Goal: Task Accomplishment & Management: Use online tool/utility

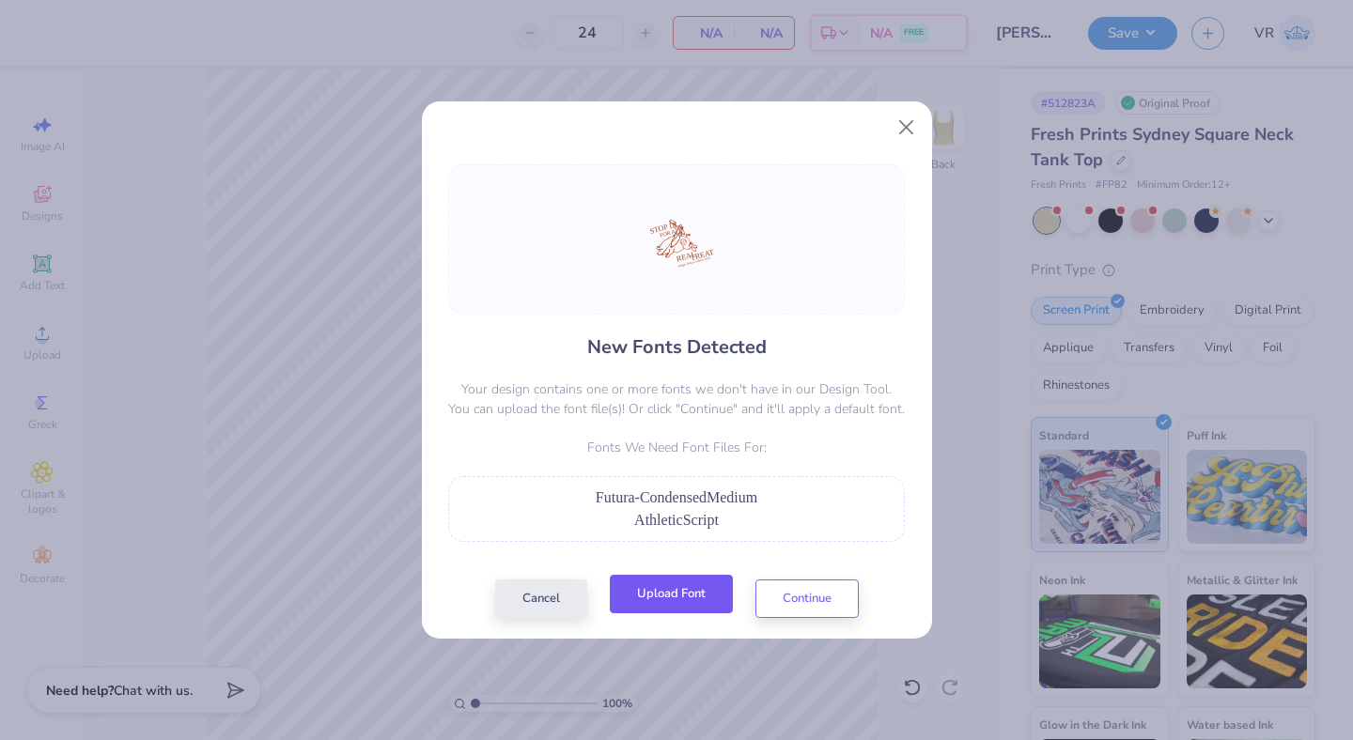
click at [673, 596] on button "Upload Font" at bounding box center [671, 594] width 123 height 39
click at [686, 590] on button "Upload Font" at bounding box center [671, 594] width 123 height 39
click at [672, 597] on button "Upload Font" at bounding box center [671, 594] width 123 height 39
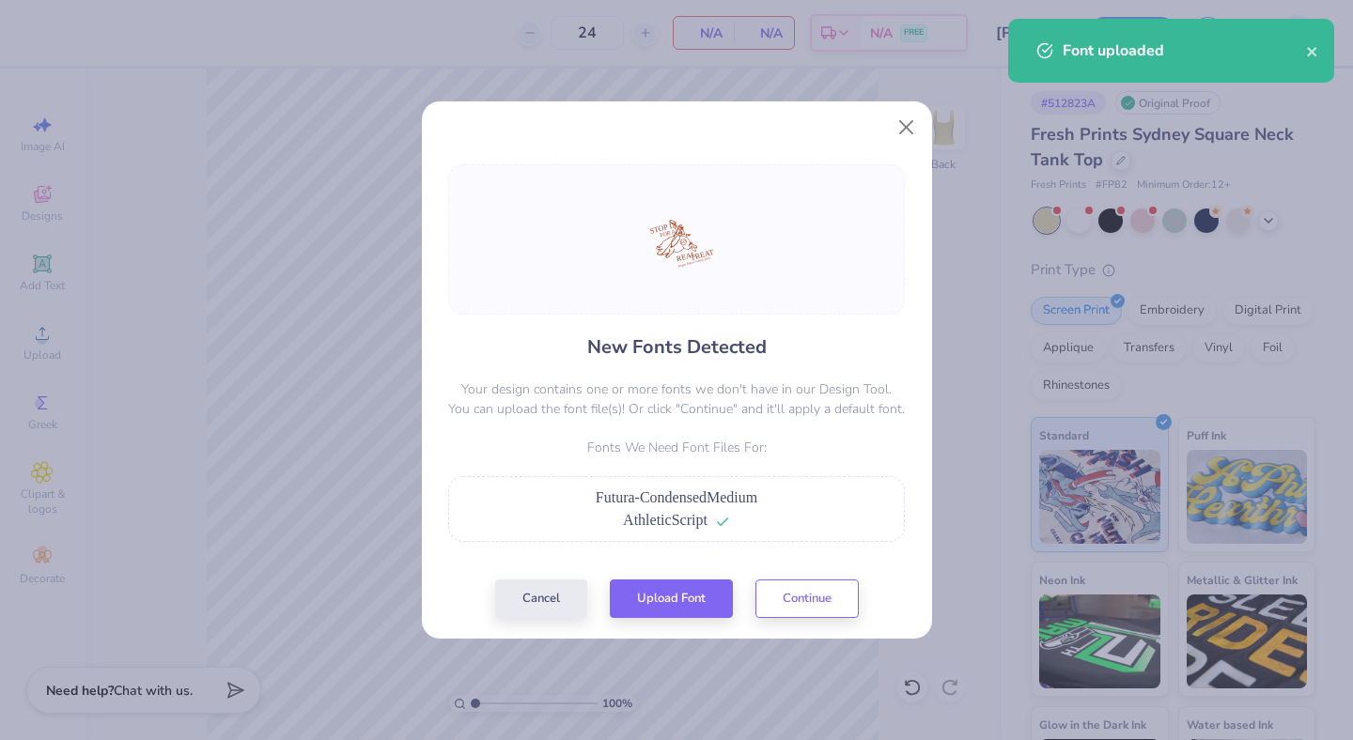
click at [791, 494] on div "Futura-CondensedMedium" at bounding box center [677, 498] width 436 height 23
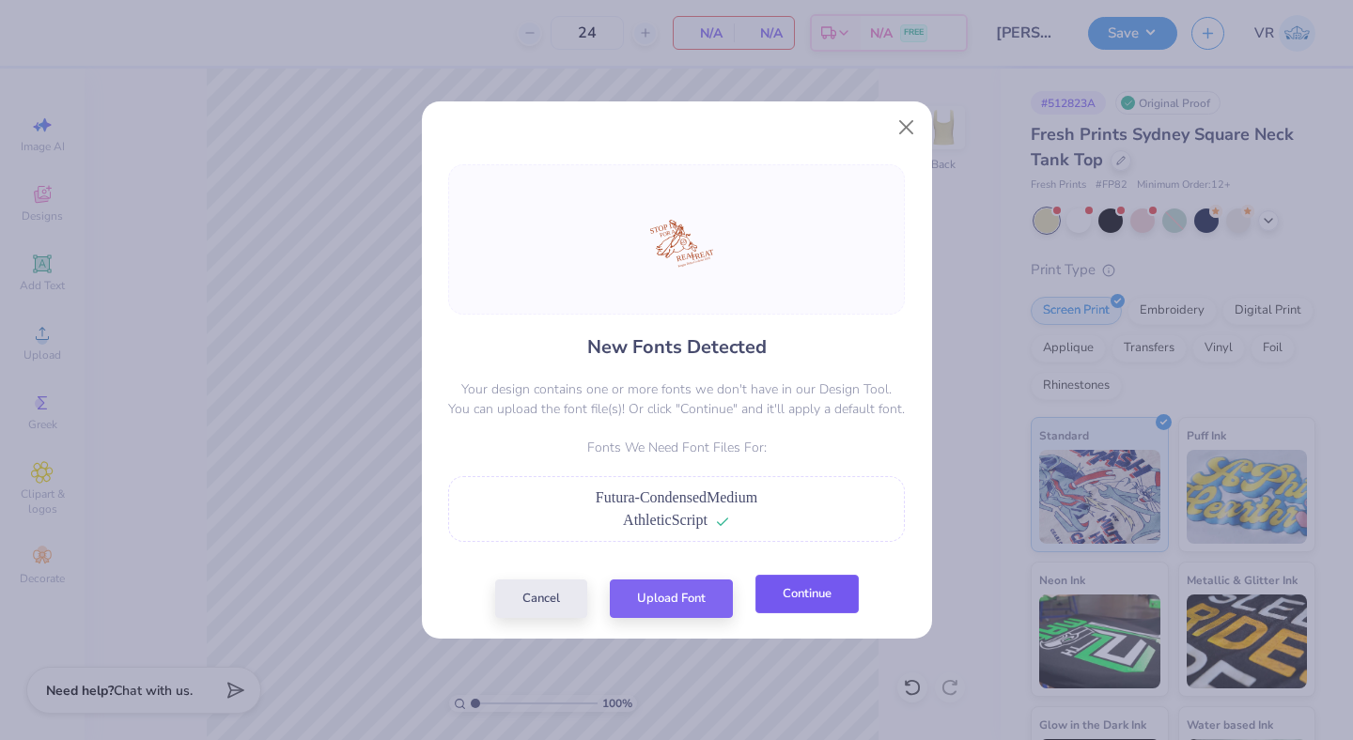
click at [802, 597] on button "Continue" at bounding box center [806, 594] width 103 height 39
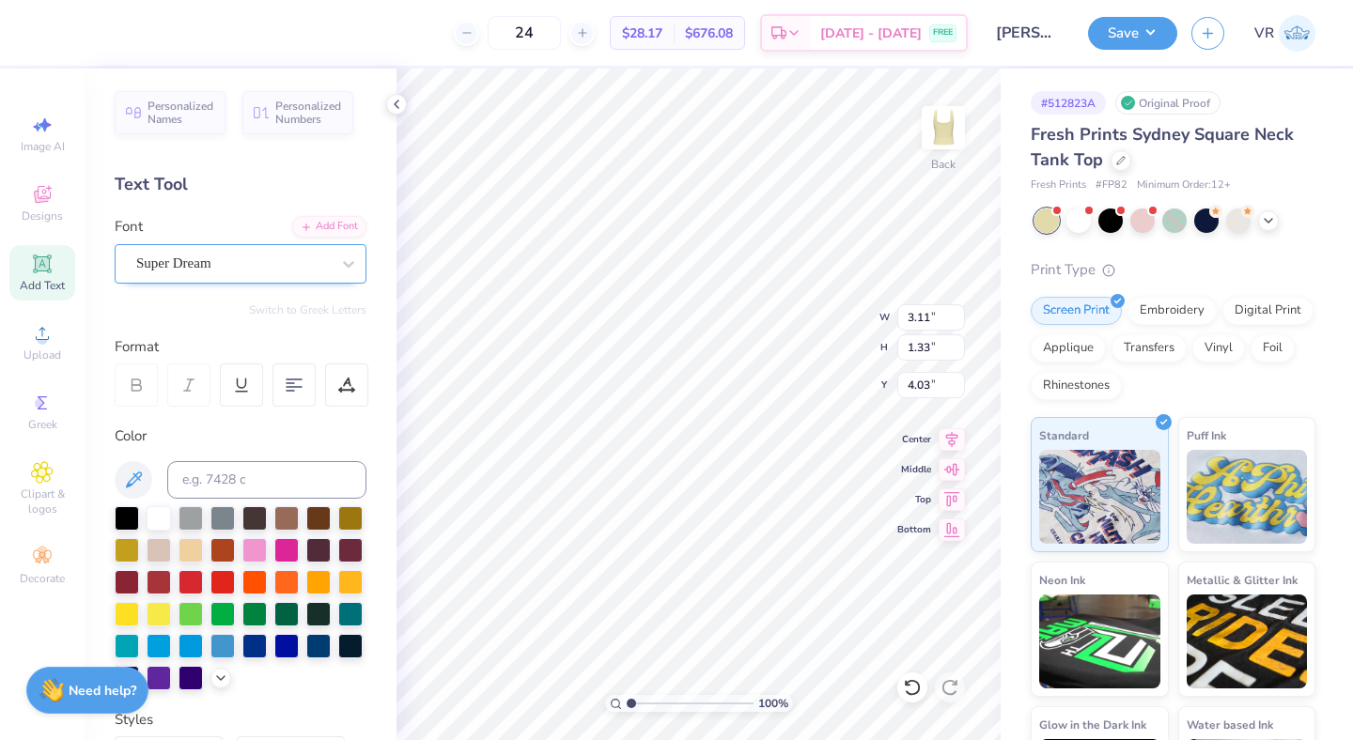
click at [293, 256] on div "Super Dream" at bounding box center [232, 263] width 197 height 29
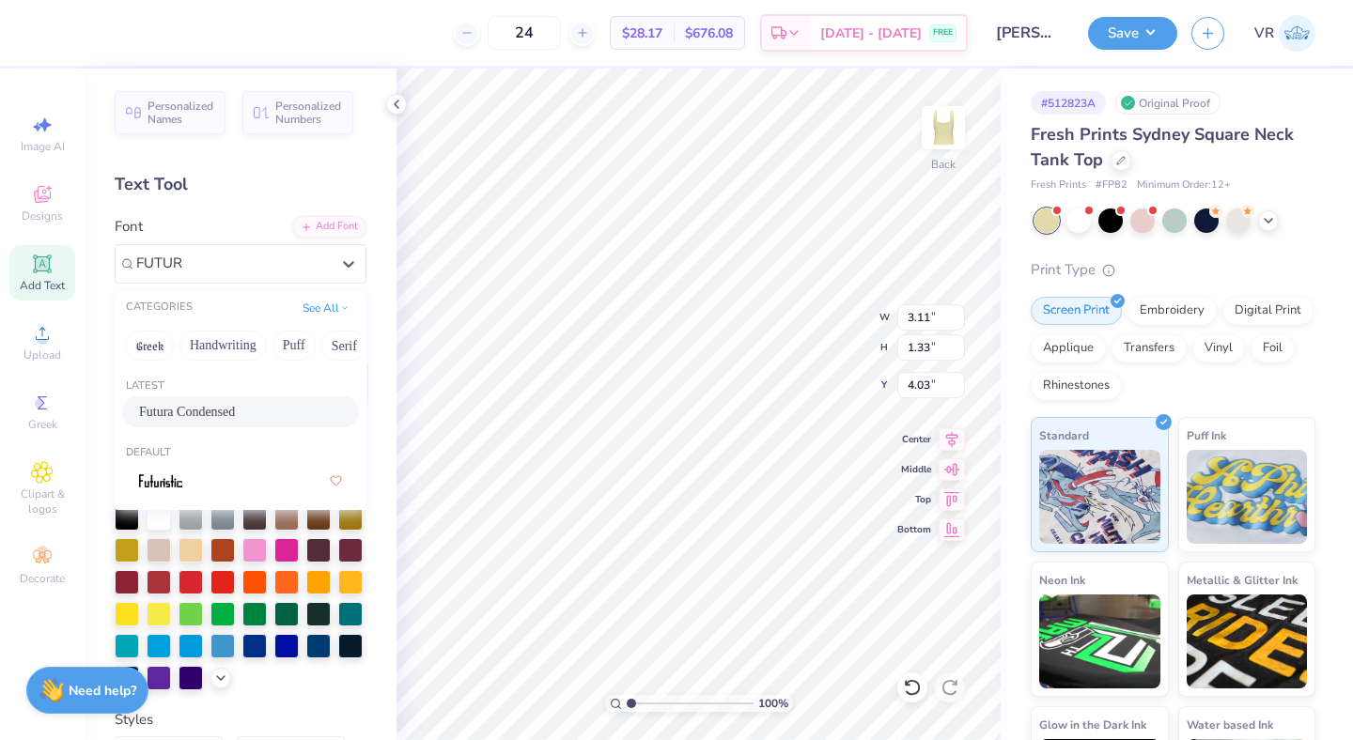
click at [214, 414] on div "Futura Condensed" at bounding box center [240, 412] width 203 height 20
type input "FUTUR"
type input "2.19"
type input "1.13"
type input "4.19"
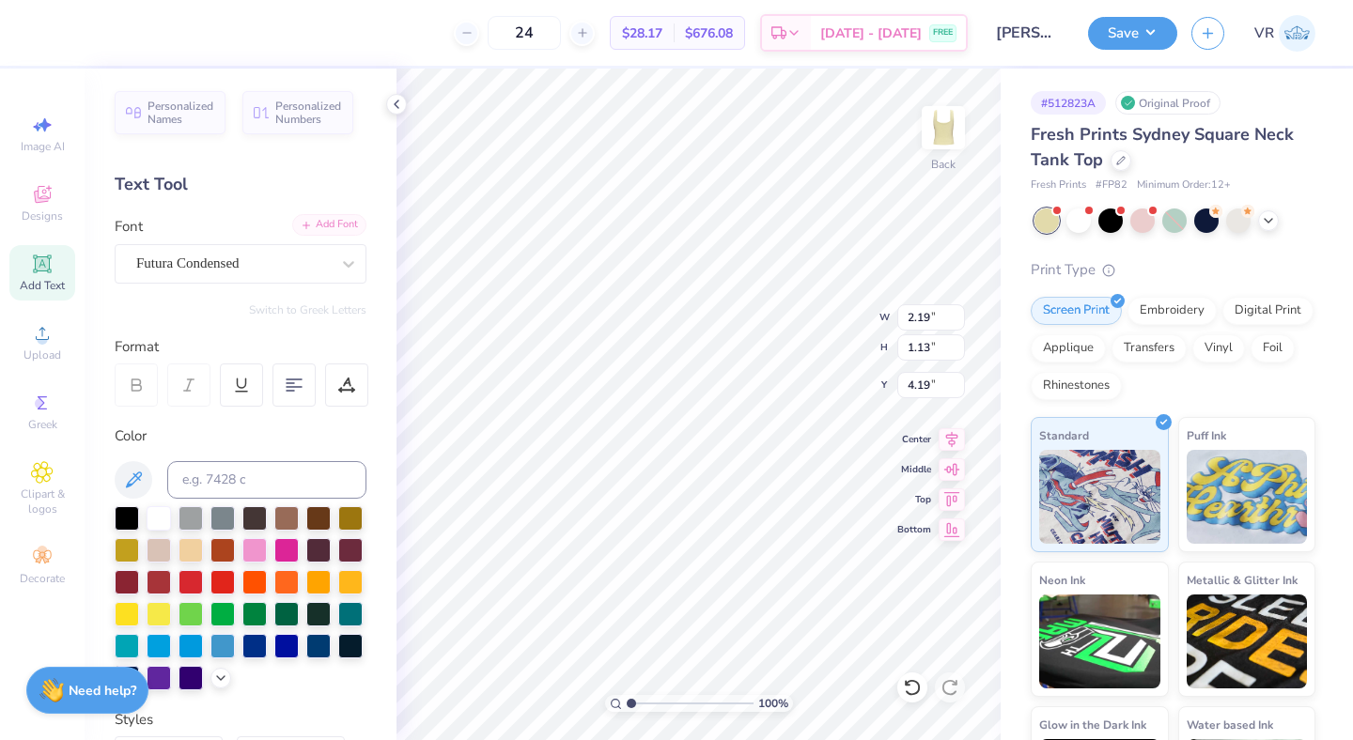
click at [331, 229] on div "Add Font" at bounding box center [329, 225] width 74 height 22
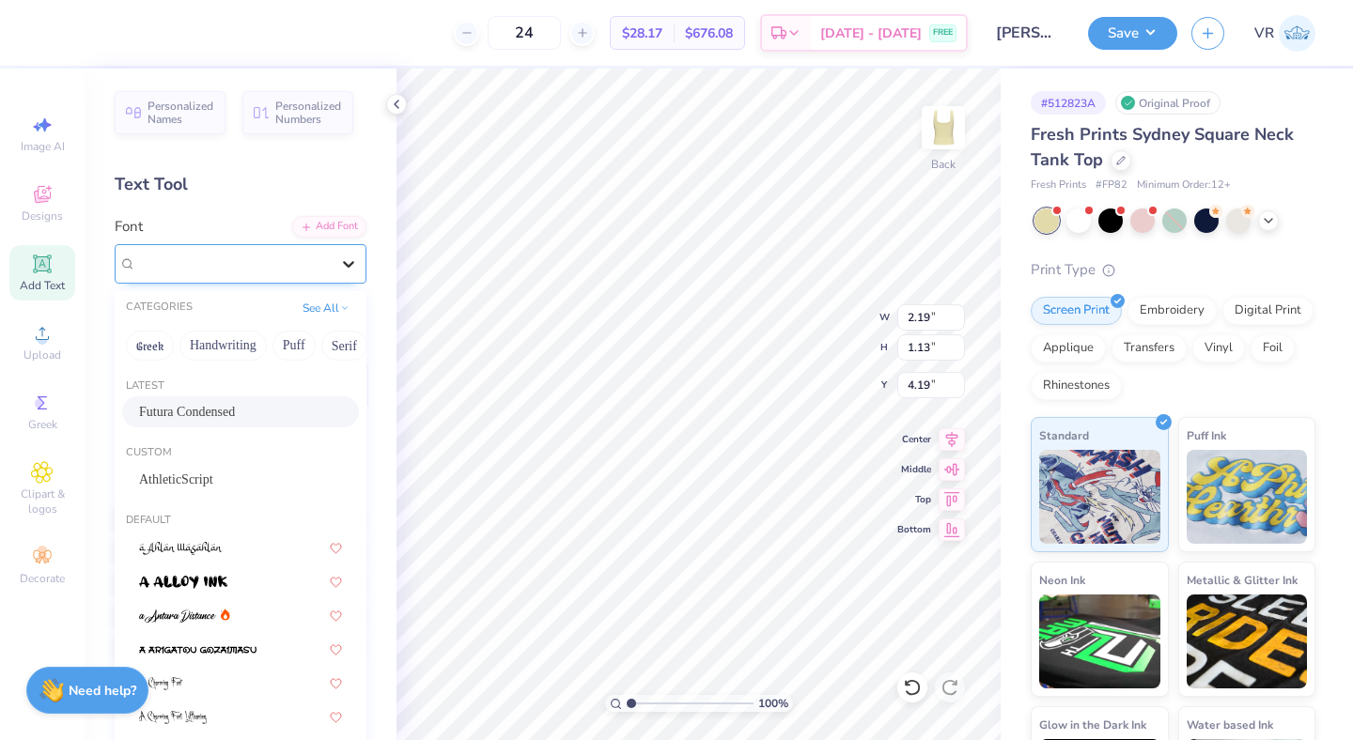
click at [332, 257] on div at bounding box center [349, 264] width 34 height 34
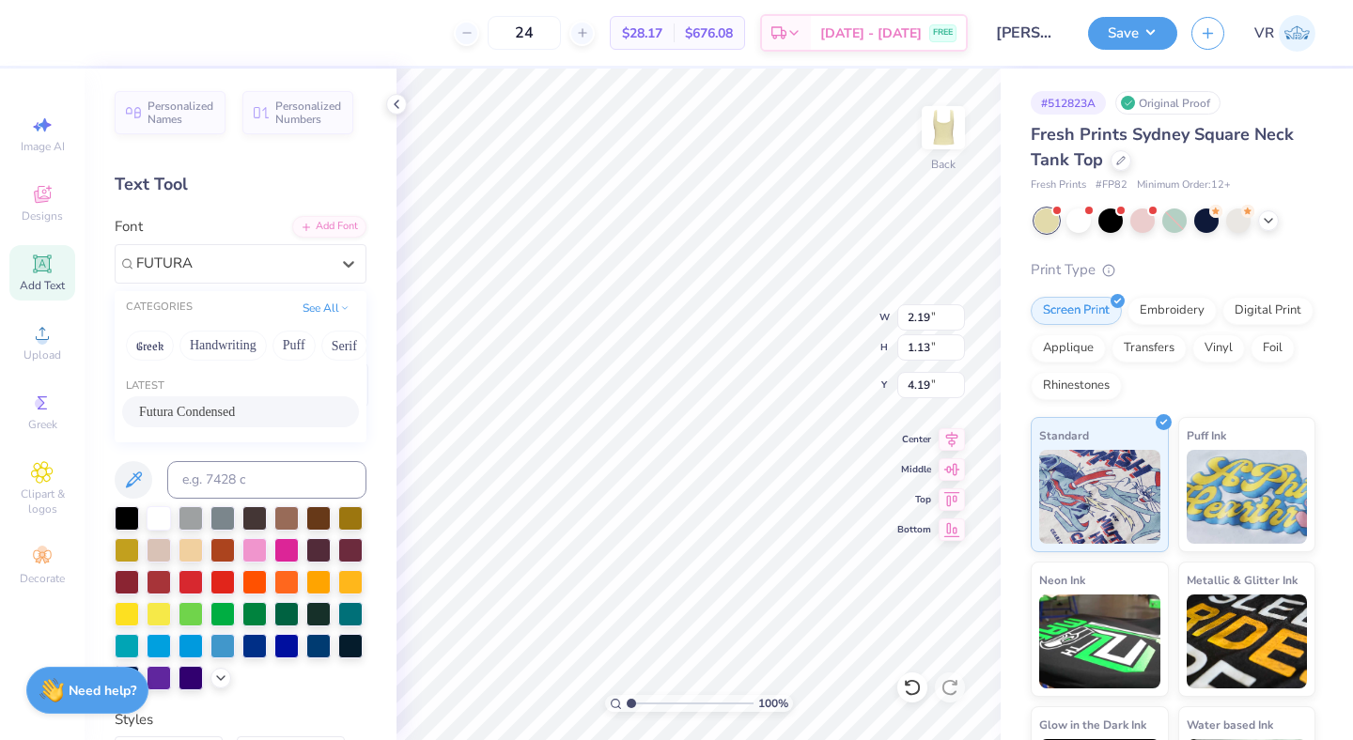
type input "FUTURA"
click at [305, 229] on div "Add Font" at bounding box center [329, 225] width 74 height 22
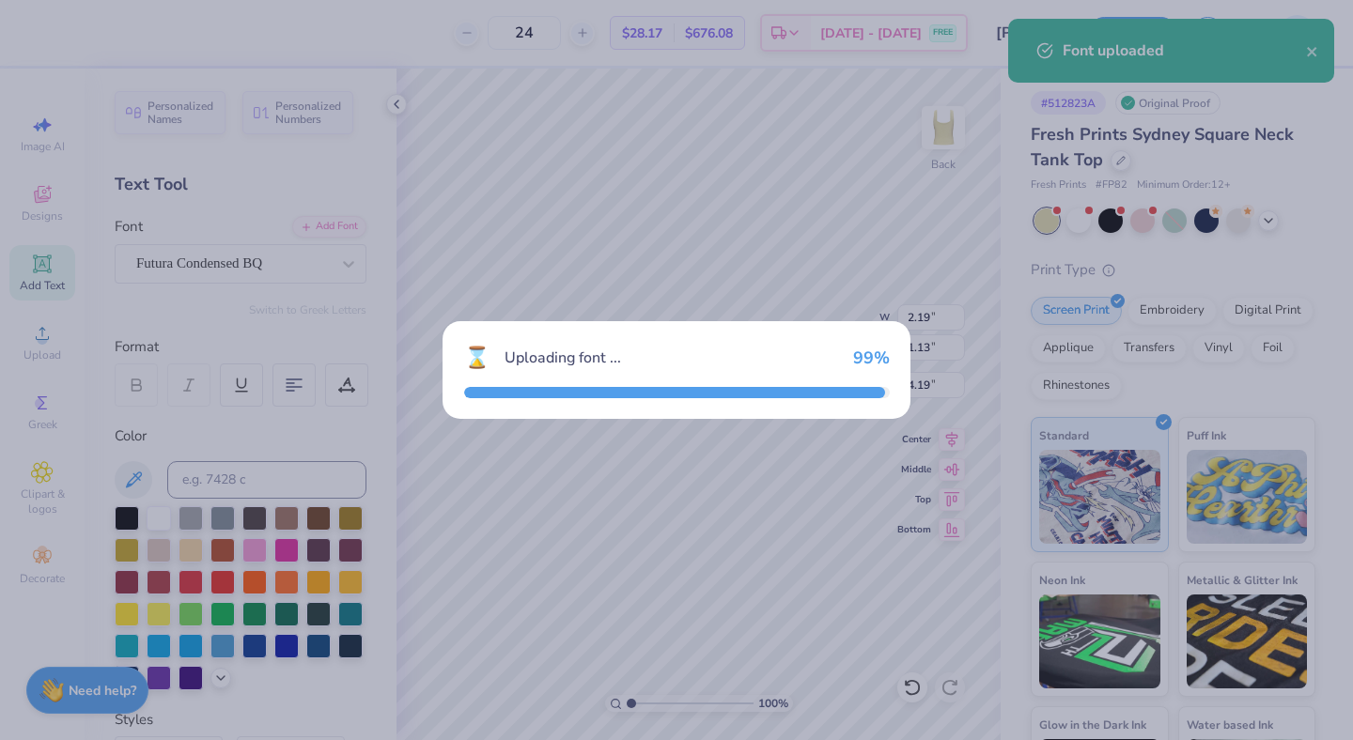
type input "2.04"
type input "1.08"
type input "4.21"
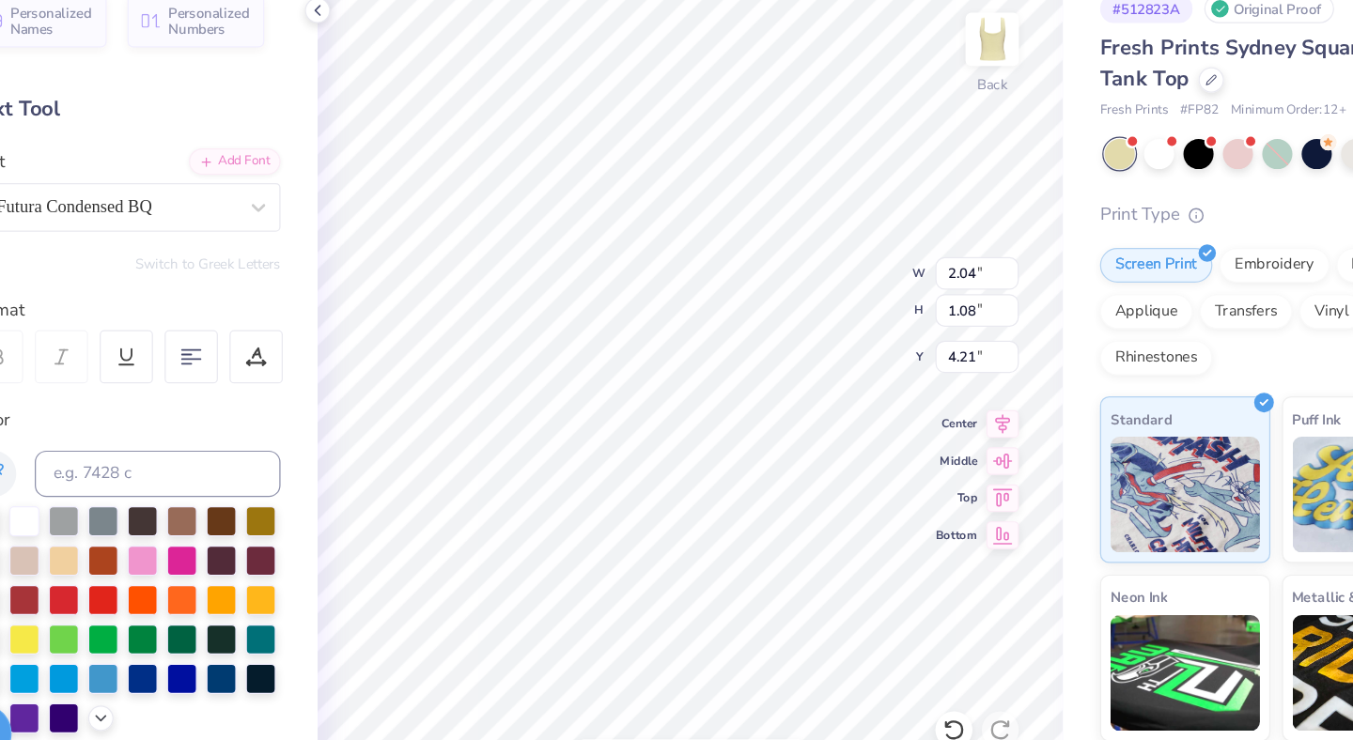
type input "4.64"
type input "4.25"
type input "3.84"
type input "1.69"
type input "0.83"
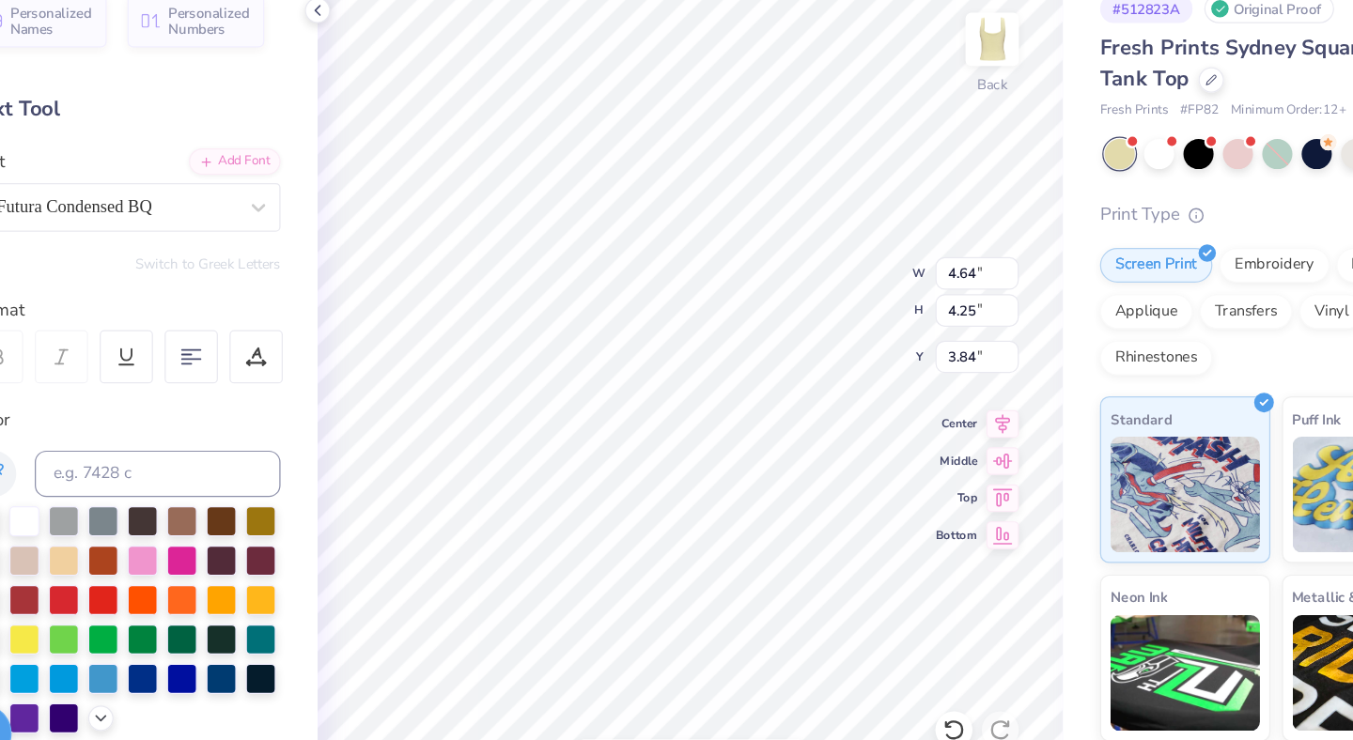
type input "4.94"
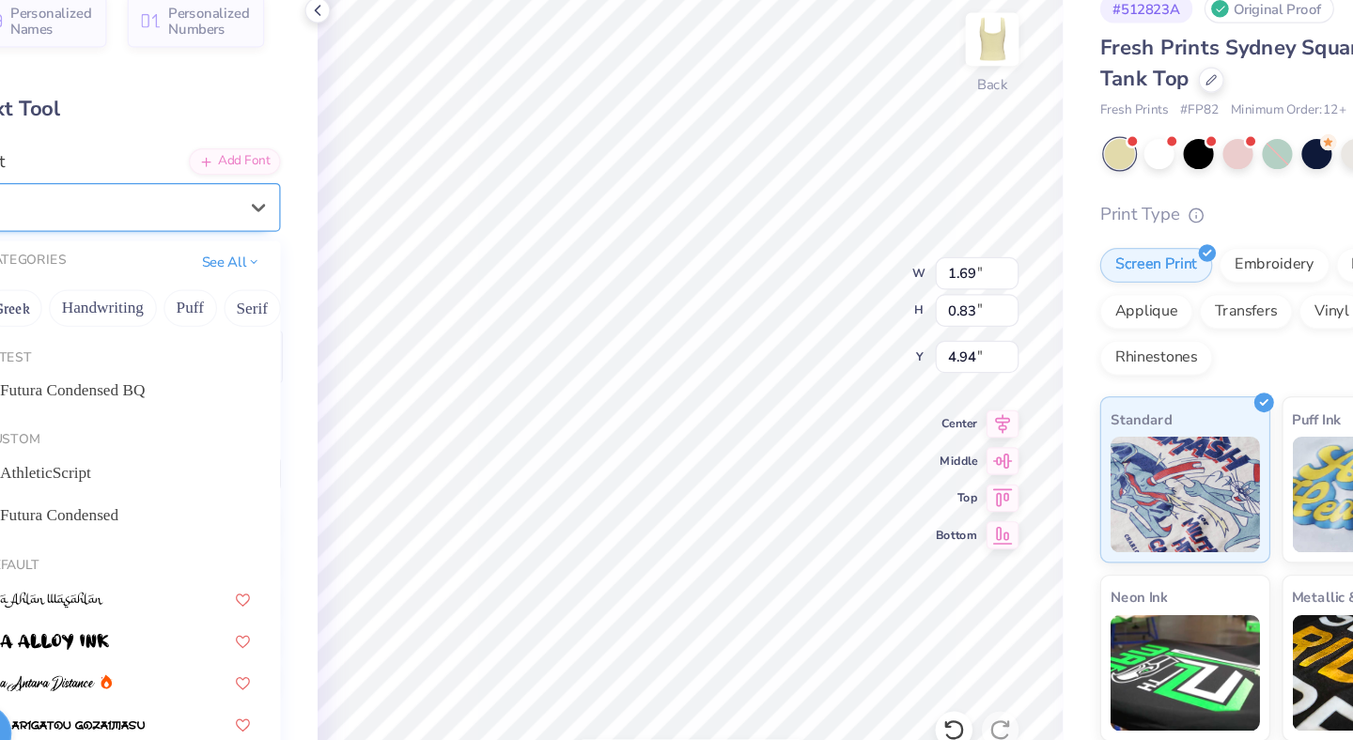
click at [260, 252] on div at bounding box center [233, 263] width 194 height 25
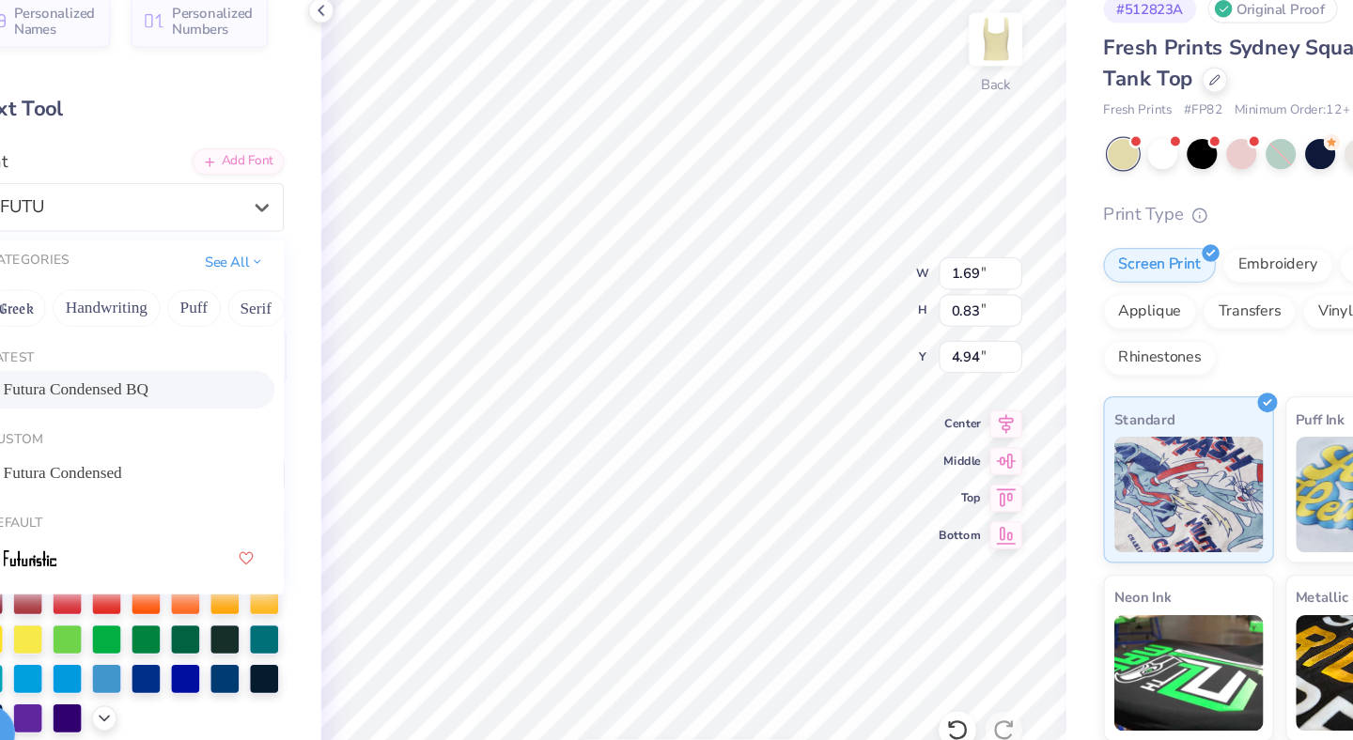
click at [270, 407] on div "Futura Condensed BQ" at bounding box center [240, 412] width 203 height 20
type input "FUTU"
type input "1.21"
type input "0.70"
type input "5.04"
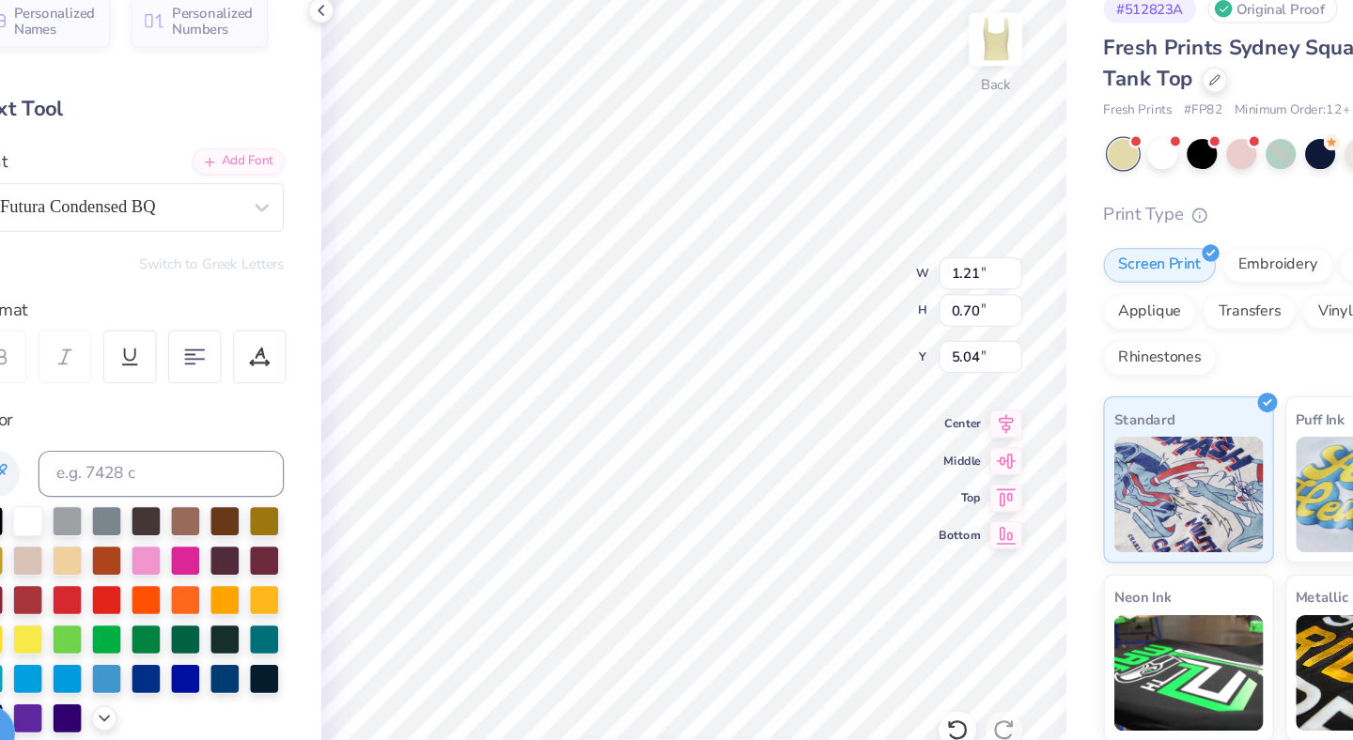
type input "2.09"
type input "1.03"
type input "7.47"
click at [272, 270] on div "Super Dream" at bounding box center [232, 263] width 197 height 29
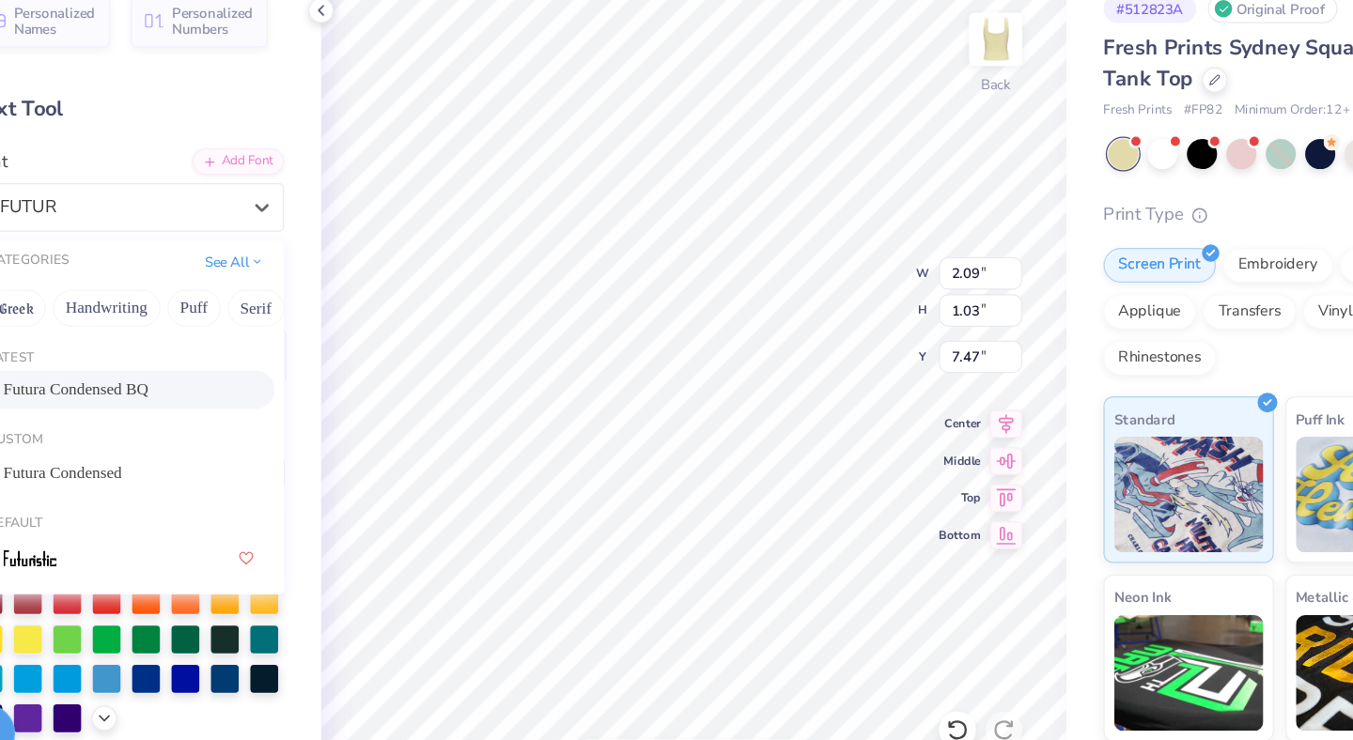
click at [195, 413] on span "Futura Condensed BQ" at bounding box center [197, 412] width 117 height 20
type input "FUTUR"
type input "1.36"
type input "0.87"
type input "7.60"
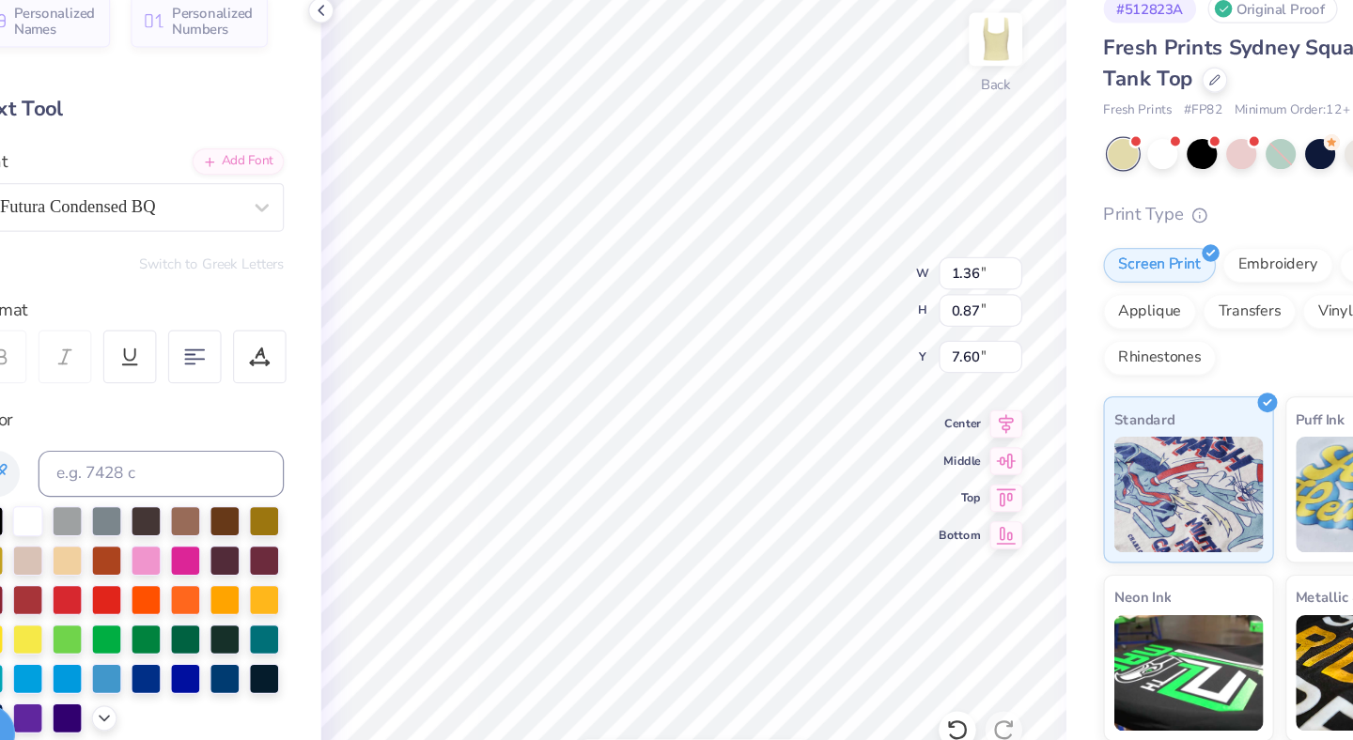
type input "2.49"
type input "1.16"
type input "7.17"
click at [194, 257] on div "Super Dream" at bounding box center [232, 263] width 197 height 29
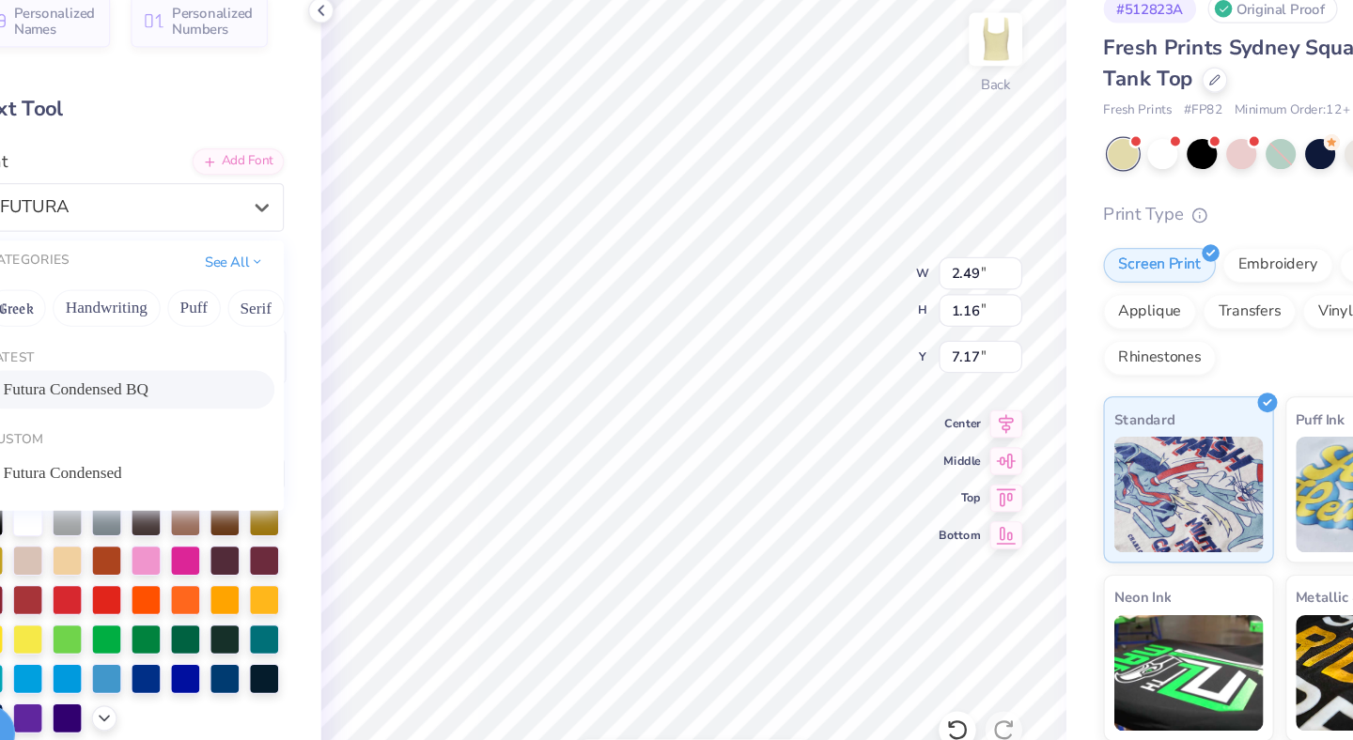
click at [219, 418] on span "Futura Condensed BQ" at bounding box center [197, 412] width 117 height 20
type input "FUTURA"
type input "1.55"
type input "0.95"
type input "7.34"
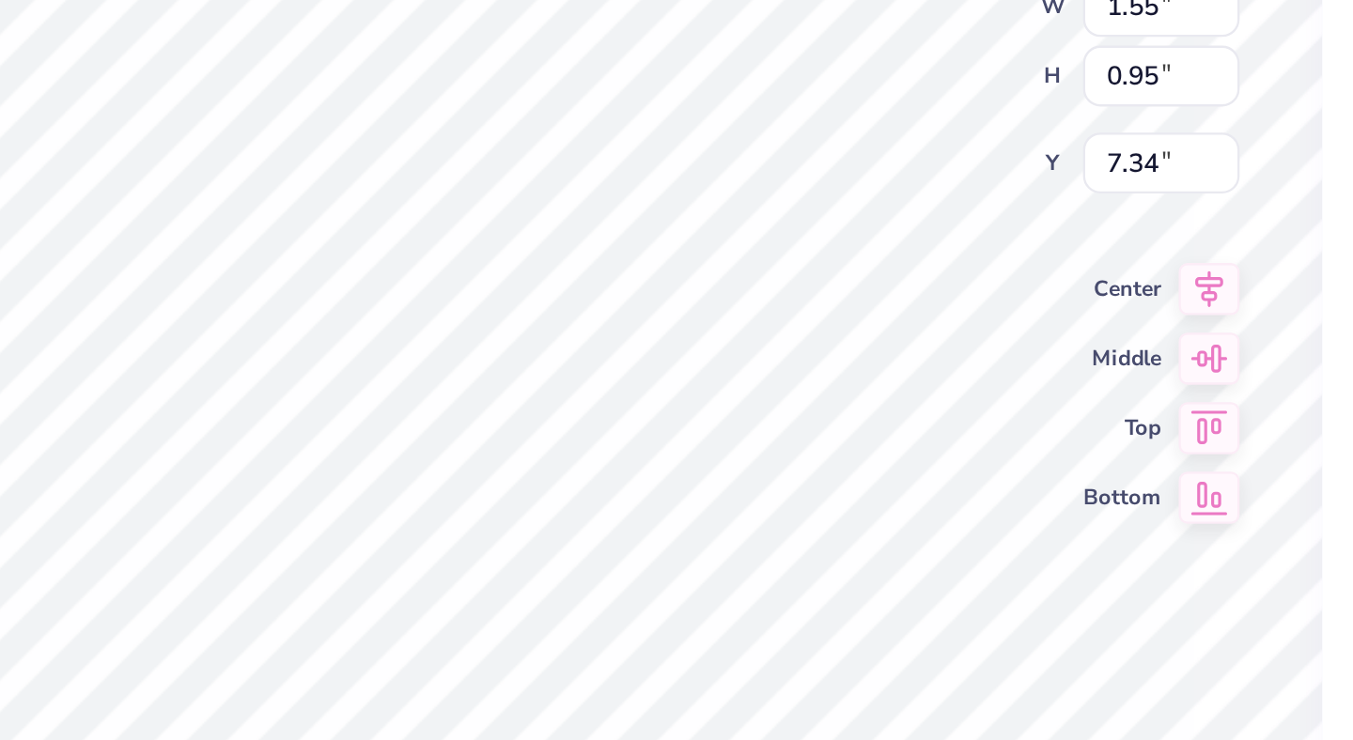
type input "7.35"
type input "8.30"
type input "4.64"
type input "4.25"
type input "3.84"
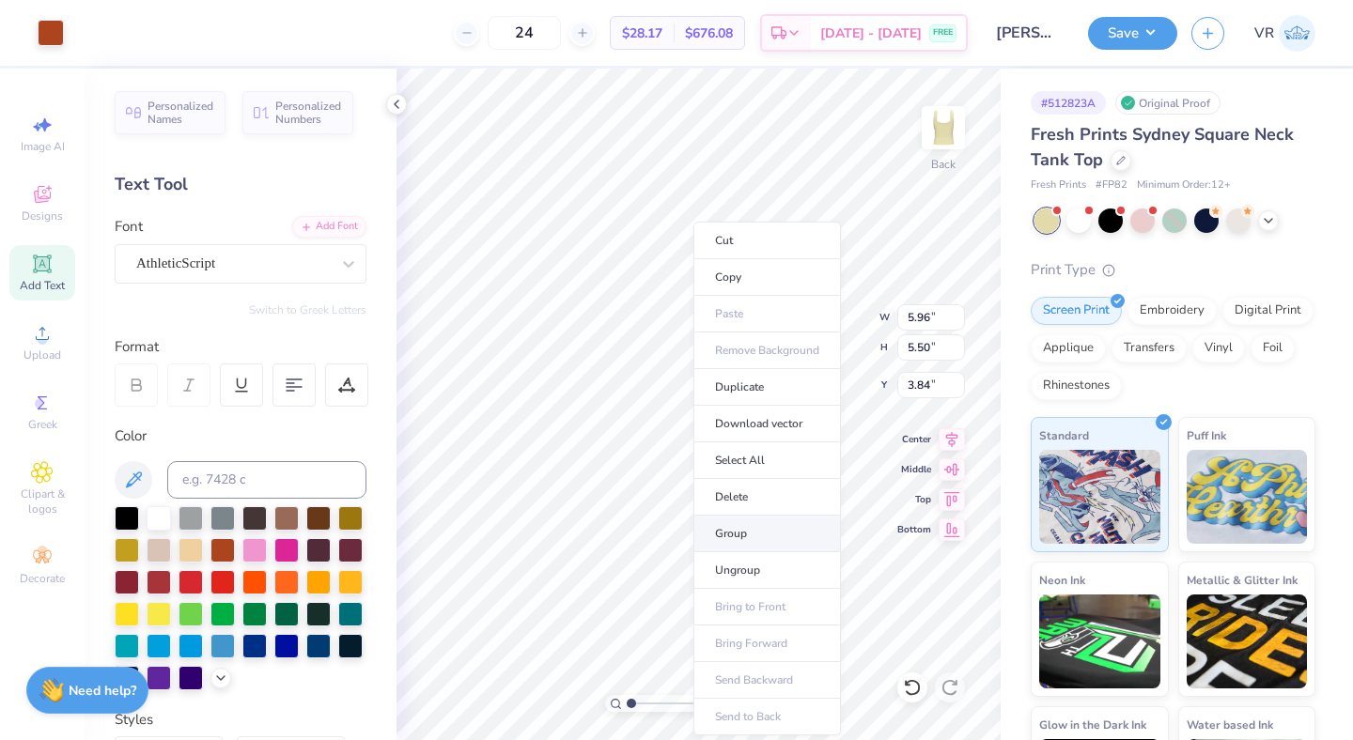
click at [749, 529] on li "Group" at bounding box center [767, 534] width 148 height 37
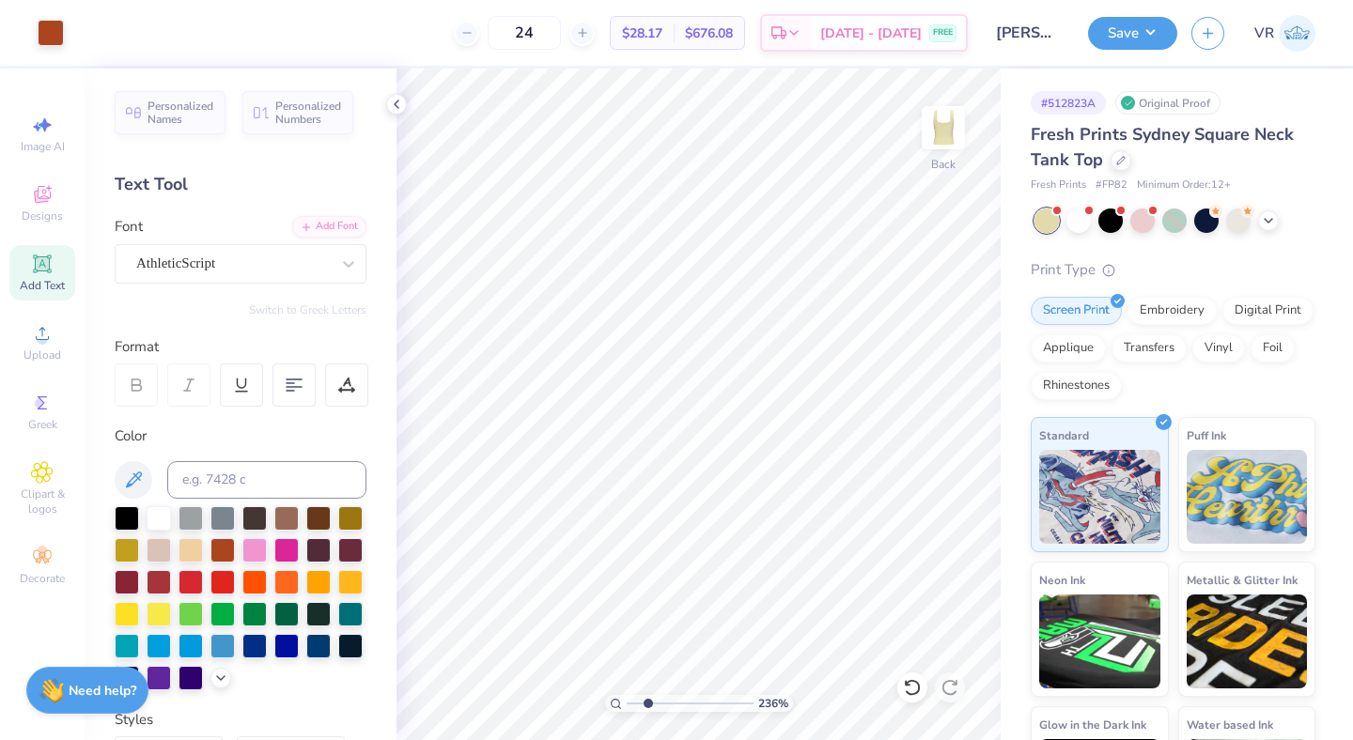
type input "2.39"
click at [648, 706] on input "range" at bounding box center [690, 703] width 127 height 17
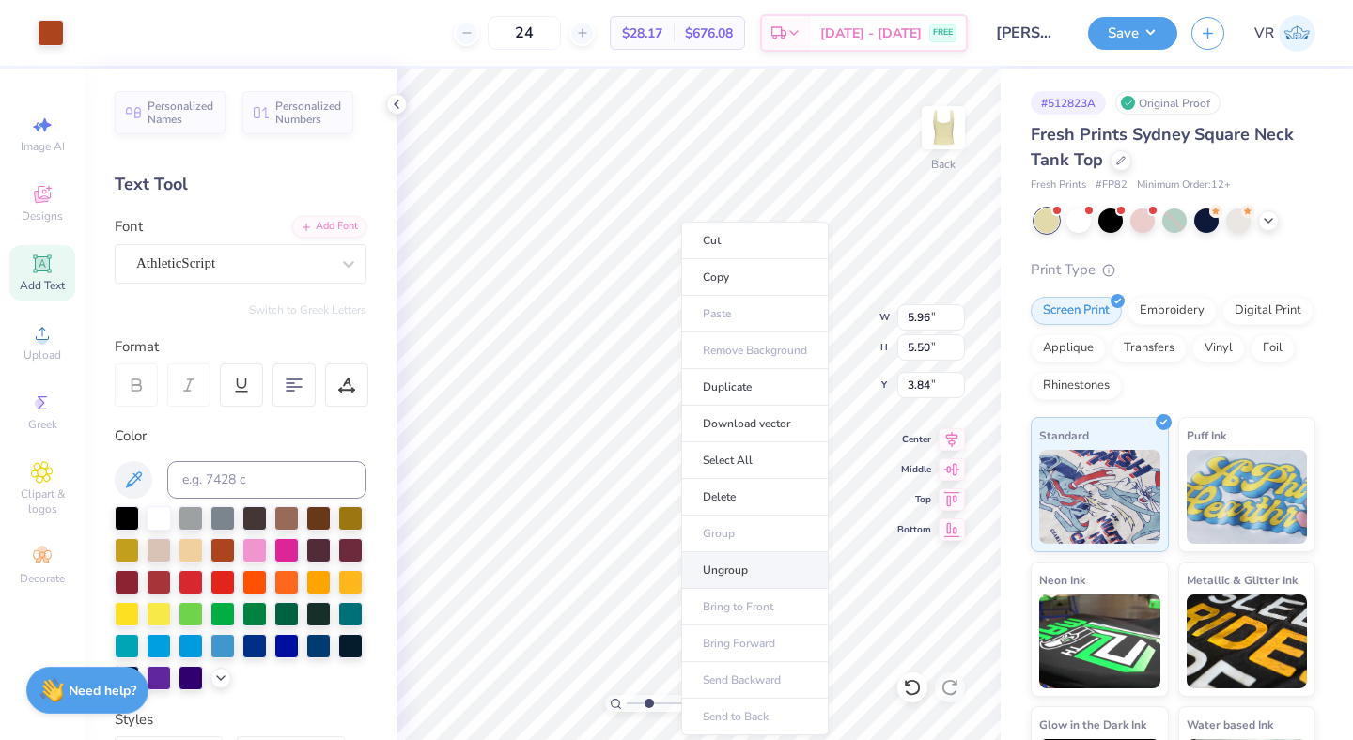
click at [731, 573] on li "Ungroup" at bounding box center [755, 571] width 148 height 37
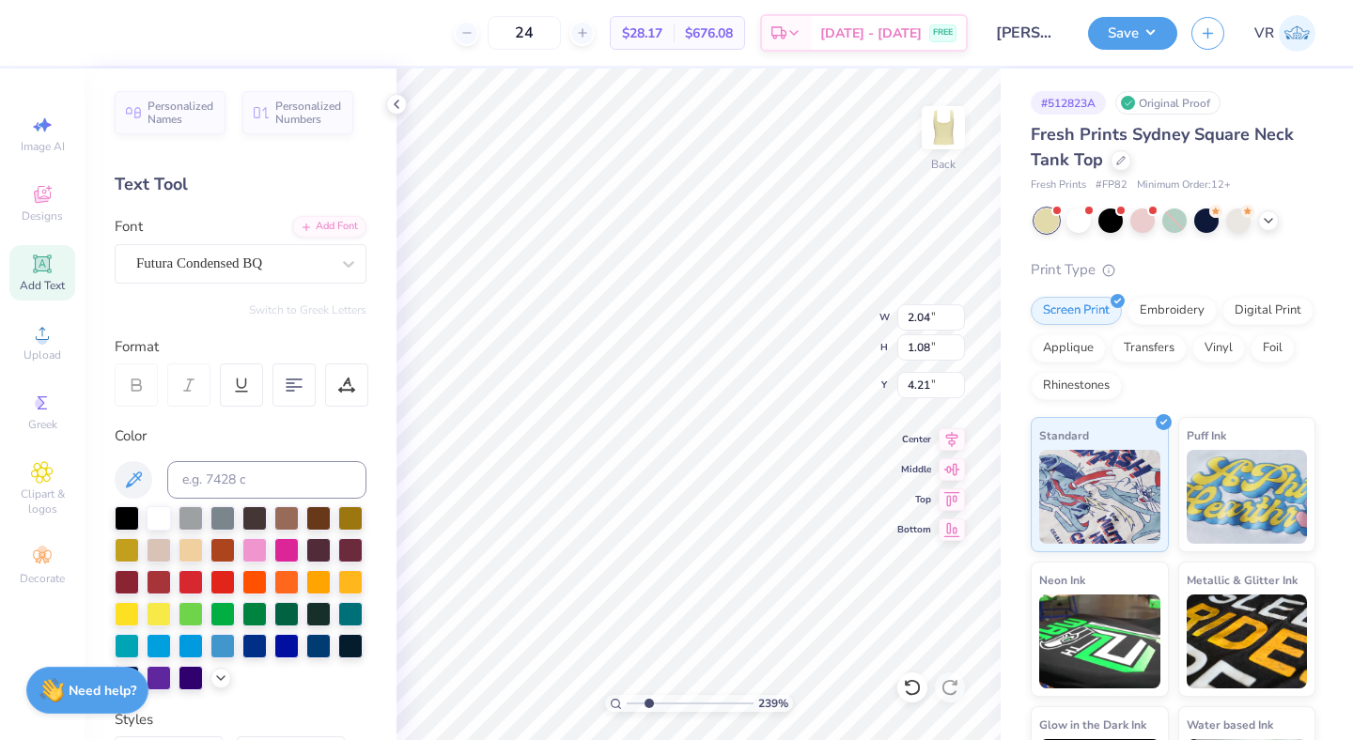
type input "4.25"
type input "1.21"
type input "0.70"
type input "5.06"
drag, startPoint x: 651, startPoint y: 703, endPoint x: 599, endPoint y: 699, distance: 51.8
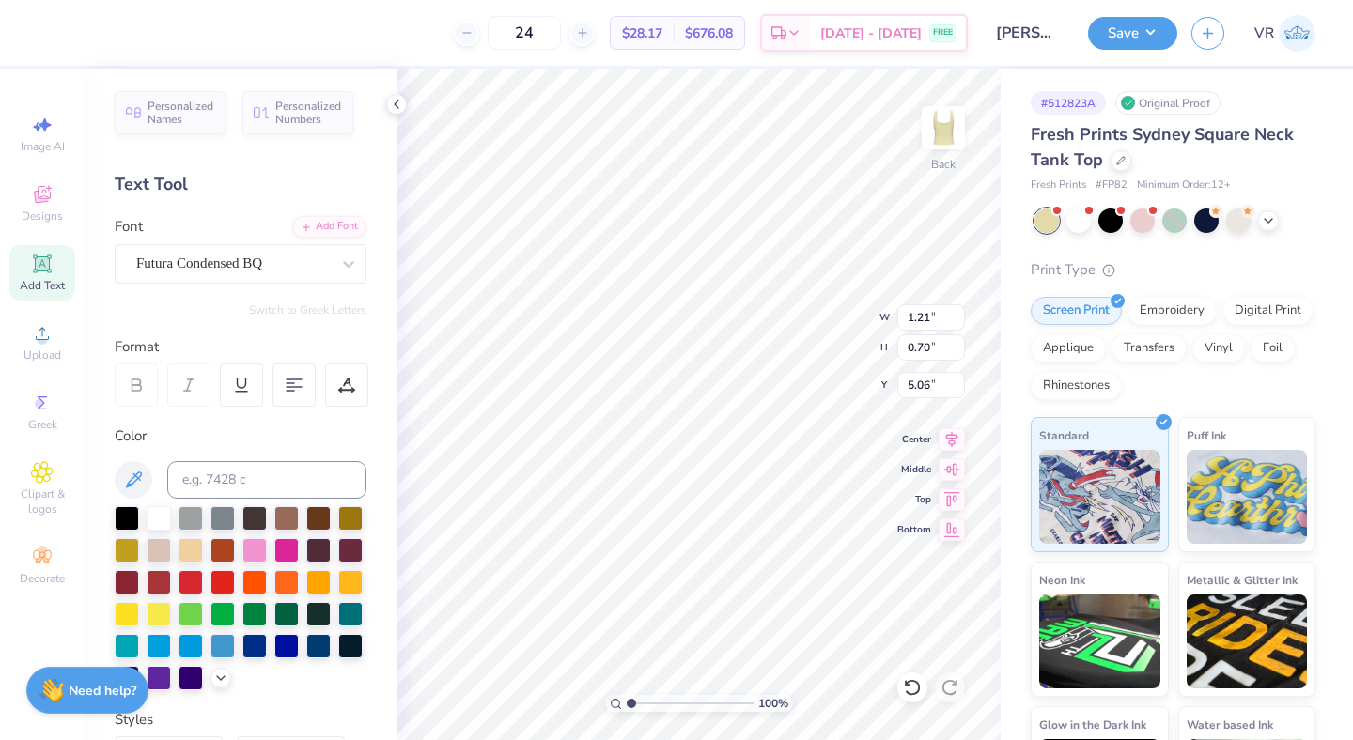
type input "1"
click at [627, 699] on input "range" at bounding box center [690, 703] width 127 height 17
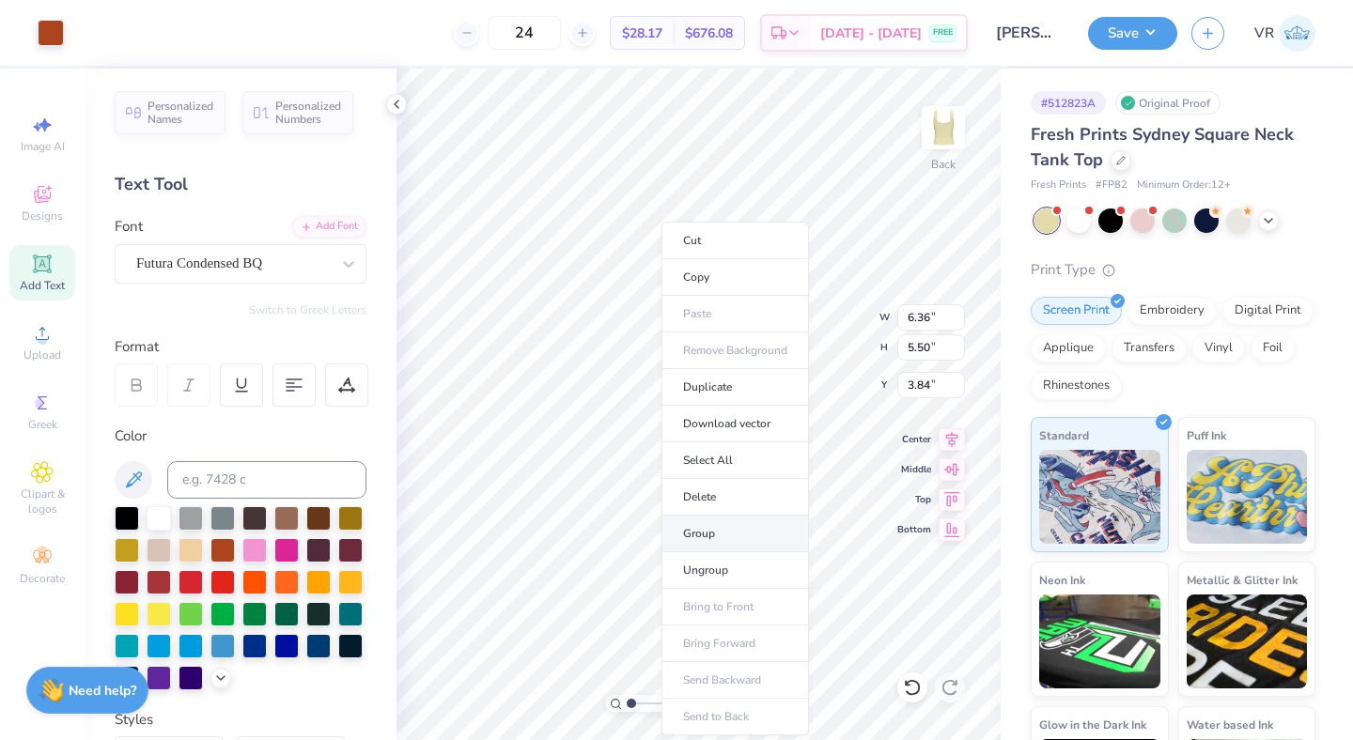
click at [710, 542] on li "Group" at bounding box center [736, 534] width 148 height 37
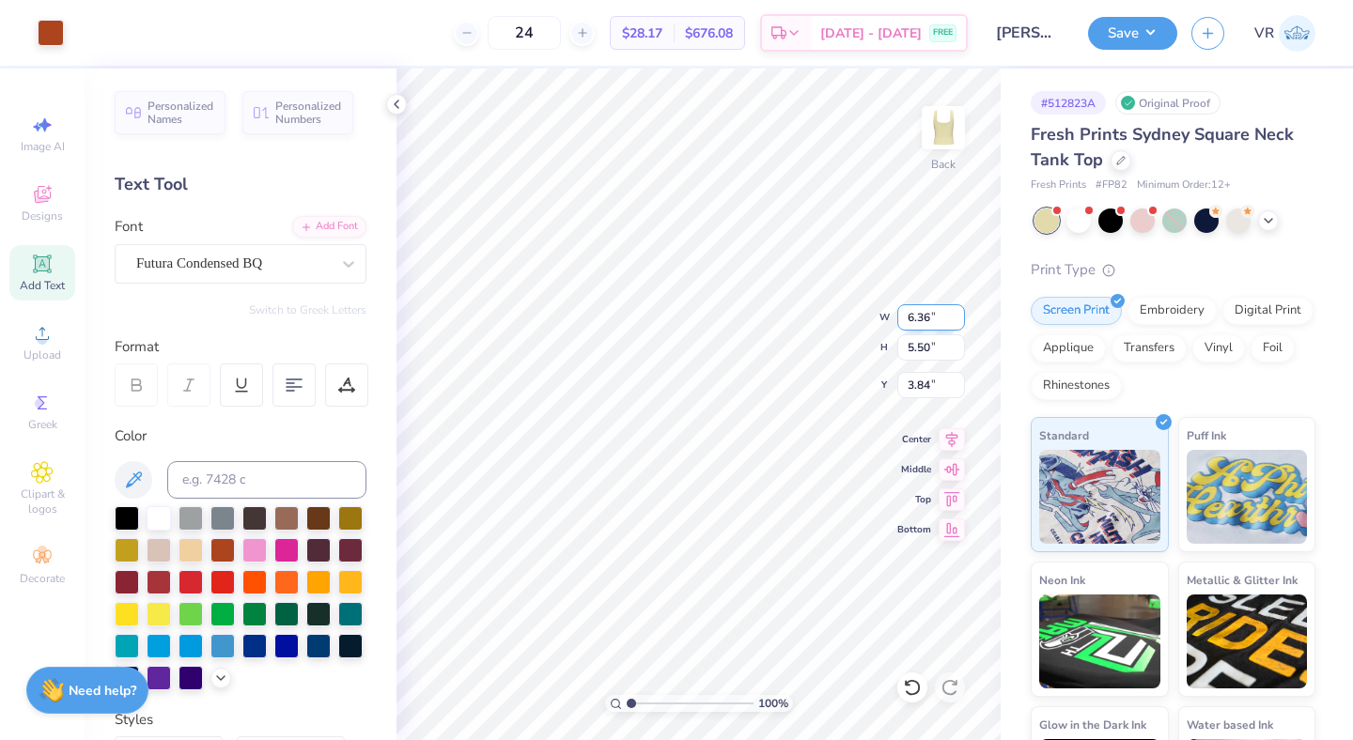
click at [918, 315] on input "6.36" at bounding box center [931, 317] width 68 height 26
type input "7.00"
type input "6.05"
click at [950, 442] on icon at bounding box center [952, 437] width 12 height 16
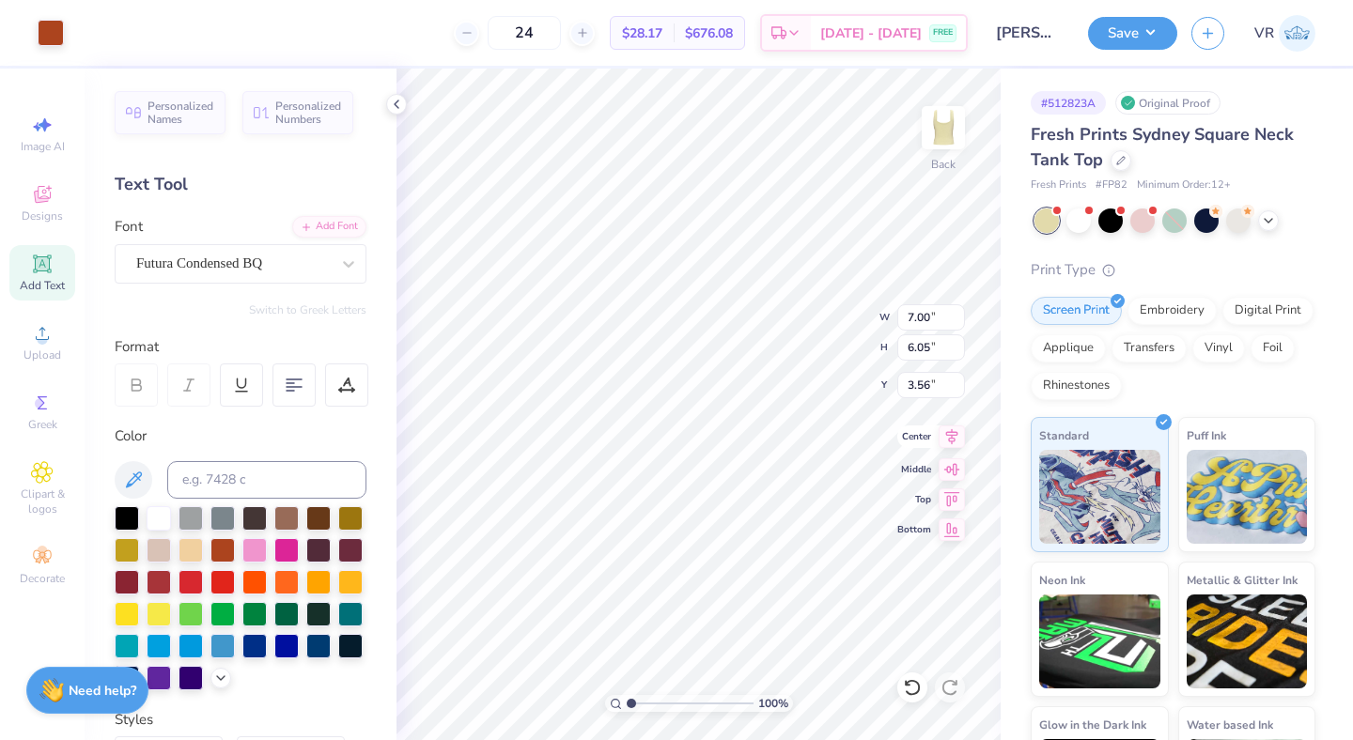
click at [950, 442] on icon at bounding box center [952, 437] width 12 height 16
click at [911, 384] on input "3.56" at bounding box center [931, 385] width 68 height 26
type input "2.00"
click at [1149, 34] on button "Save" at bounding box center [1132, 30] width 89 height 33
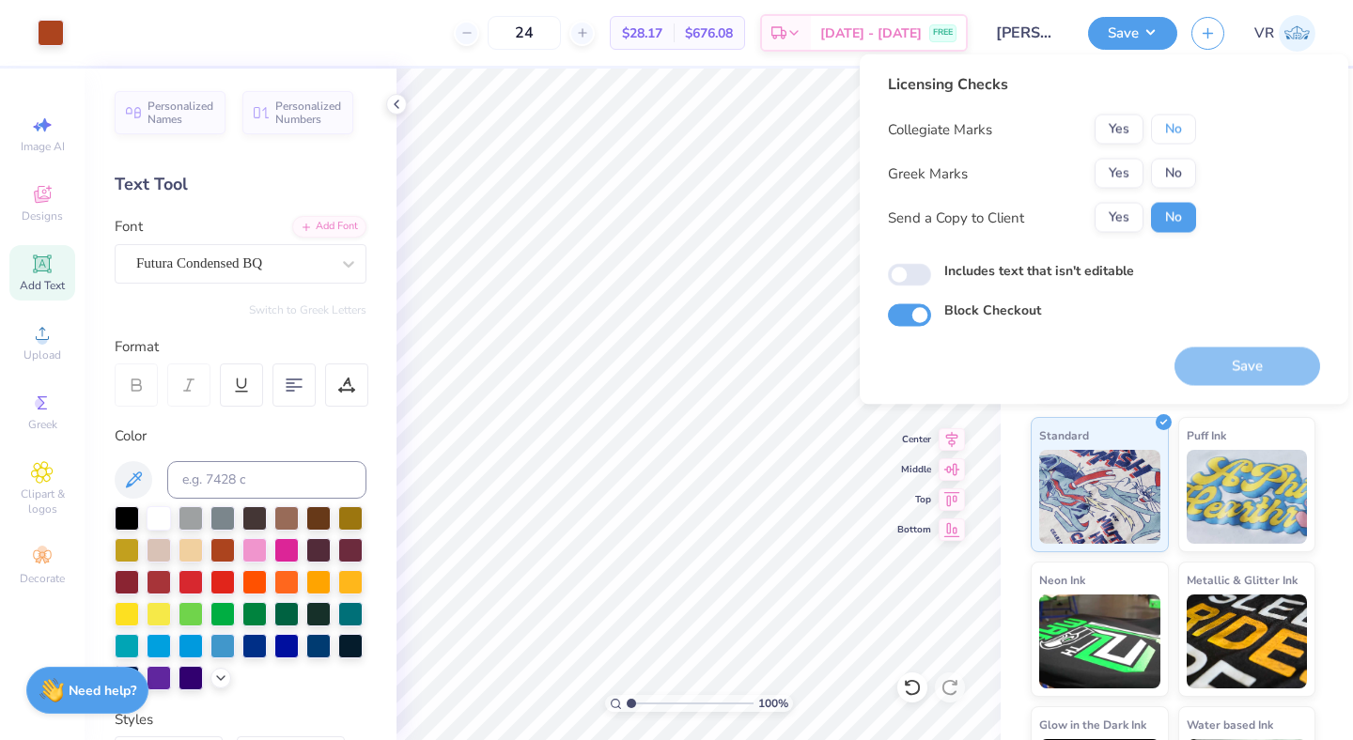
drag, startPoint x: 1174, startPoint y: 139, endPoint x: 1113, endPoint y: 155, distance: 62.2
click at [1172, 139] on button "No" at bounding box center [1173, 130] width 45 height 30
click at [1128, 168] on button "Yes" at bounding box center [1119, 174] width 49 height 30
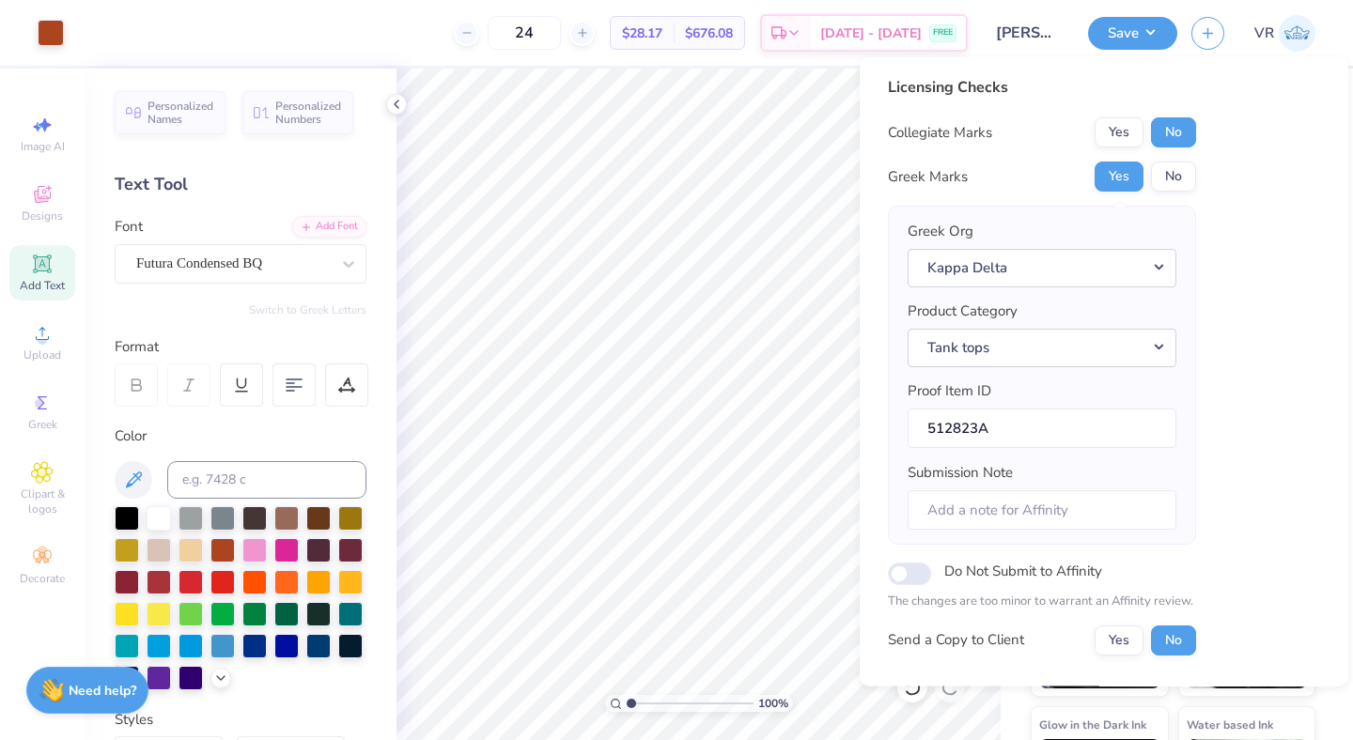
scroll to position [140, 0]
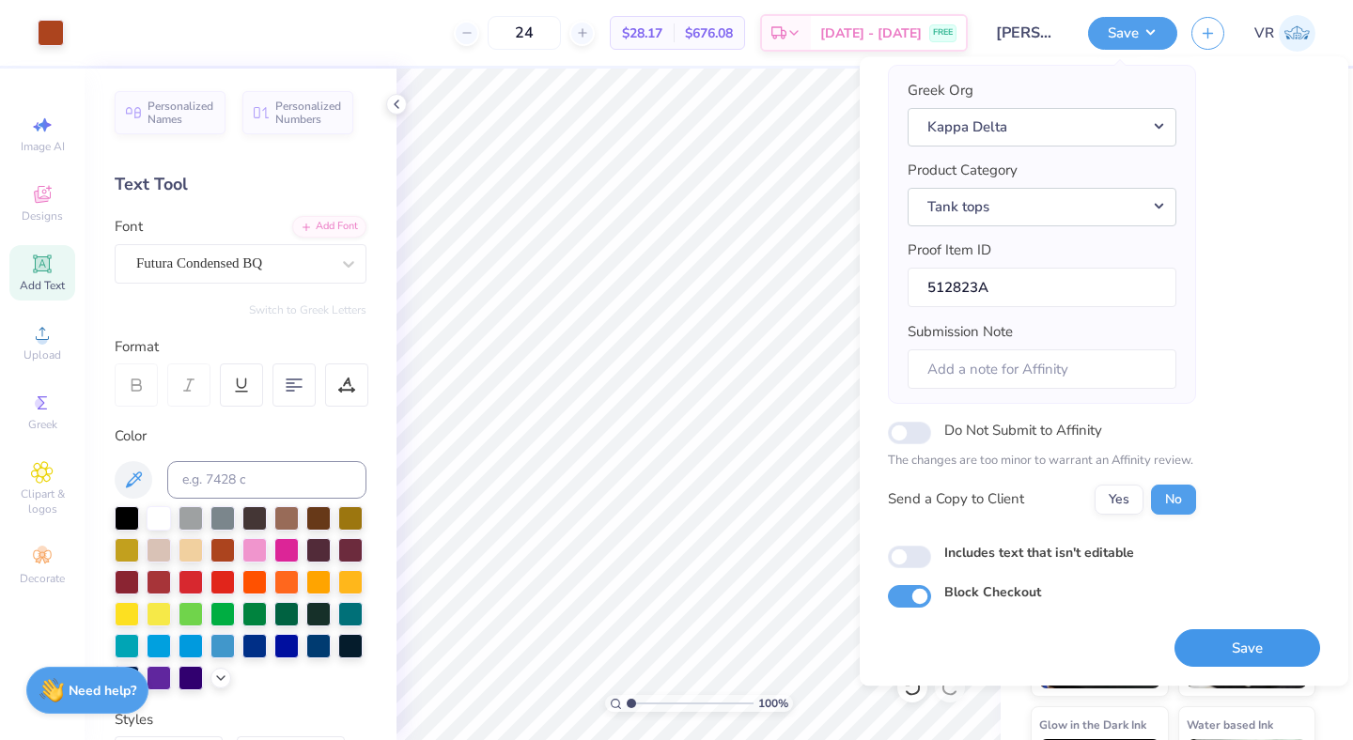
click at [1223, 646] on button "Save" at bounding box center [1248, 649] width 146 height 39
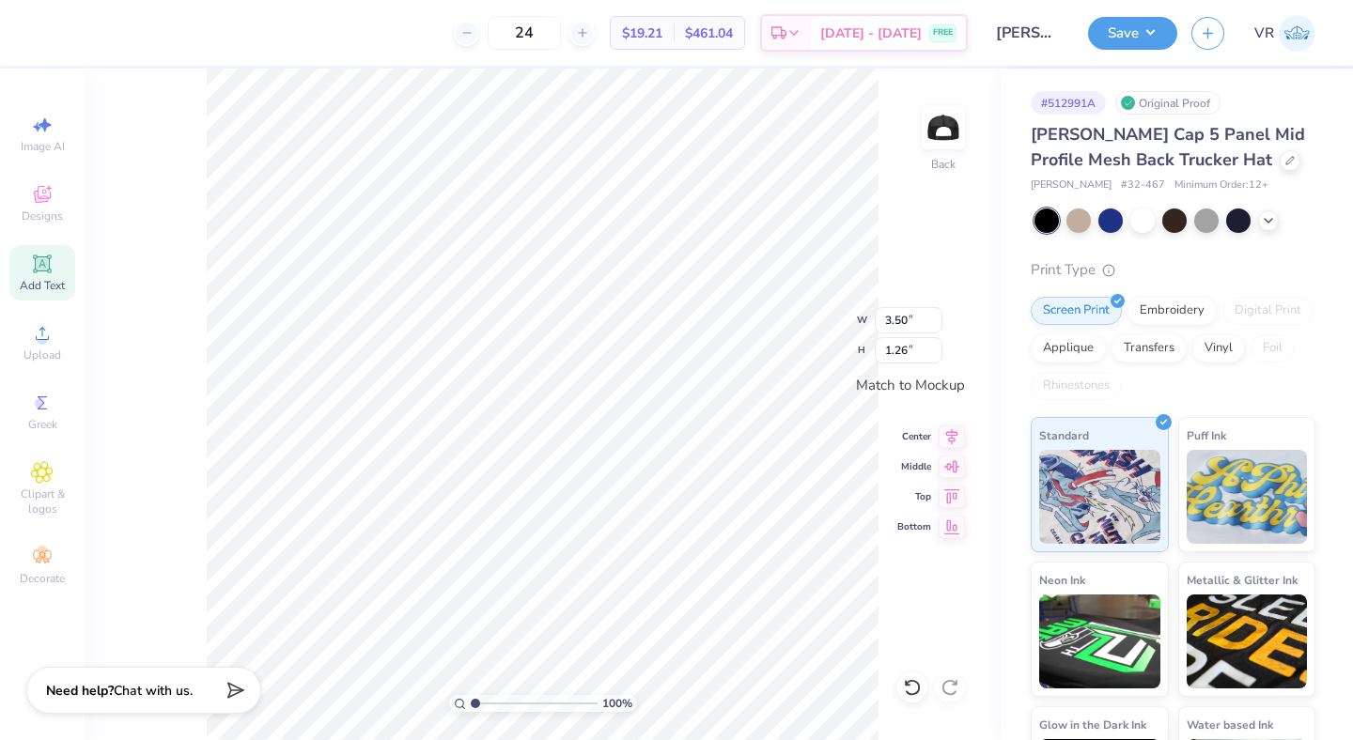
scroll to position [361, 0]
click at [1119, 32] on button "Save" at bounding box center [1132, 30] width 89 height 33
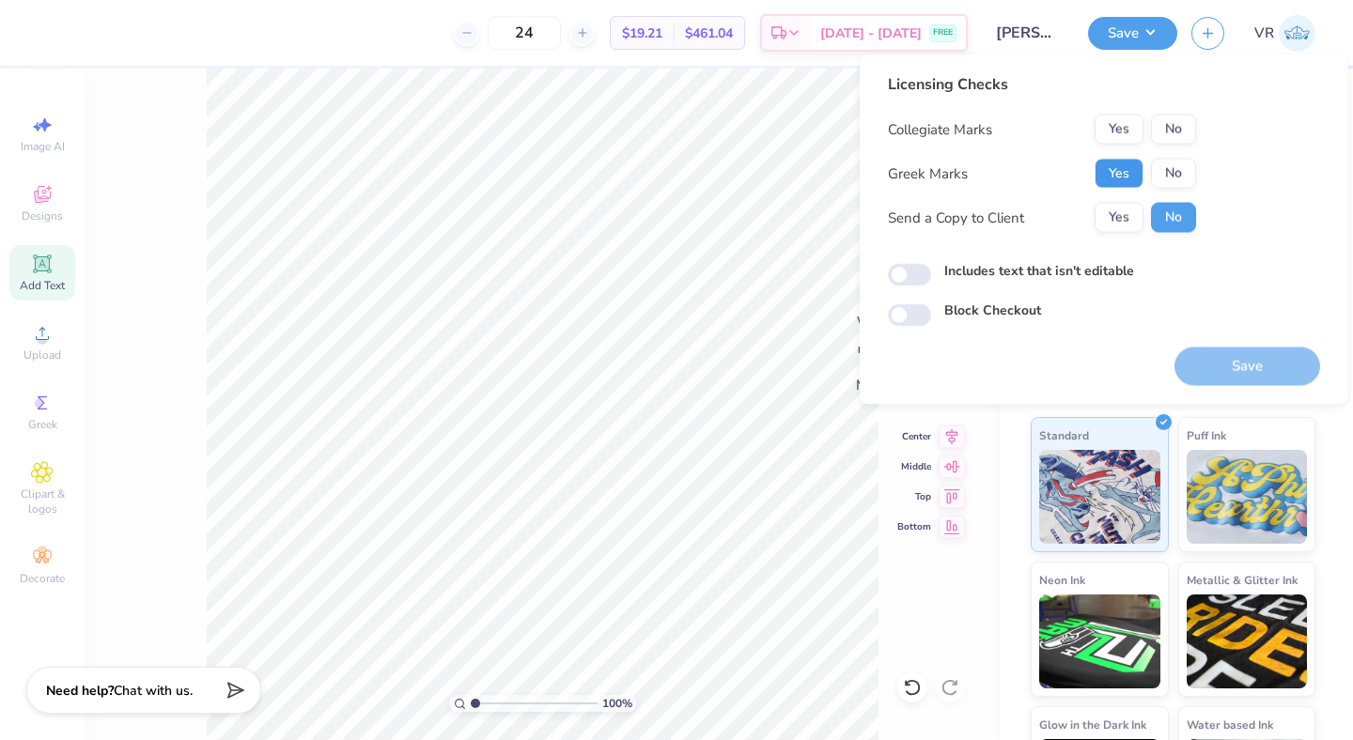
click at [1104, 174] on button "Yes" at bounding box center [1119, 174] width 49 height 30
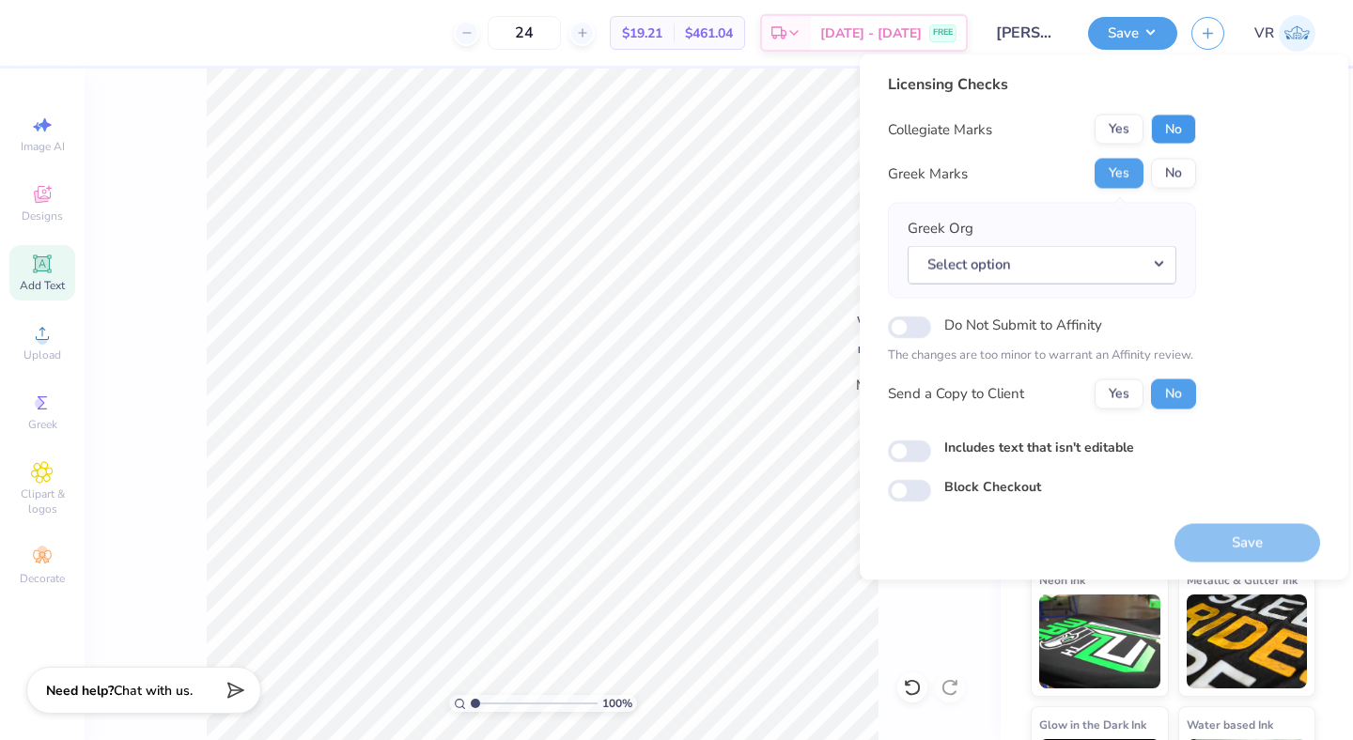
click at [1161, 130] on button "No" at bounding box center [1173, 130] width 45 height 30
click at [1129, 279] on button "Select option" at bounding box center [1042, 264] width 269 height 39
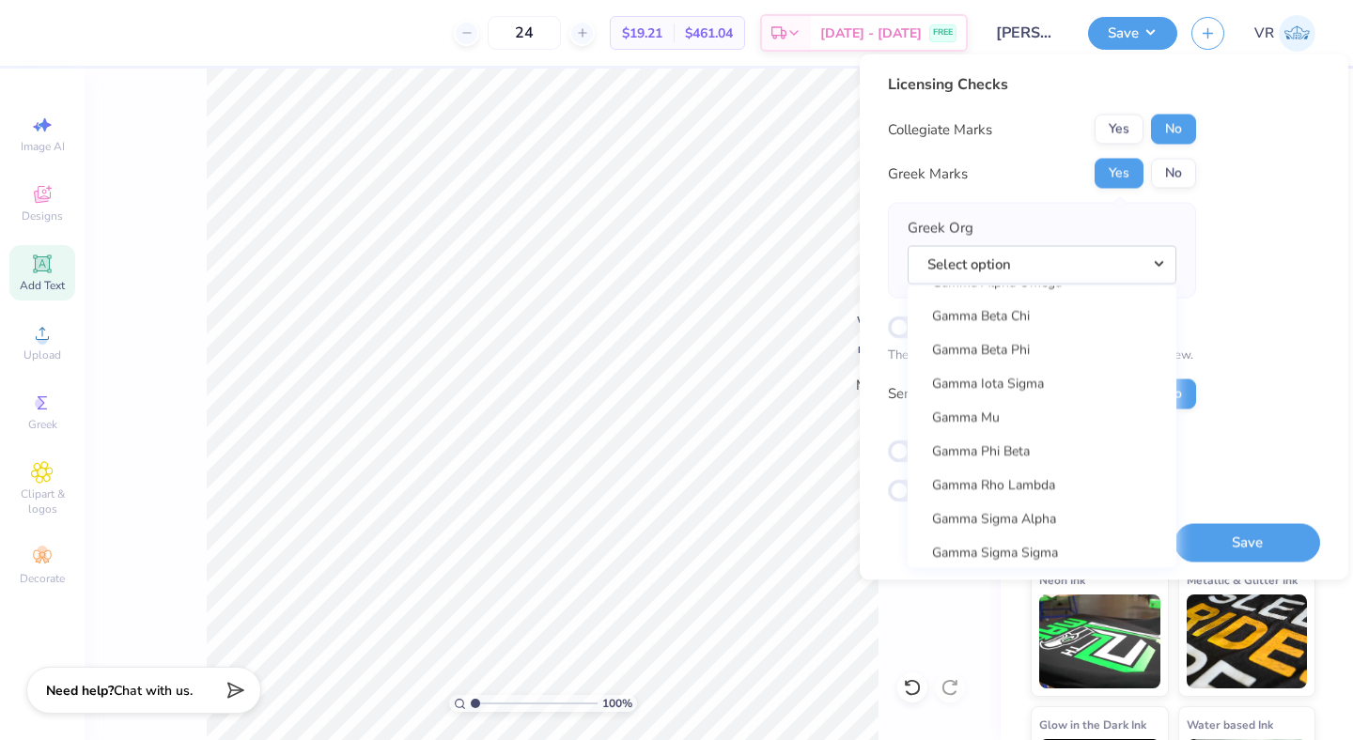
scroll to position [5783, 0]
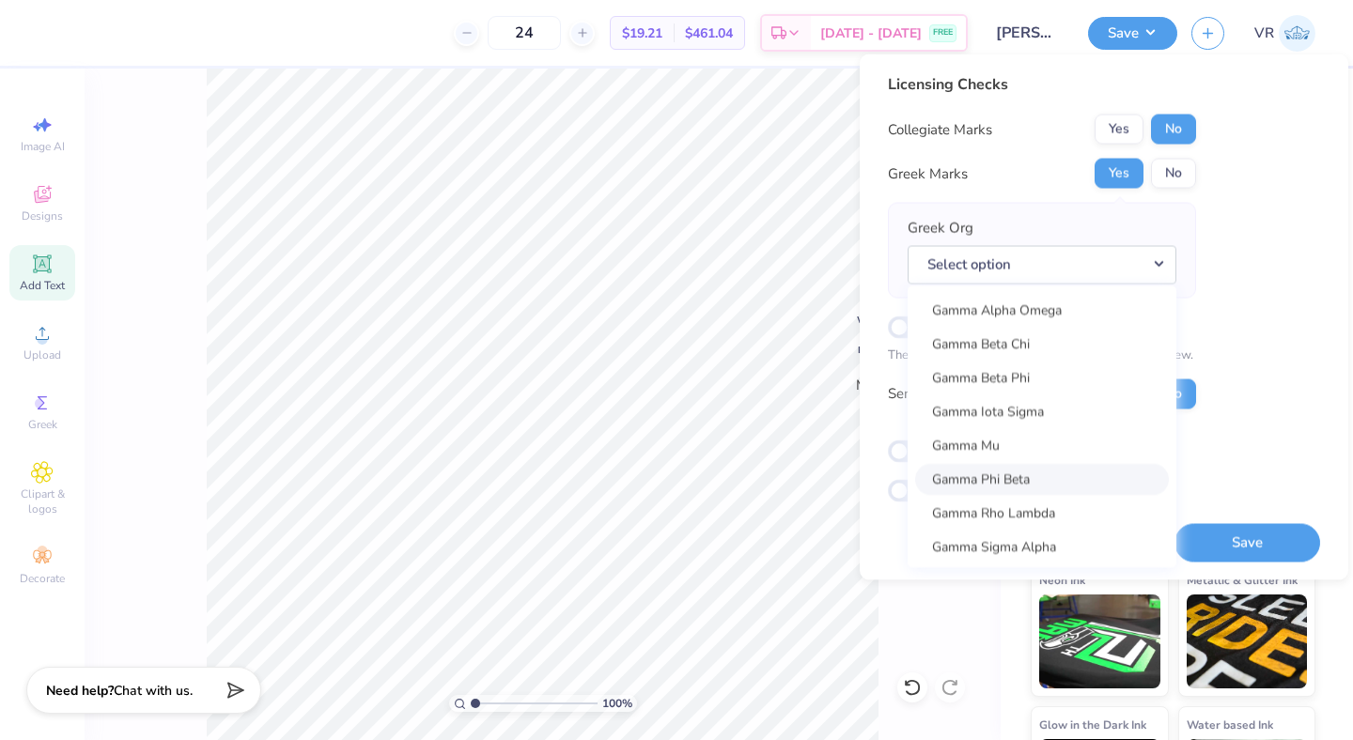
click at [1020, 479] on link "Gamma Phi Beta" at bounding box center [1042, 479] width 254 height 31
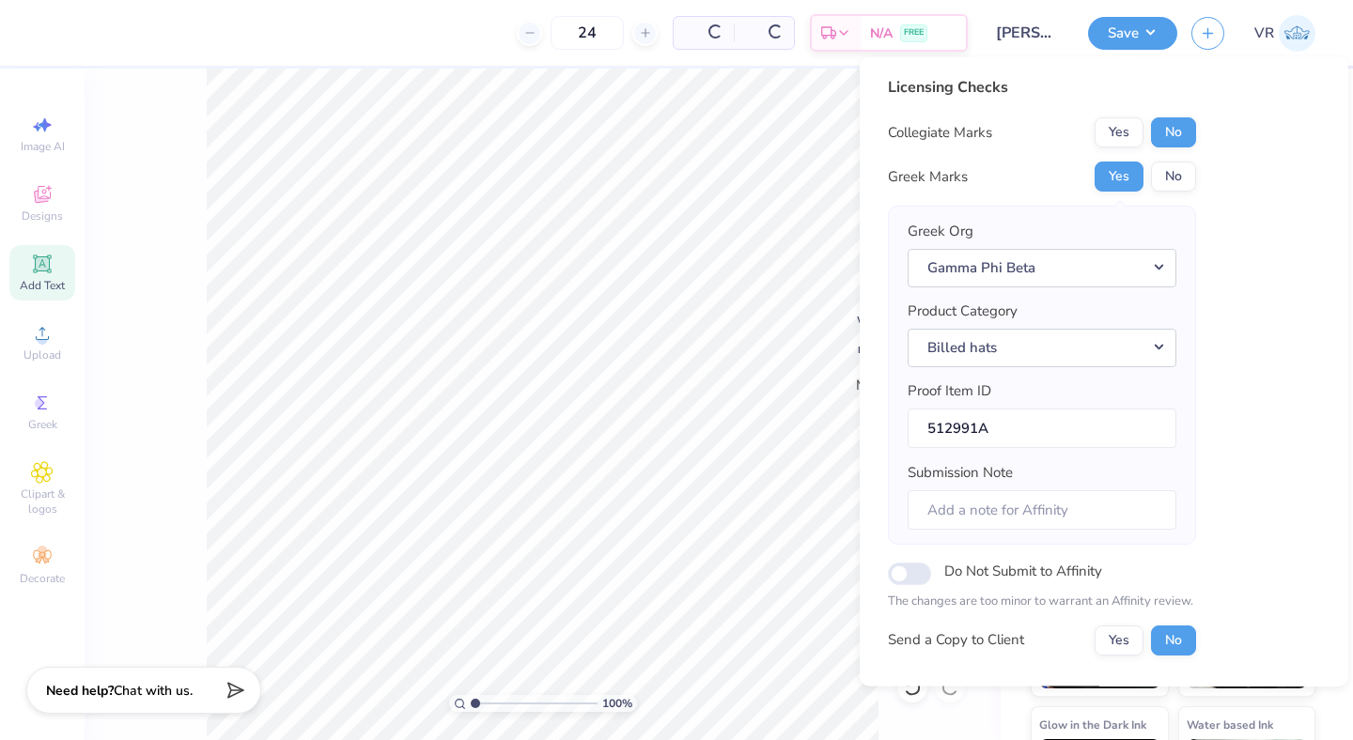
scroll to position [140, 0]
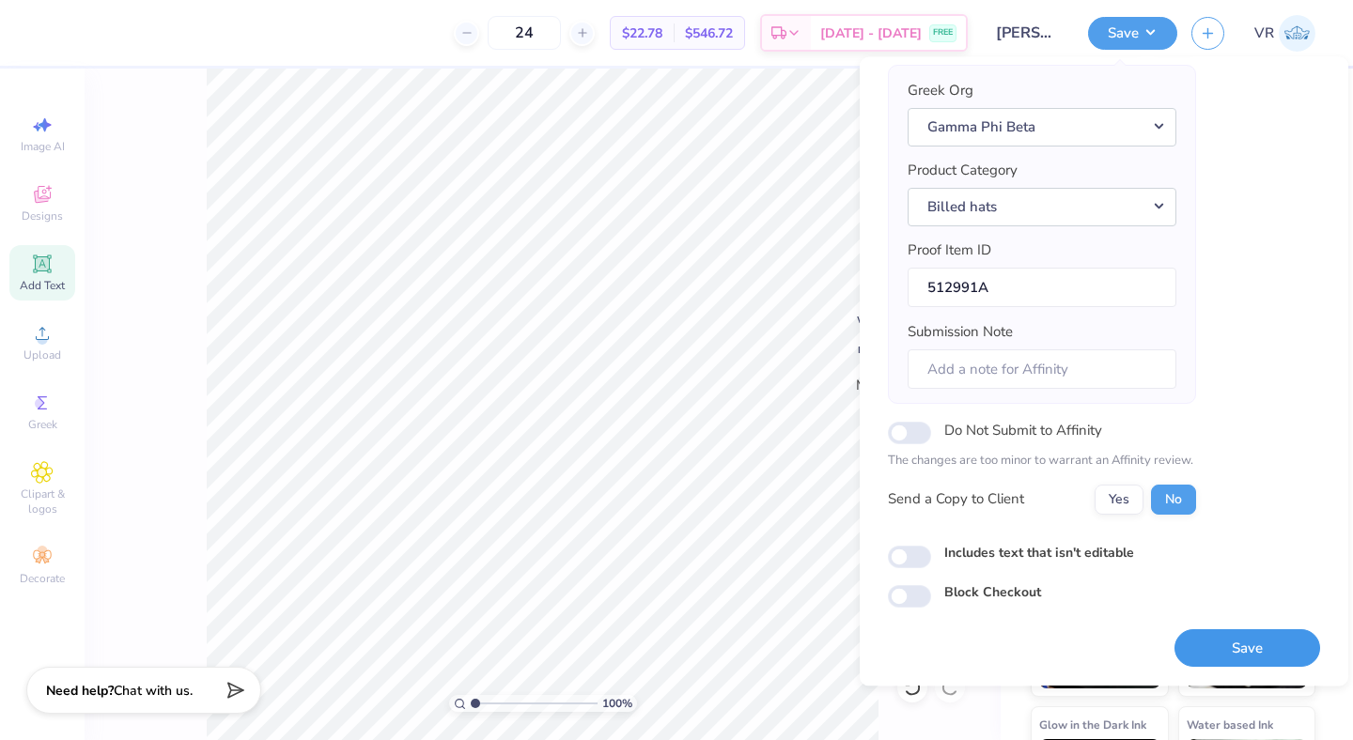
click at [1229, 646] on button "Save" at bounding box center [1248, 649] width 146 height 39
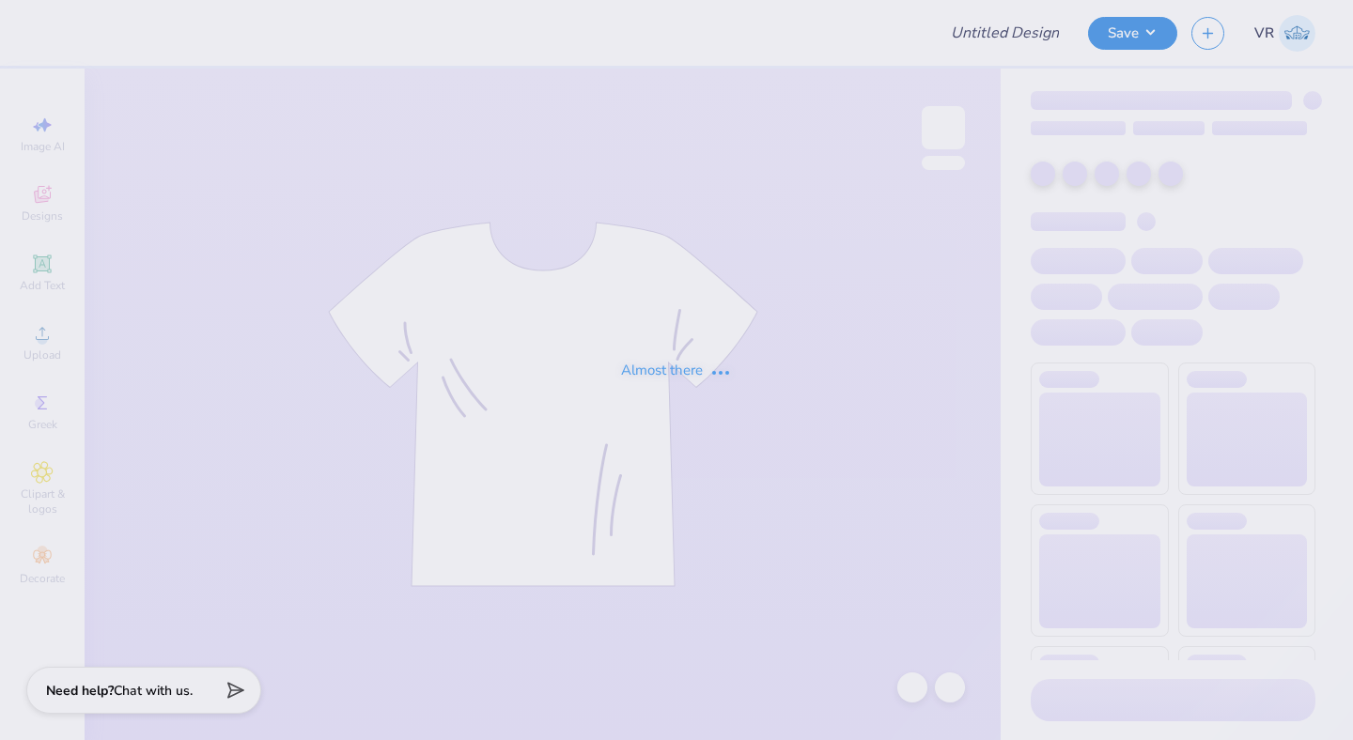
type input "Shirts for Fresh"
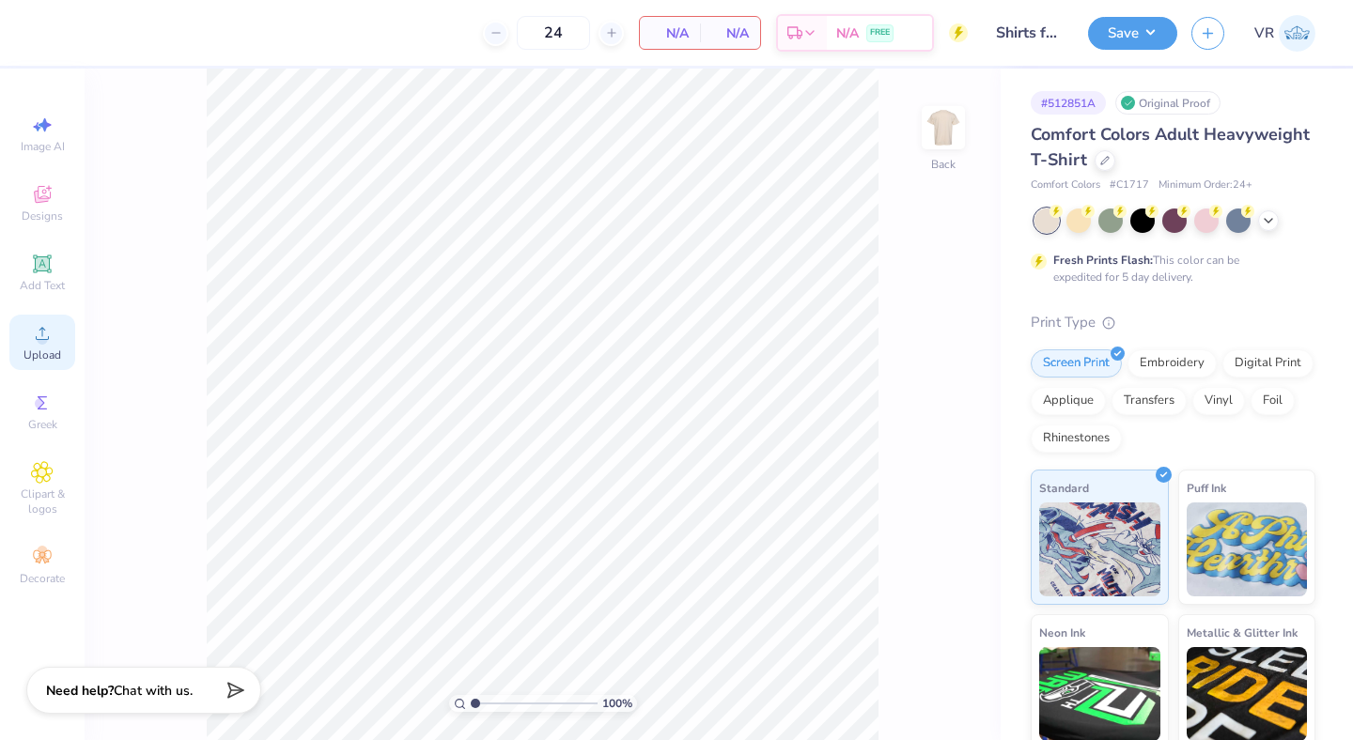
click at [46, 335] on icon at bounding box center [42, 333] width 23 height 23
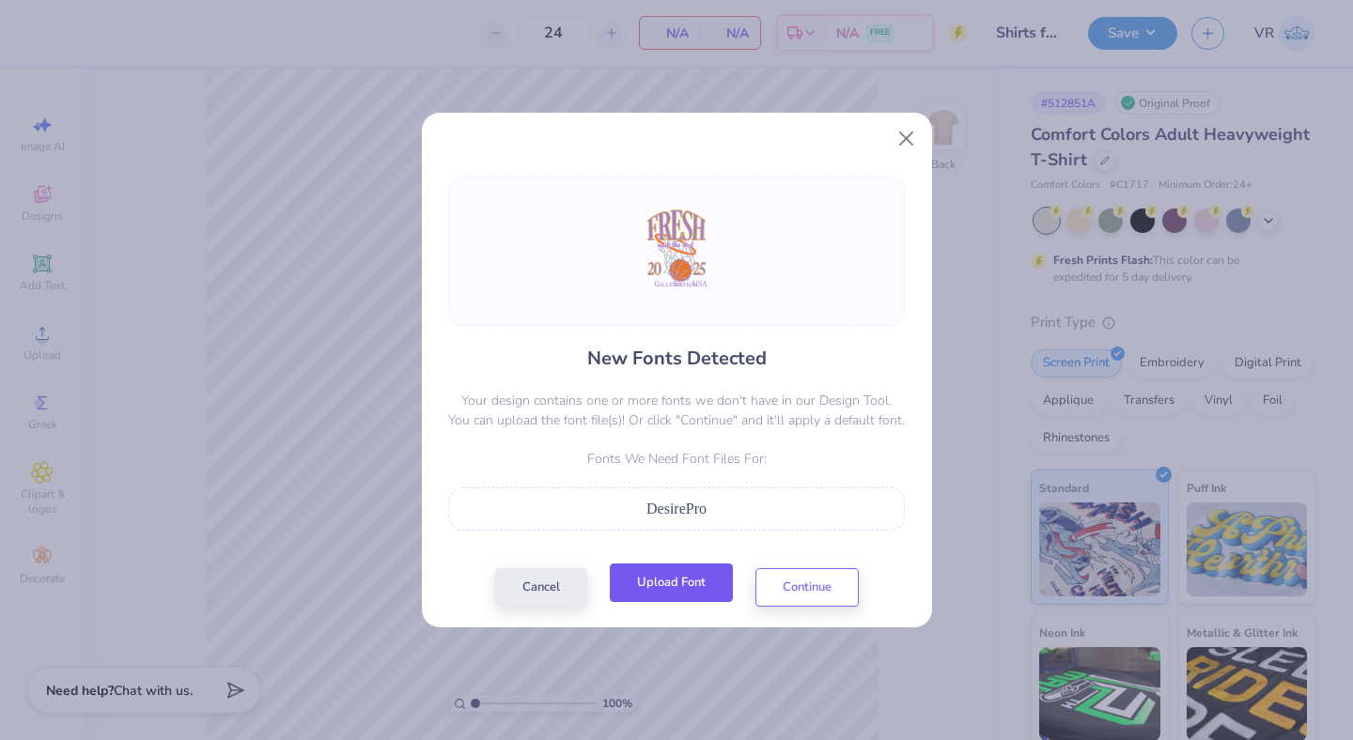
click at [668, 585] on button "Upload Font" at bounding box center [671, 583] width 123 height 39
click at [677, 578] on button "Upload Font" at bounding box center [671, 583] width 123 height 39
click at [789, 512] on div "DesirePro" at bounding box center [677, 509] width 436 height 23
click at [669, 583] on button "Upload Font" at bounding box center [671, 583] width 123 height 39
click at [779, 583] on button "Continue" at bounding box center [806, 583] width 103 height 39
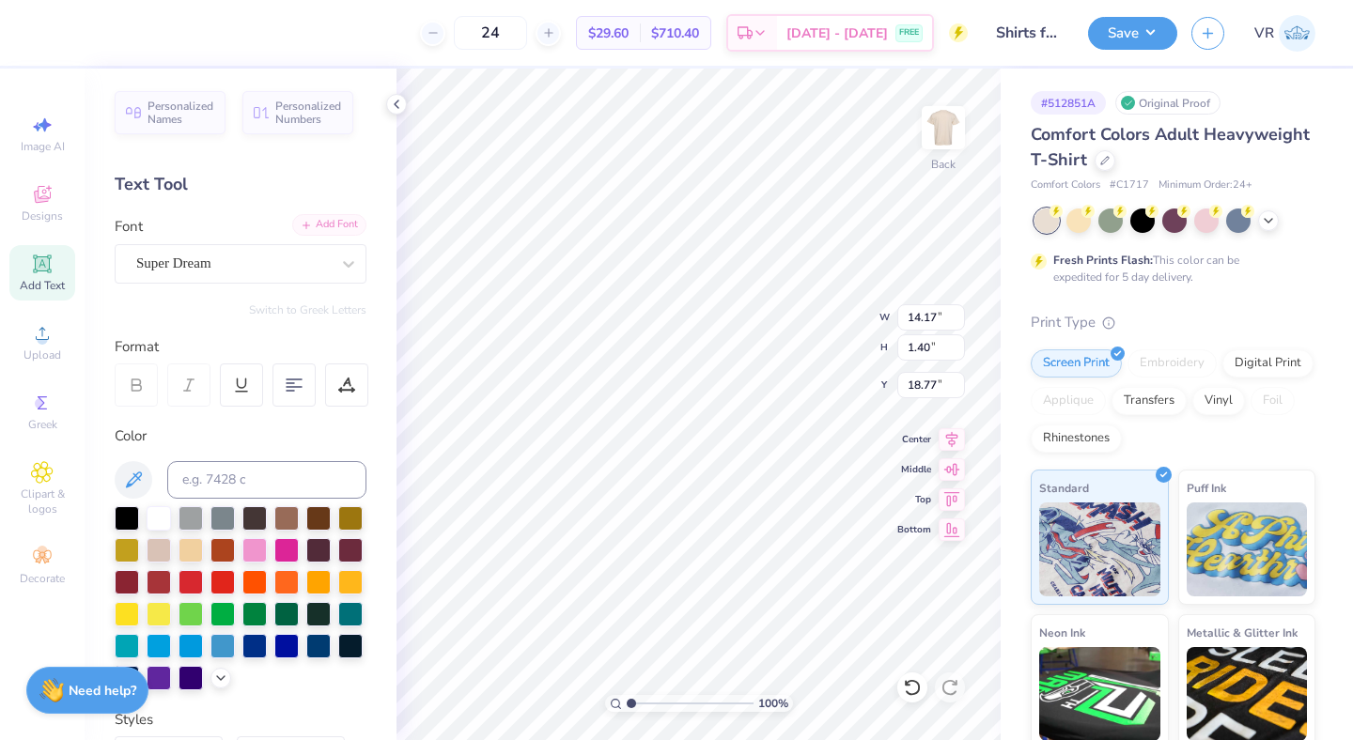
click at [308, 231] on div "Add Font" at bounding box center [329, 225] width 74 height 22
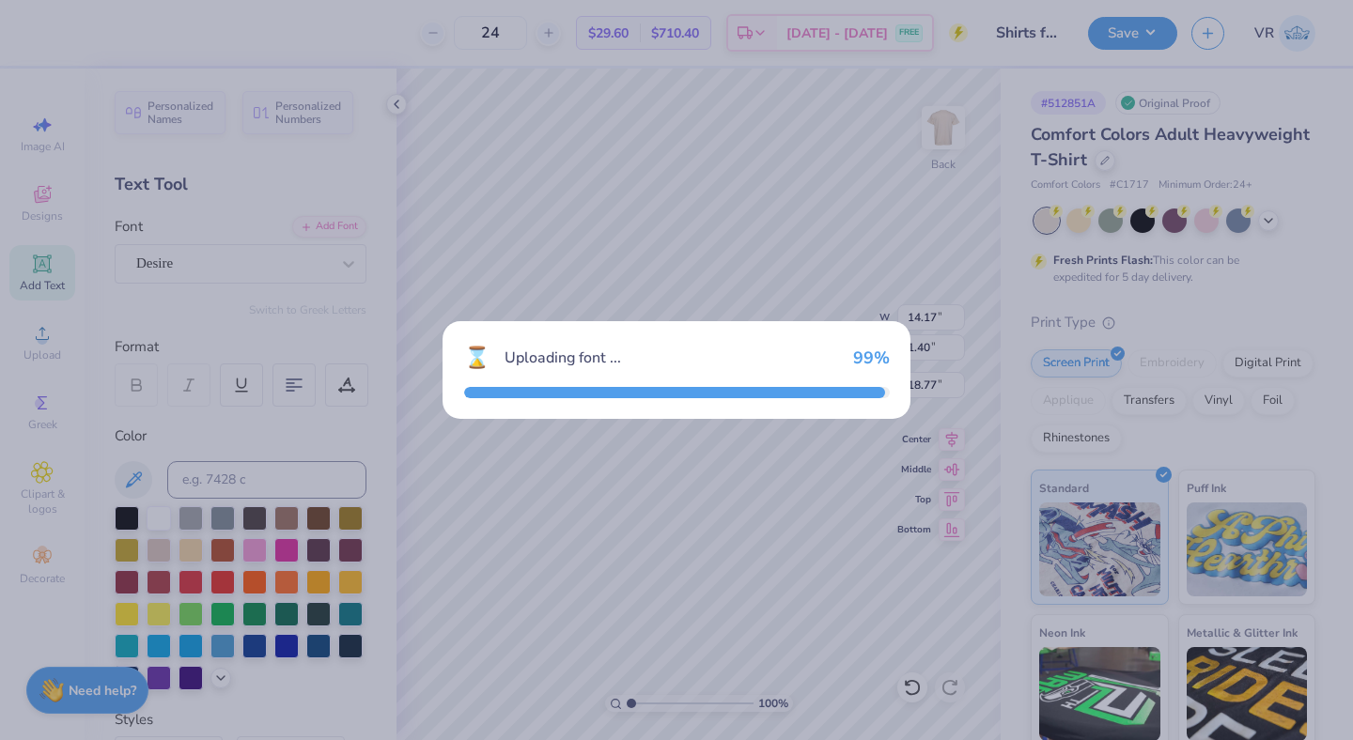
type input "11.20"
type input "1.33"
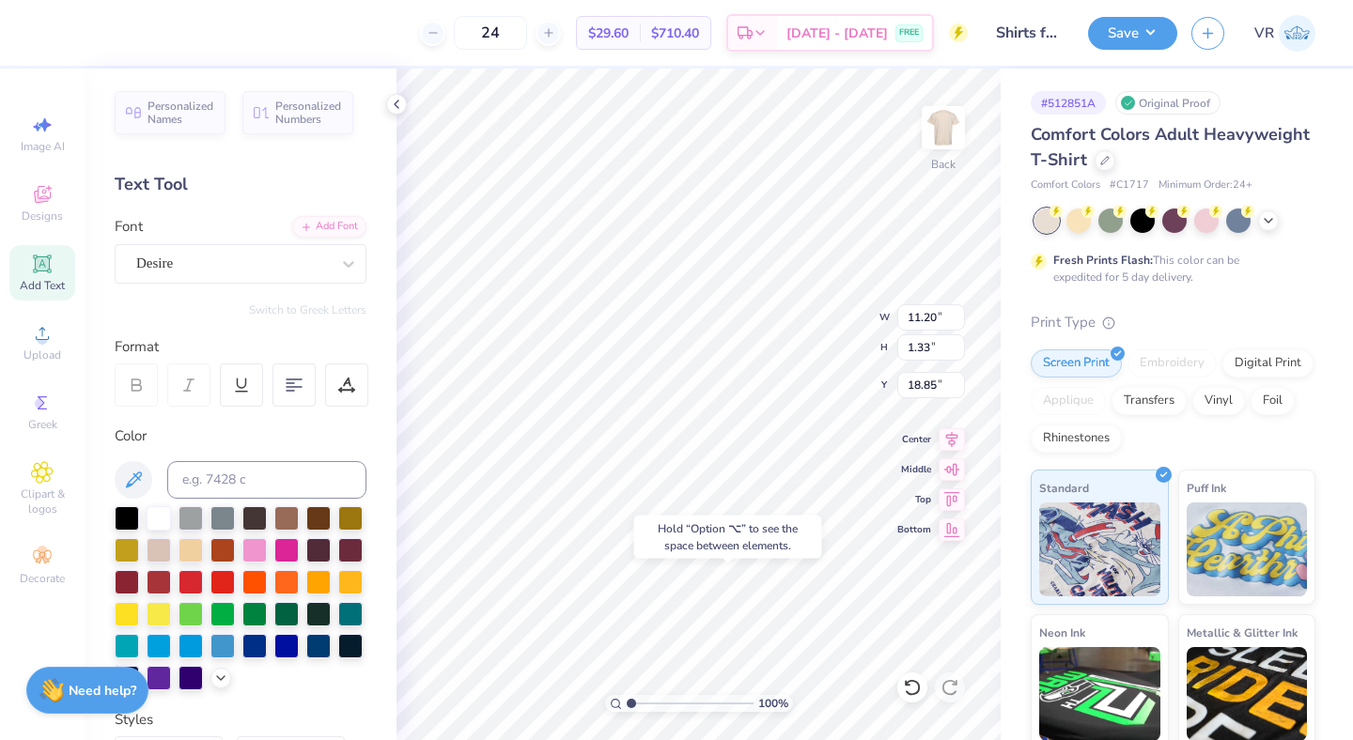
type input "19.30"
type input "1.73"
click at [640, 706] on input "range" at bounding box center [690, 703] width 127 height 17
type input "11.55"
type input "14.17"
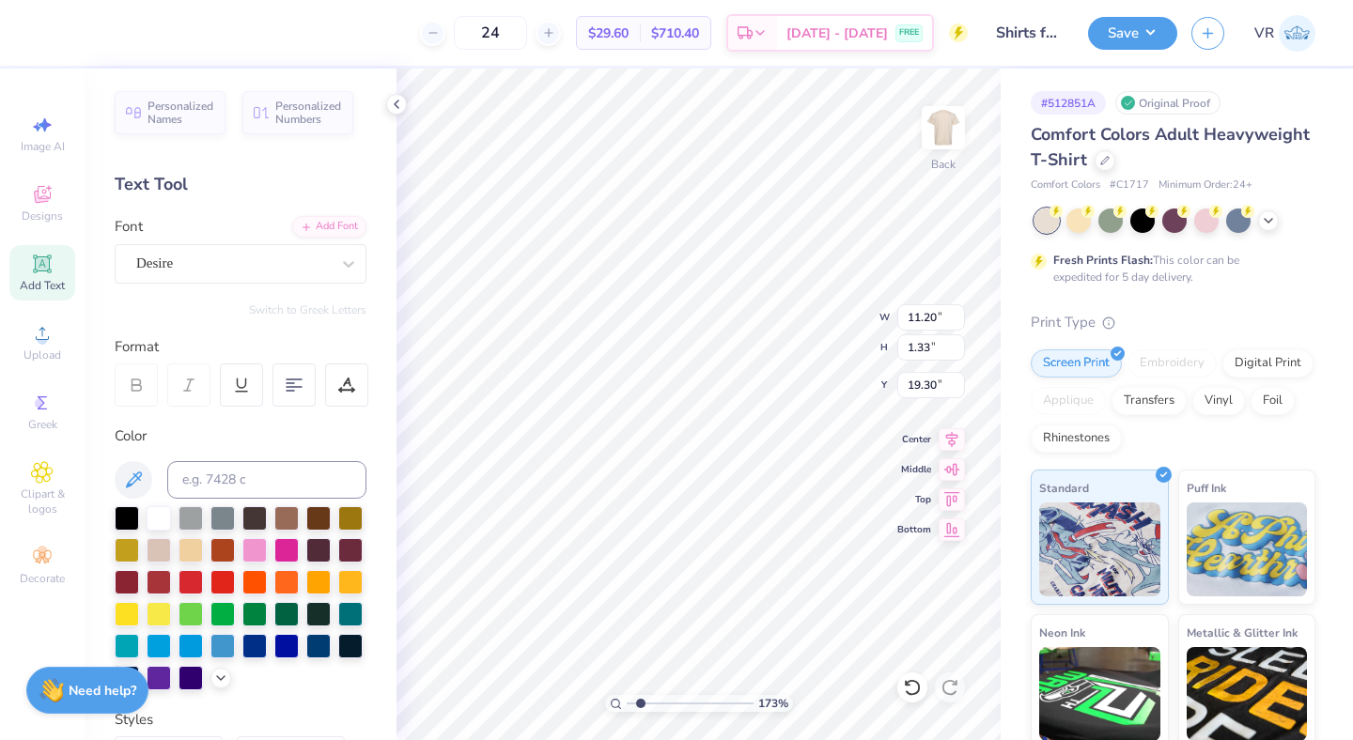
type input "4.82"
type input "8.38"
type input "0.99"
type input "19.63"
click at [951, 437] on icon at bounding box center [952, 437] width 26 height 23
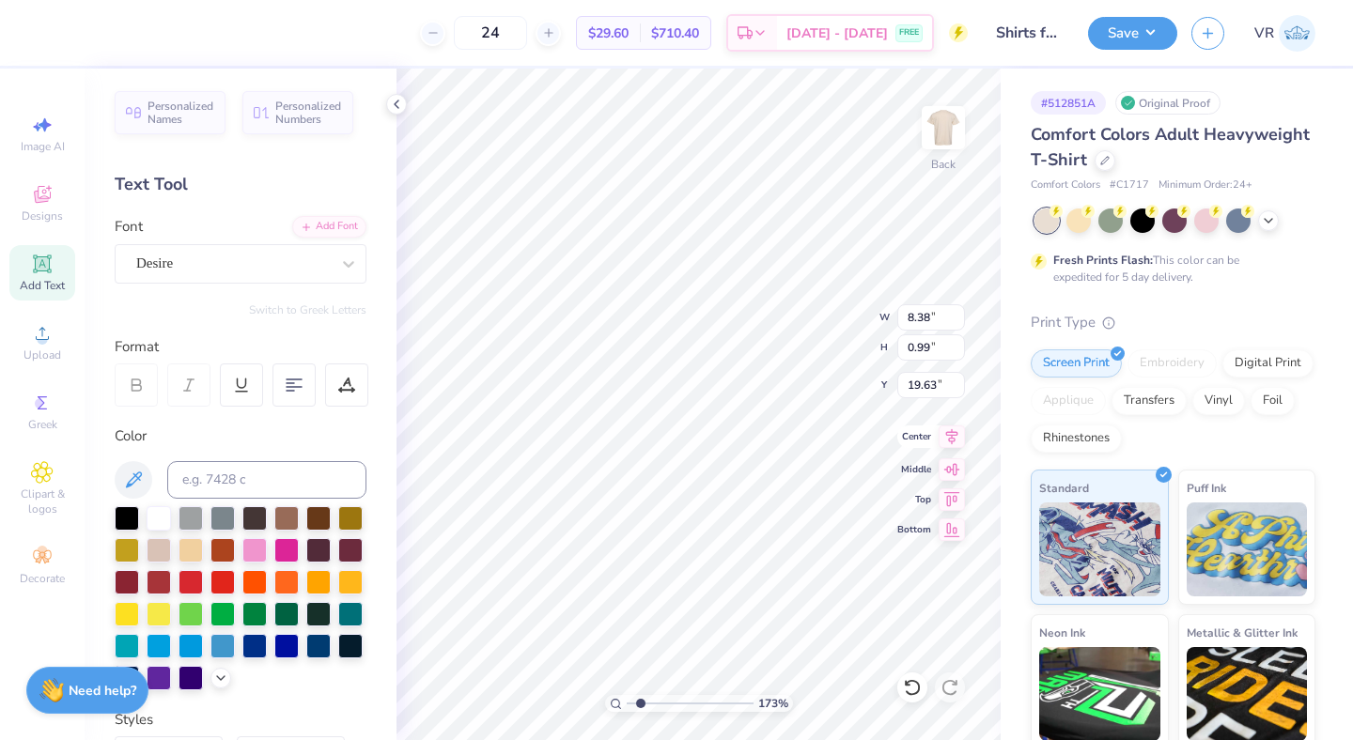
type input "8.08"
type input "0.96"
type input "19.67"
click at [948, 434] on icon at bounding box center [952, 437] width 12 height 16
drag, startPoint x: 638, startPoint y: 700, endPoint x: 582, endPoint y: 697, distance: 56.4
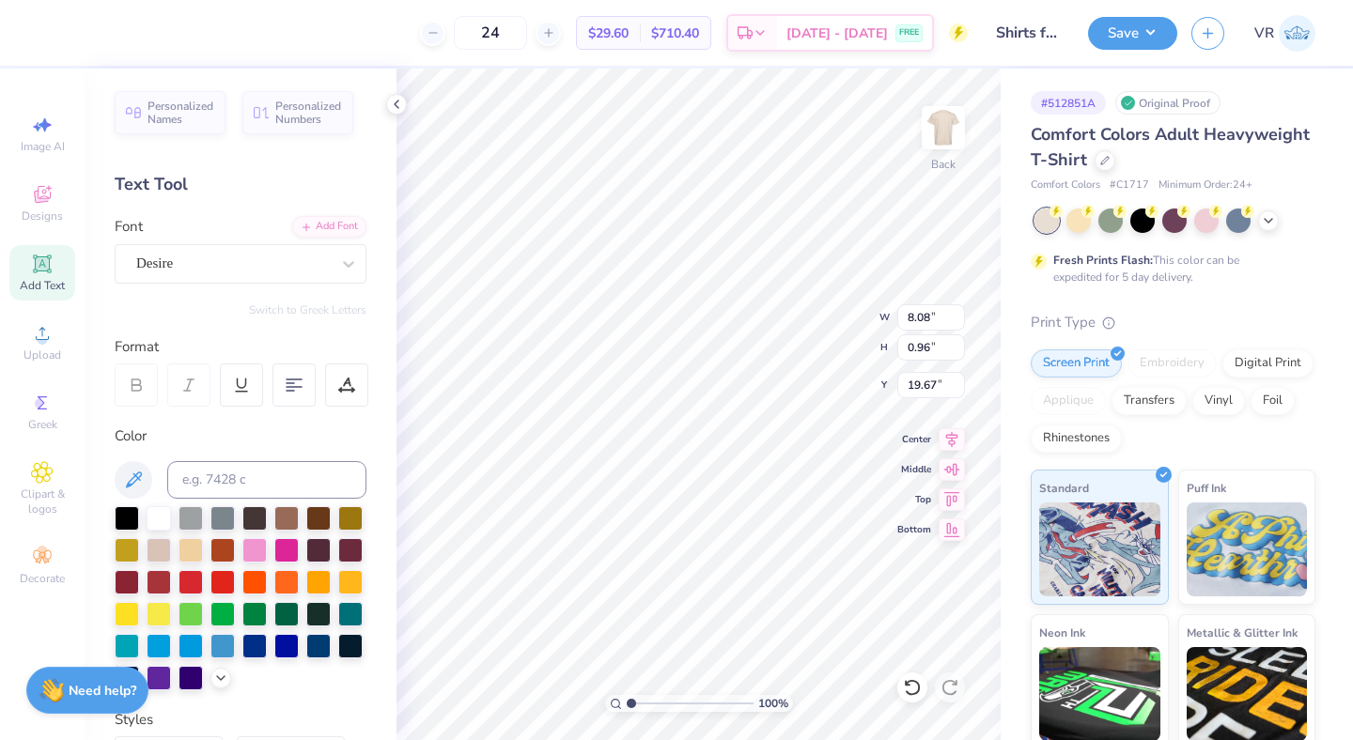
type input "1"
click at [627, 697] on input "range" at bounding box center [690, 703] width 127 height 17
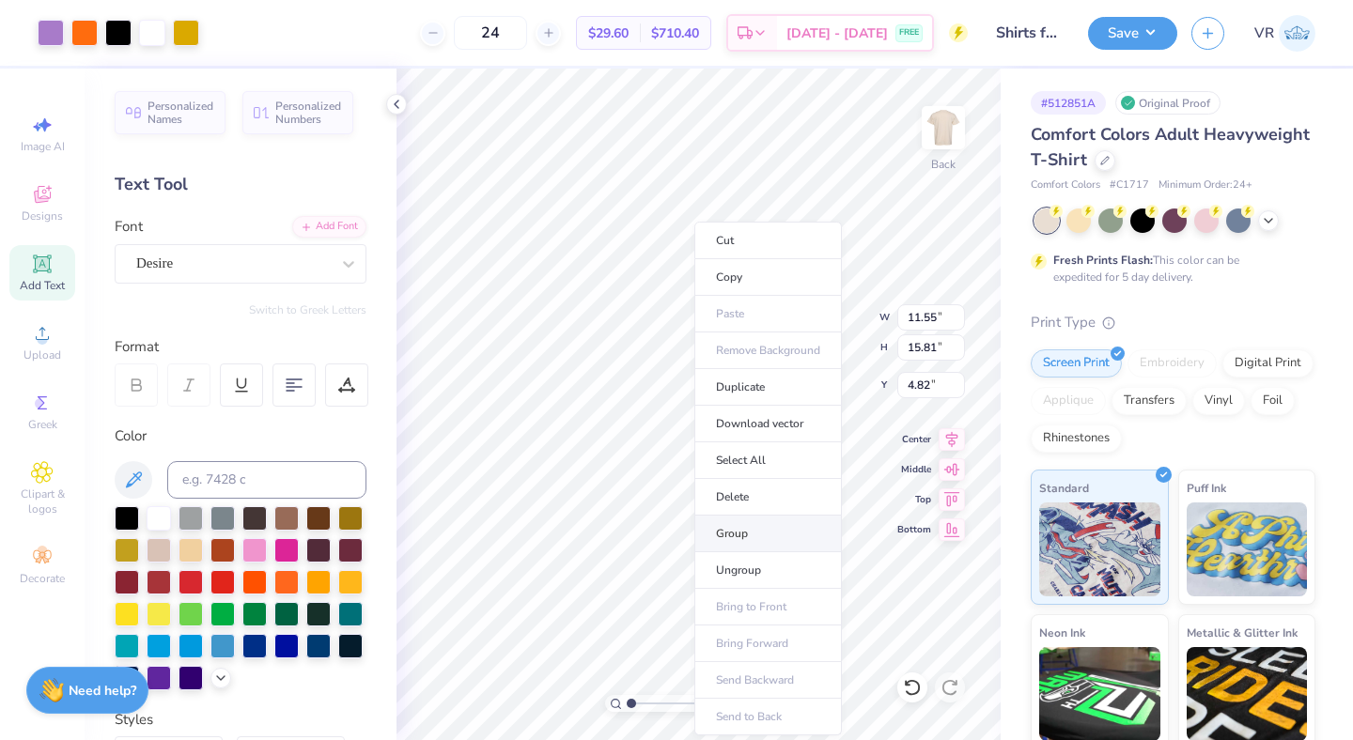
click at [739, 526] on li "Group" at bounding box center [768, 534] width 148 height 37
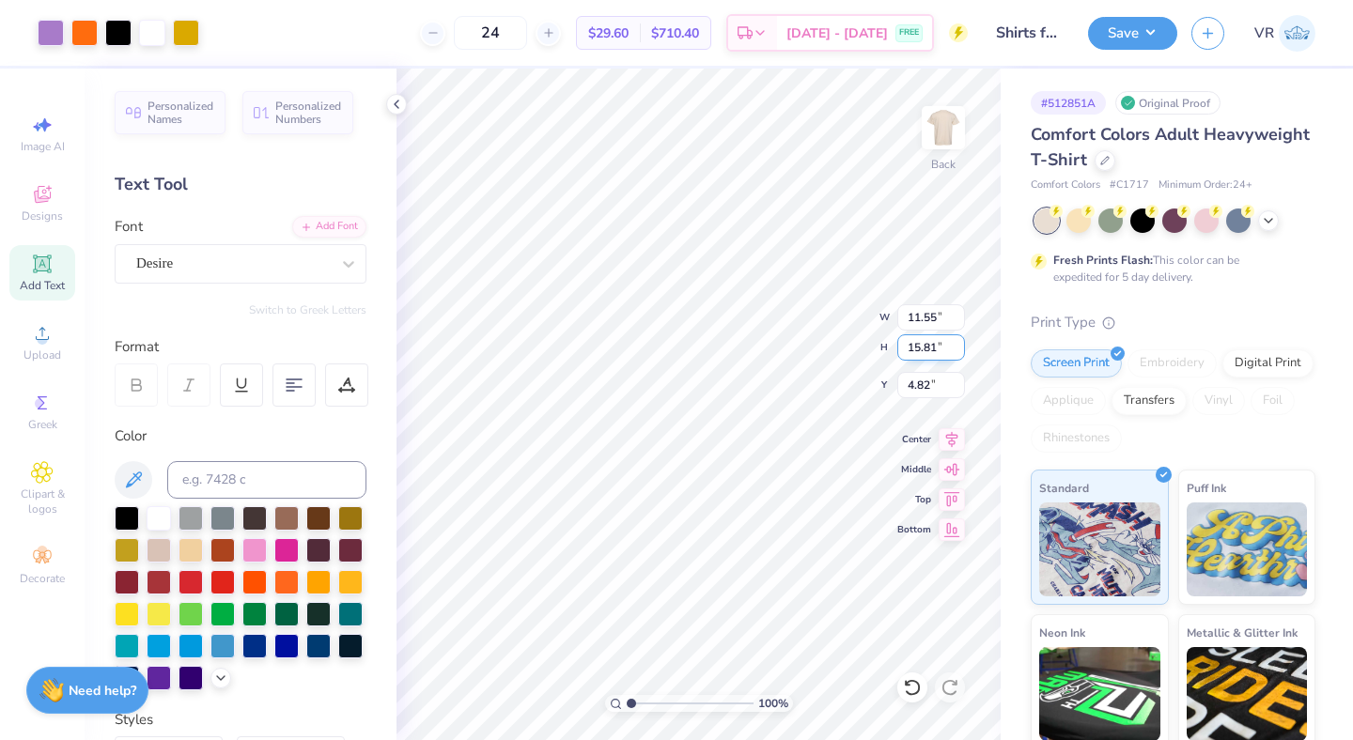
click at [918, 353] on input "15.81" at bounding box center [931, 348] width 68 height 26
type input "15.81"
click at [397, 99] on icon at bounding box center [396, 104] width 15 height 15
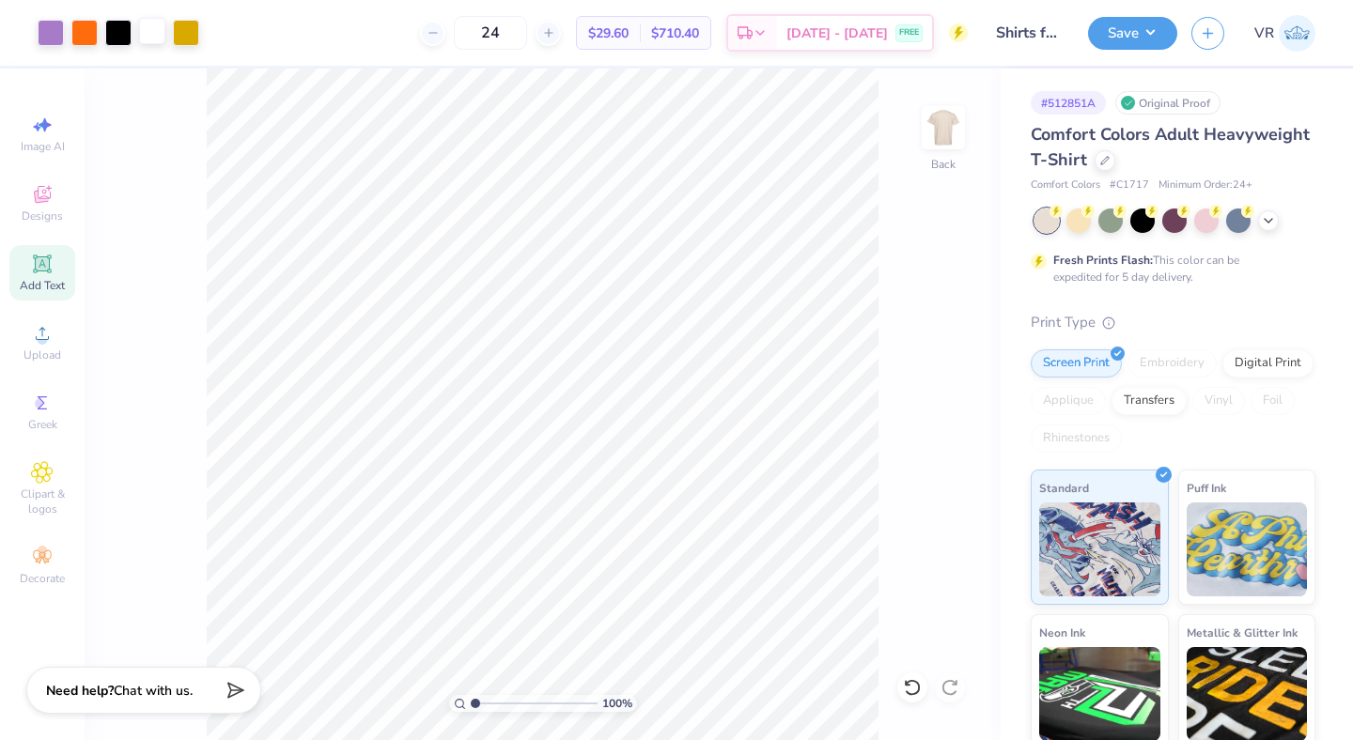
click at [152, 30] on div at bounding box center [152, 31] width 26 height 26
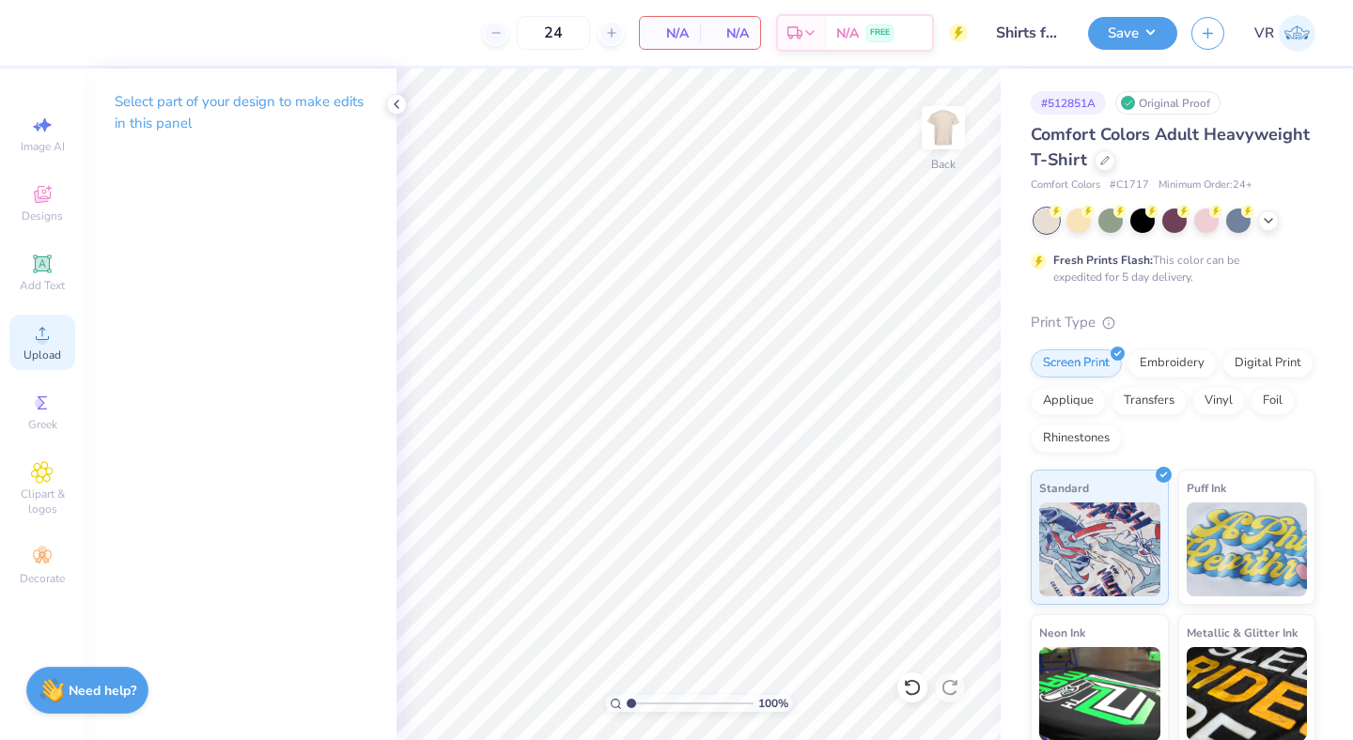
click at [39, 358] on span "Upload" at bounding box center [42, 355] width 38 height 15
click at [42, 333] on icon at bounding box center [42, 333] width 23 height 23
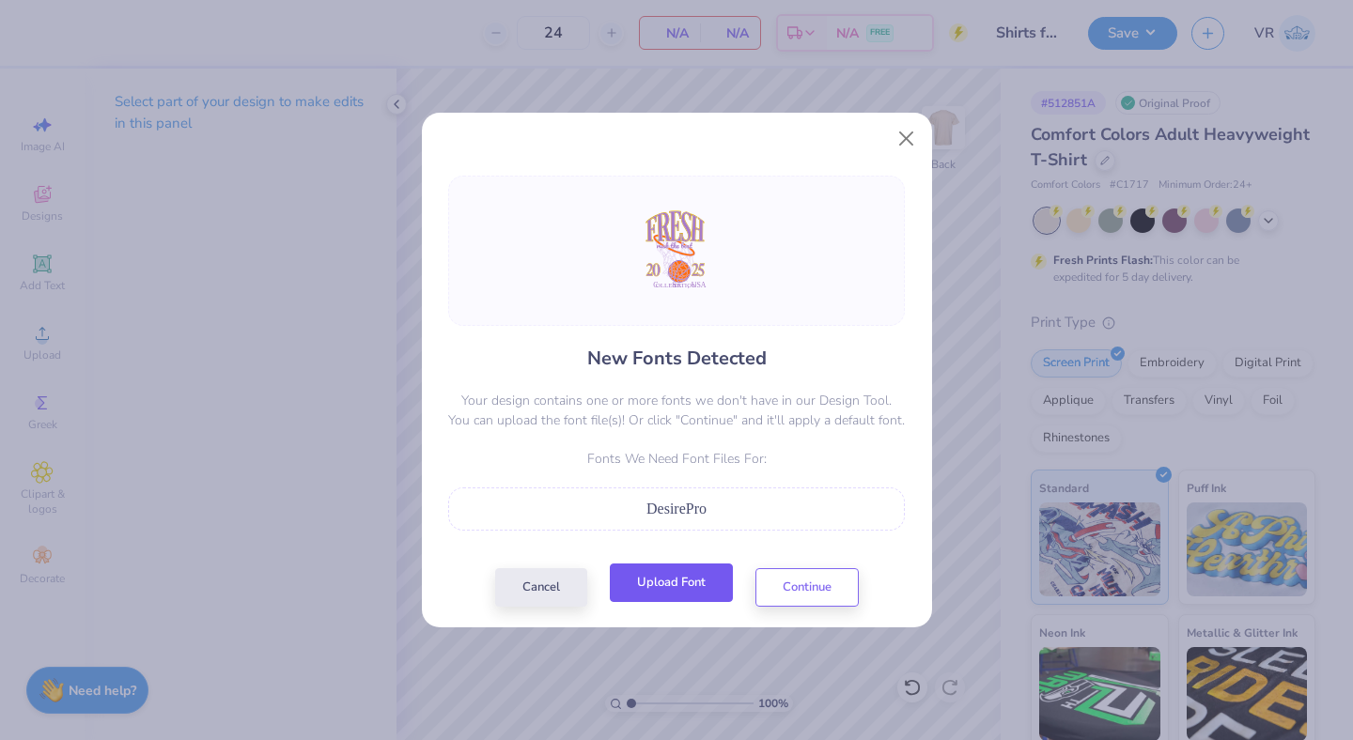
click at [700, 587] on button "Upload Font" at bounding box center [671, 583] width 123 height 39
click at [799, 583] on button "Continue" at bounding box center [806, 583] width 103 height 39
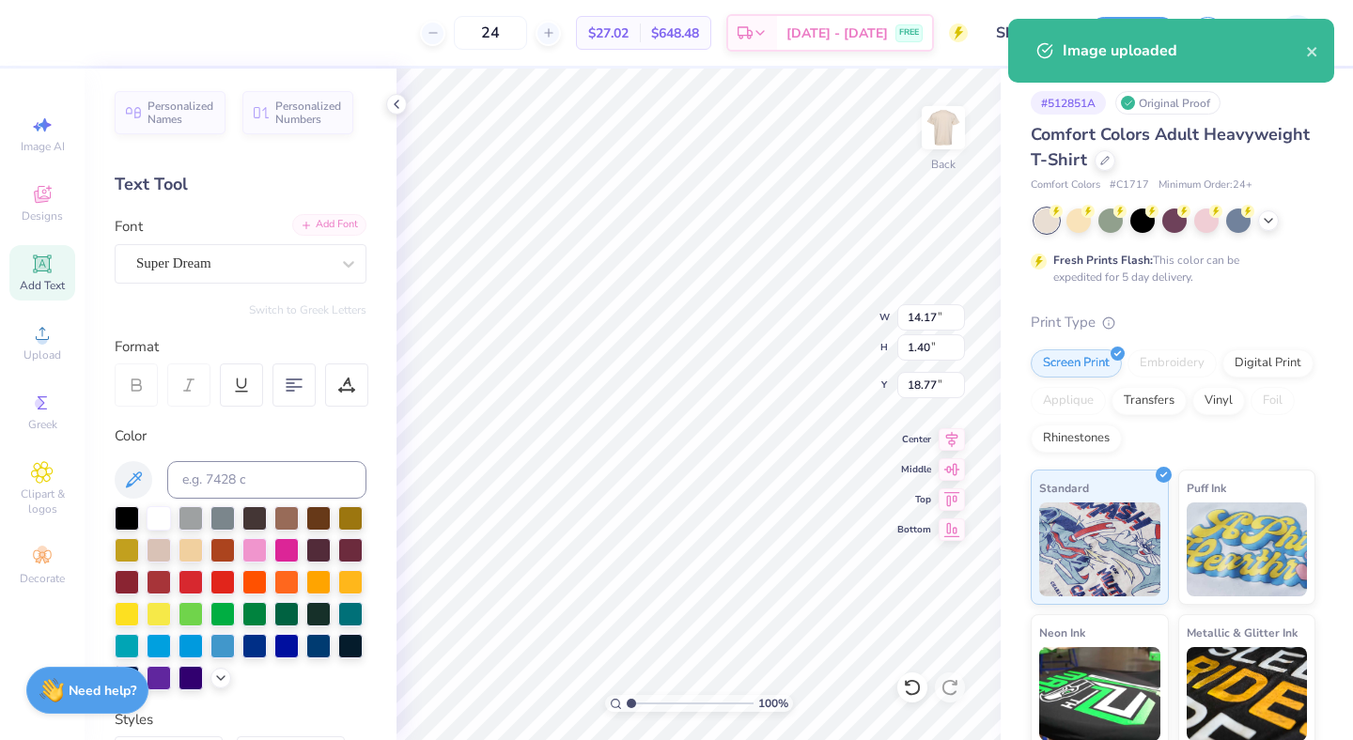
click at [299, 226] on div "Add Font" at bounding box center [329, 225] width 74 height 22
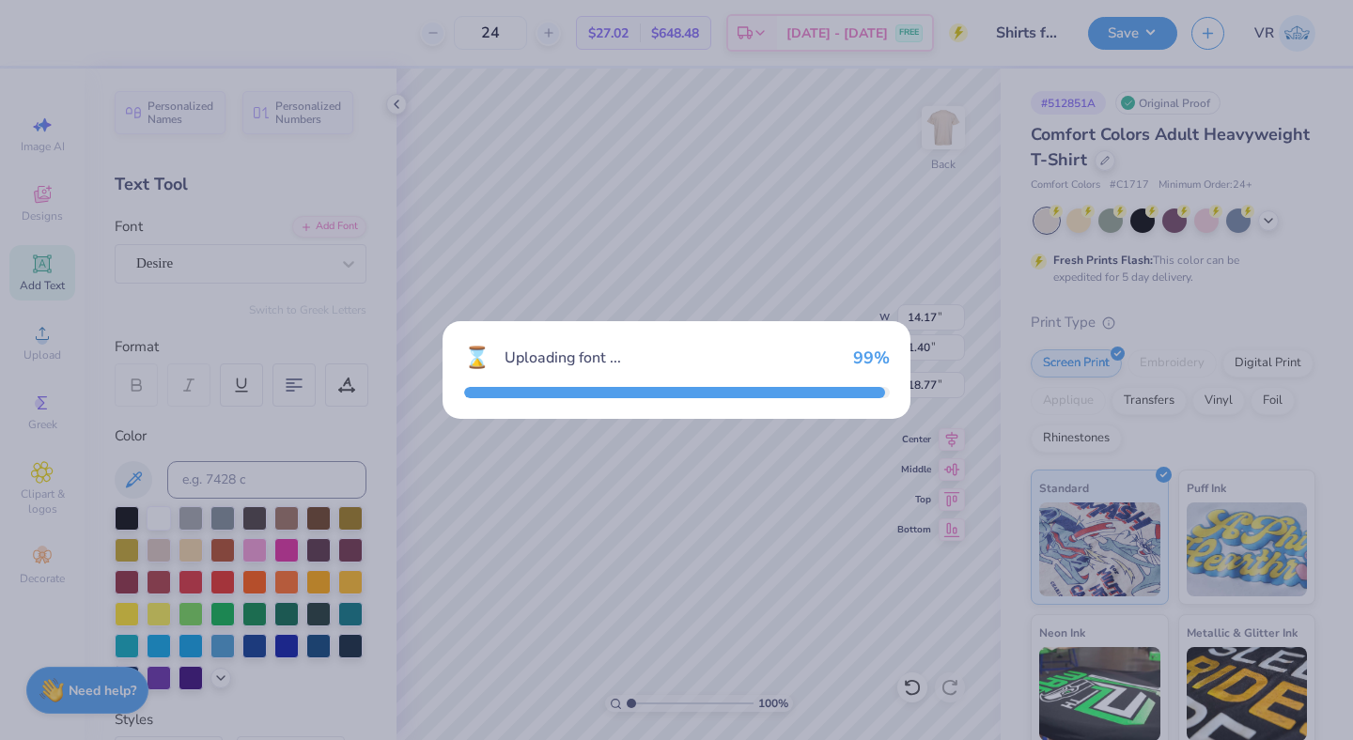
type input "11.20"
type input "1.33"
type input "18.85"
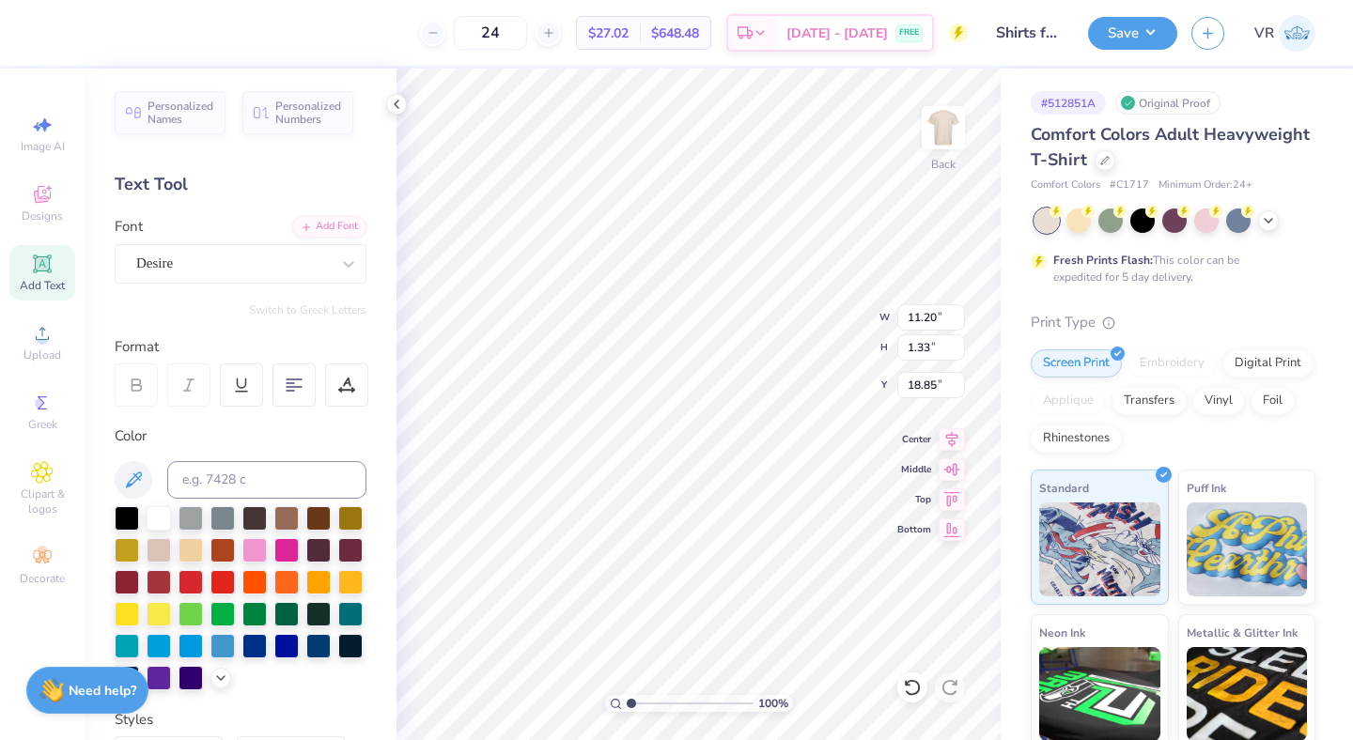
type input "7.45"
type input "0.88"
click at [958, 437] on icon at bounding box center [952, 437] width 26 height 23
type input "19.26"
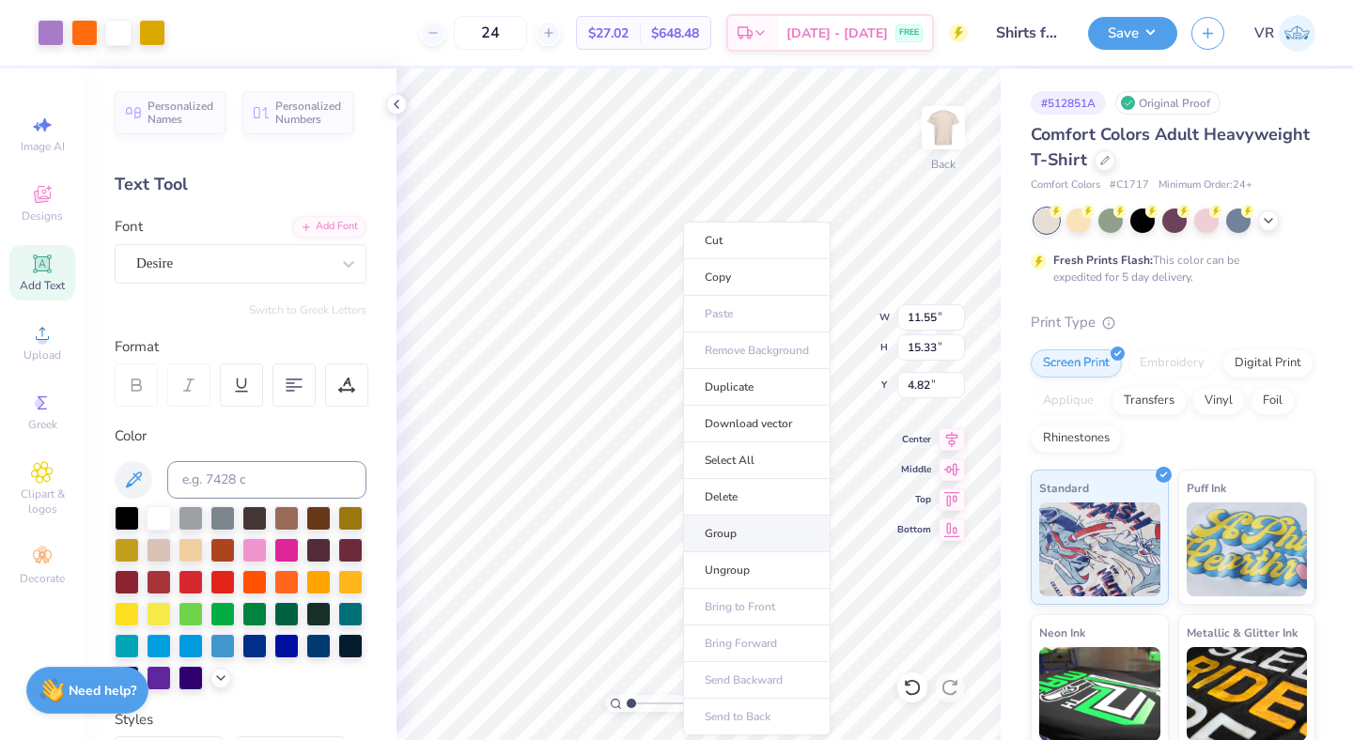
click at [736, 530] on li "Group" at bounding box center [757, 534] width 148 height 37
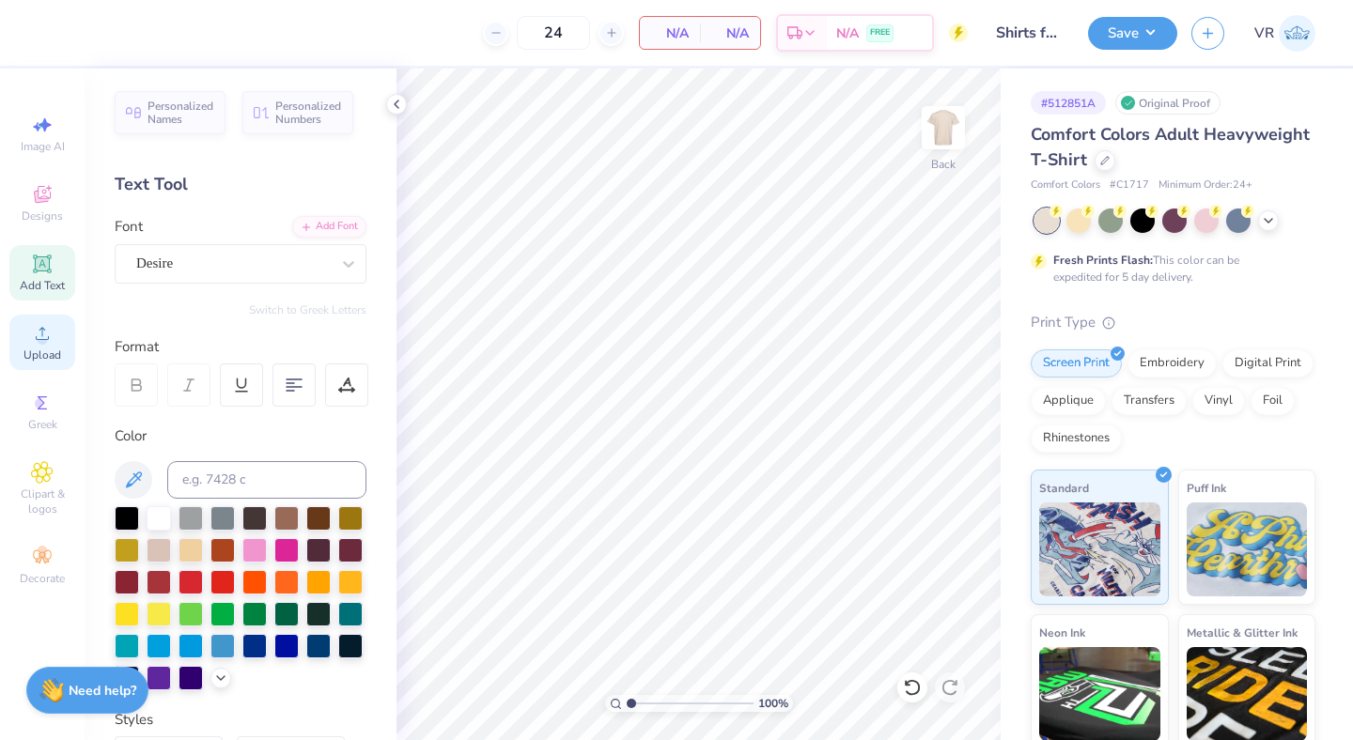
click at [38, 347] on div "Upload" at bounding box center [42, 342] width 66 height 55
click at [31, 361] on span "Upload" at bounding box center [42, 355] width 38 height 15
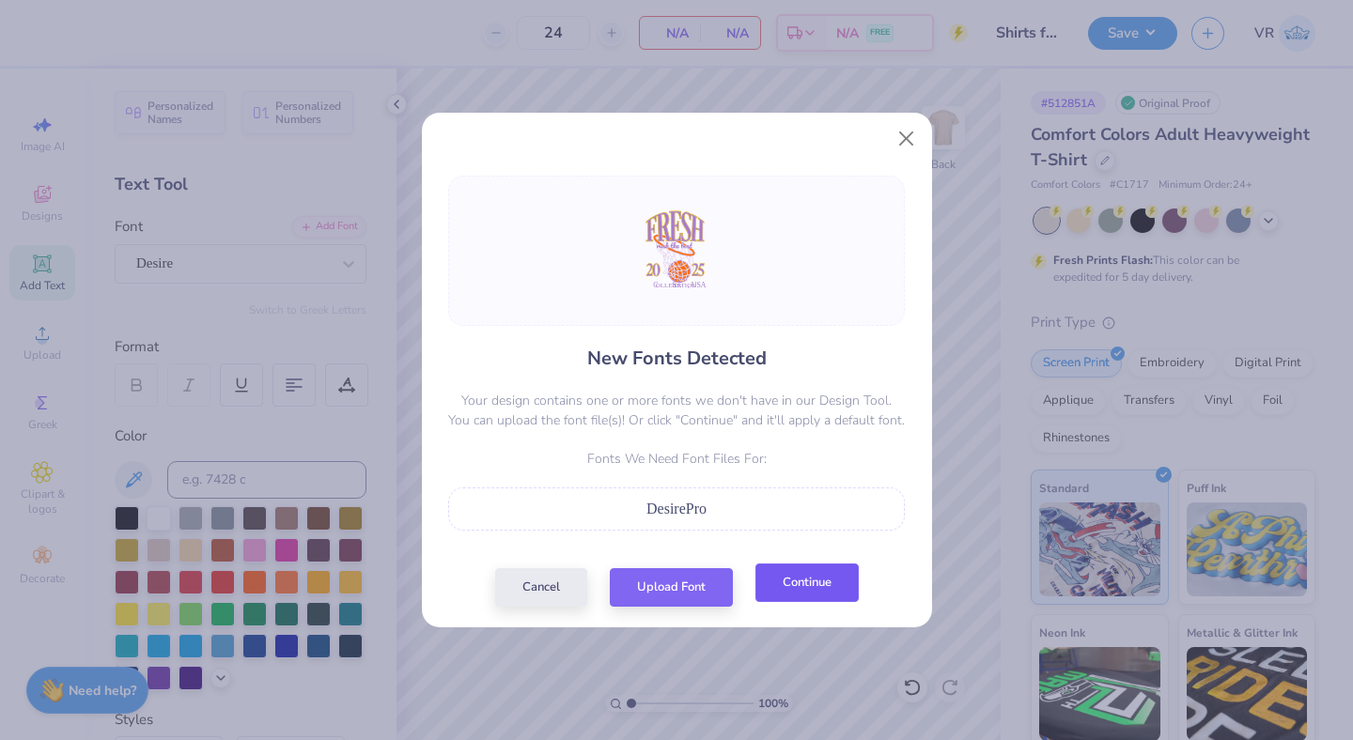
click at [786, 596] on button "Continue" at bounding box center [806, 583] width 103 height 39
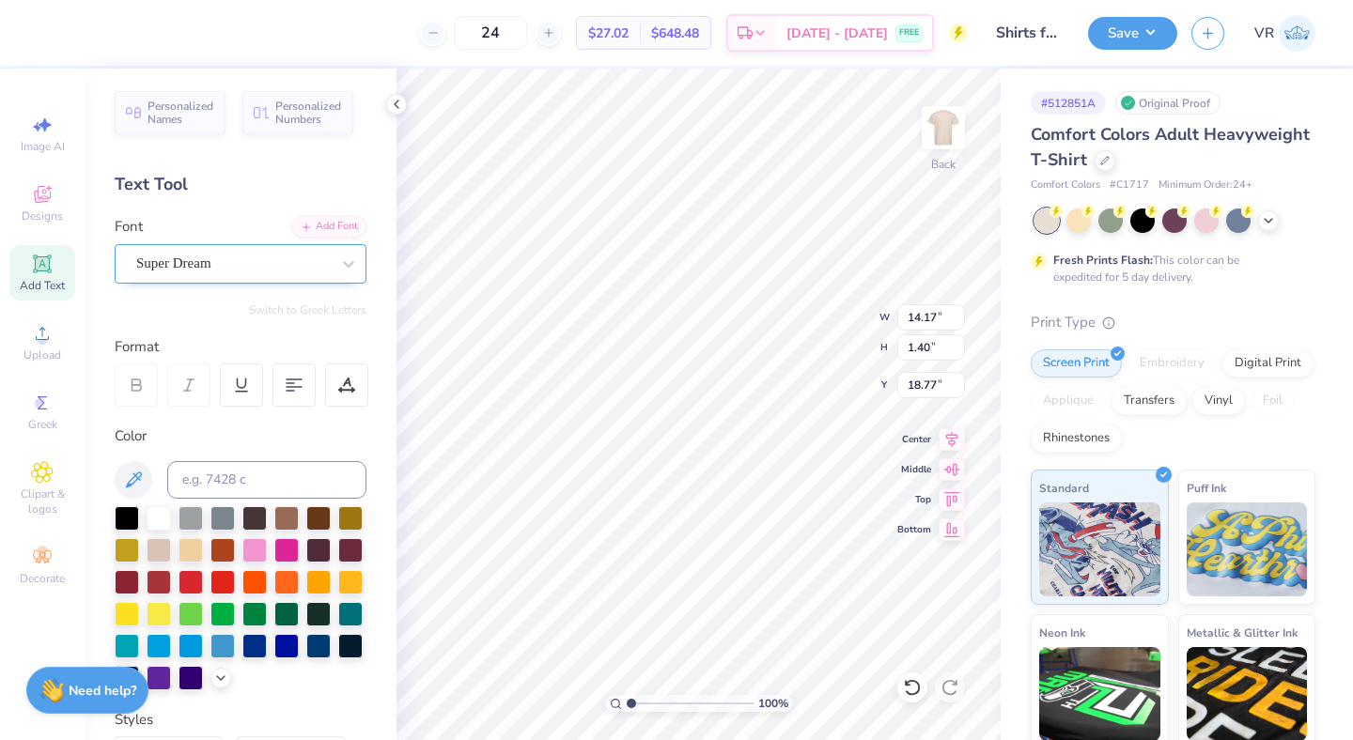
click at [247, 257] on div "Super Dream" at bounding box center [232, 263] width 197 height 29
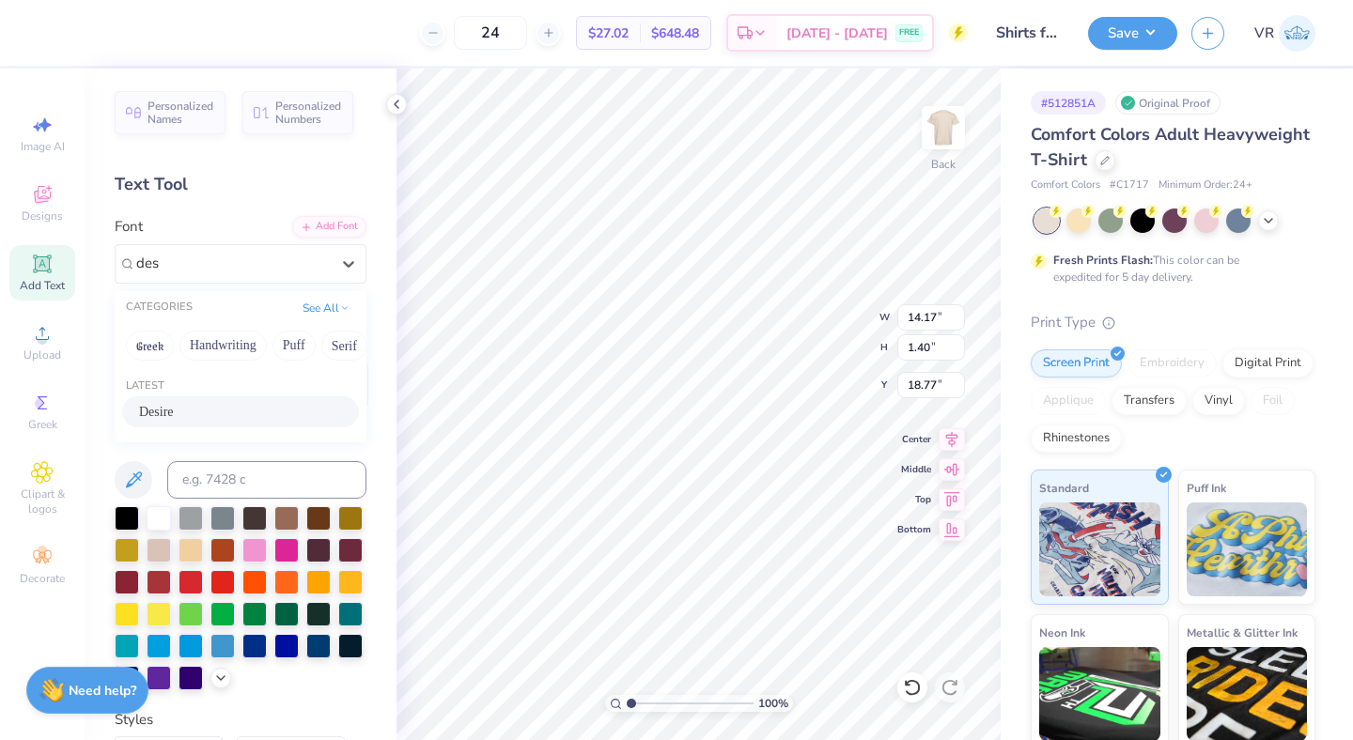
click at [212, 415] on div "Desire" at bounding box center [240, 412] width 203 height 20
type input "des"
type input "11.20"
type input "1.33"
type input "18.85"
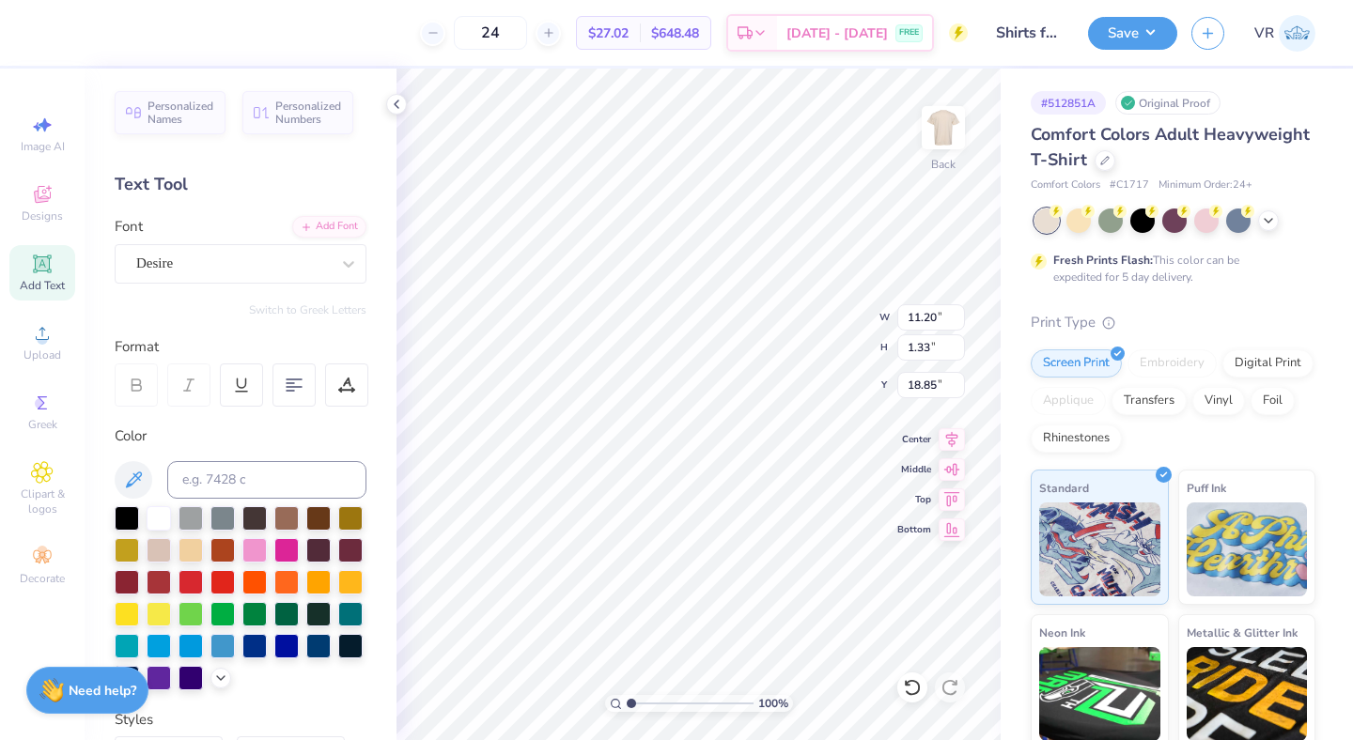
type input "7.50"
type input "0.89"
type input "19.32"
type input "8.70"
type input "1.03"
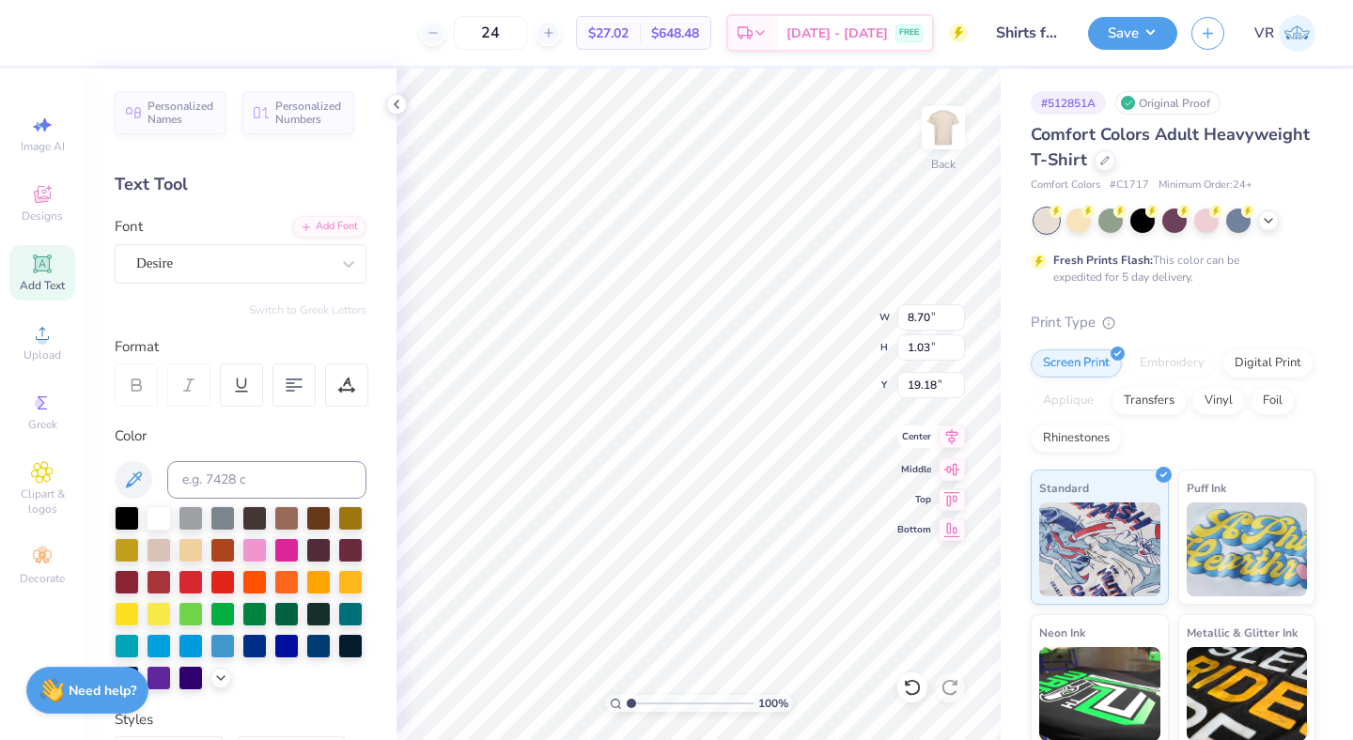
click at [948, 436] on icon at bounding box center [952, 437] width 12 height 16
type input "19.58"
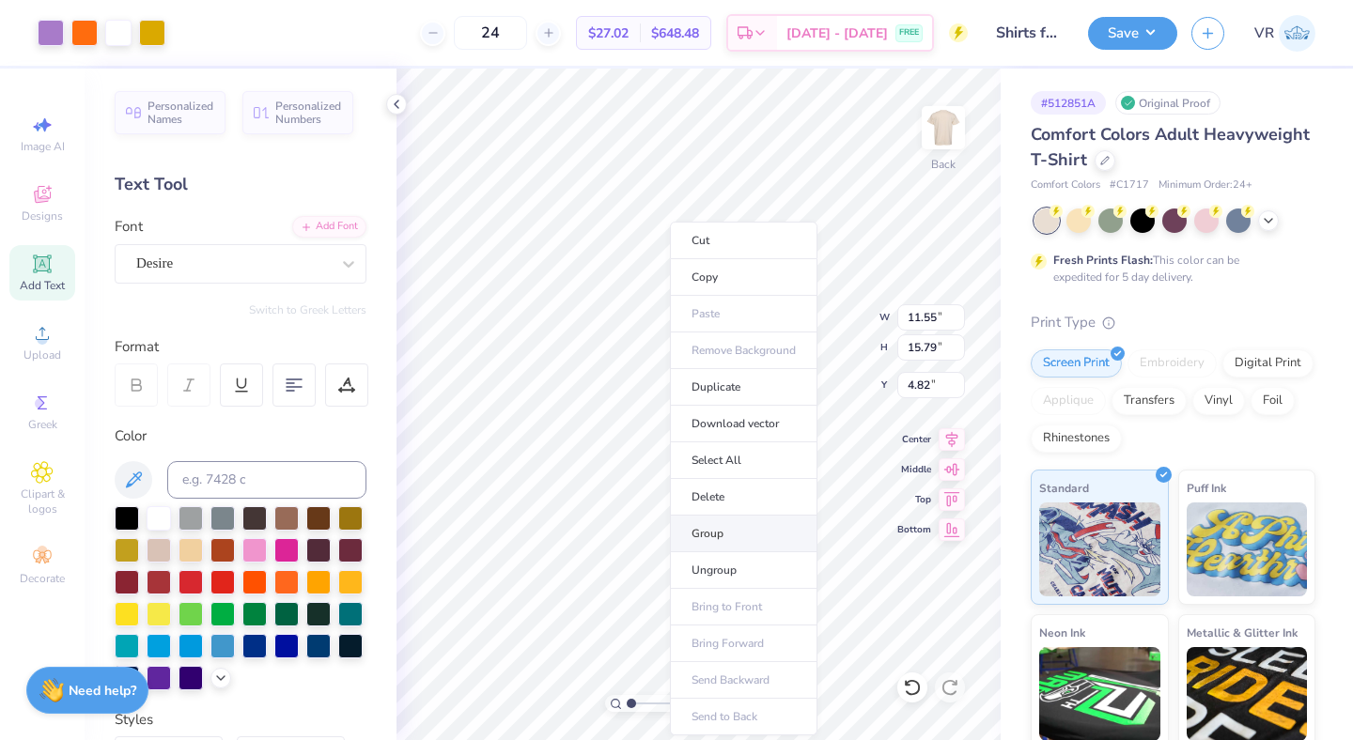
click at [726, 541] on li "Group" at bounding box center [744, 534] width 148 height 37
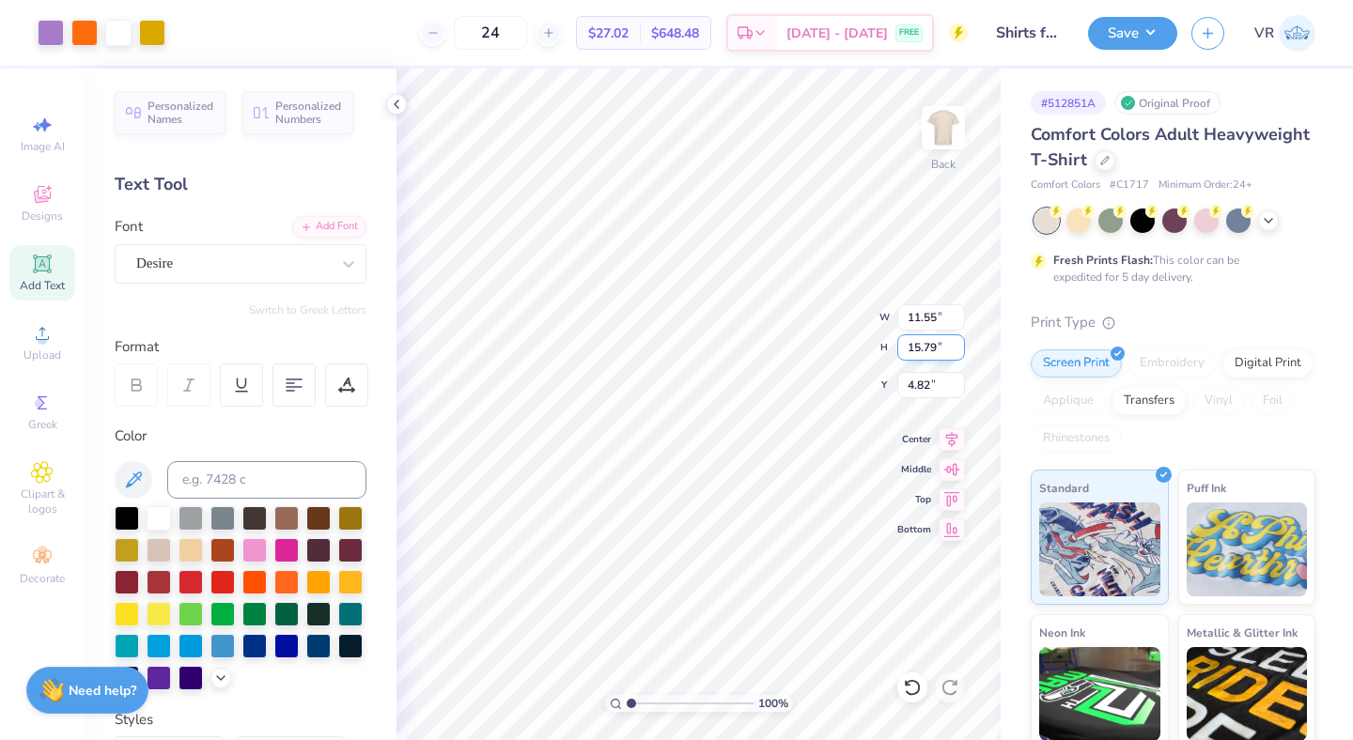
click at [907, 350] on input "15.79" at bounding box center [931, 348] width 68 height 26
type input "15.79"
click at [921, 318] on input "11.55" at bounding box center [931, 317] width 68 height 26
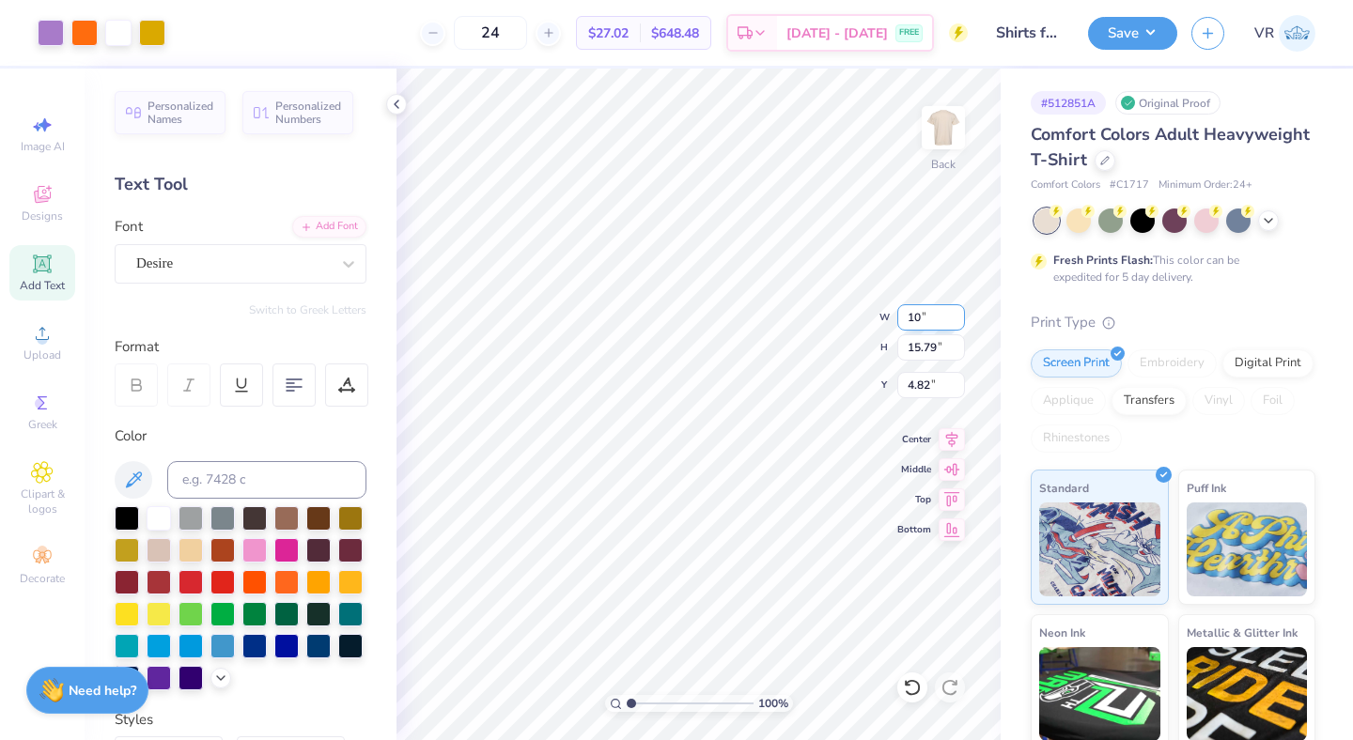
type input "10.00"
type input "13.67"
click at [923, 389] on input "5.88" at bounding box center [931, 385] width 68 height 26
type input "3.00"
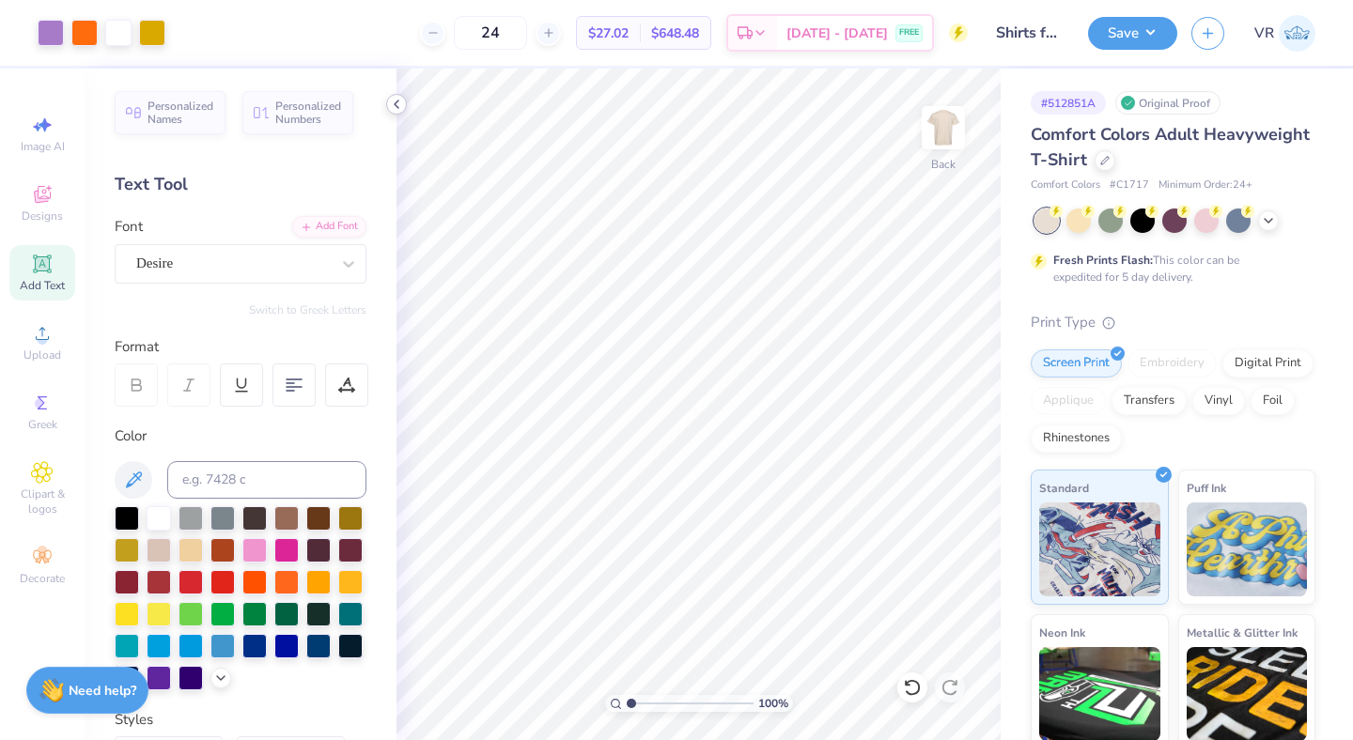
click at [402, 109] on icon at bounding box center [396, 104] width 15 height 15
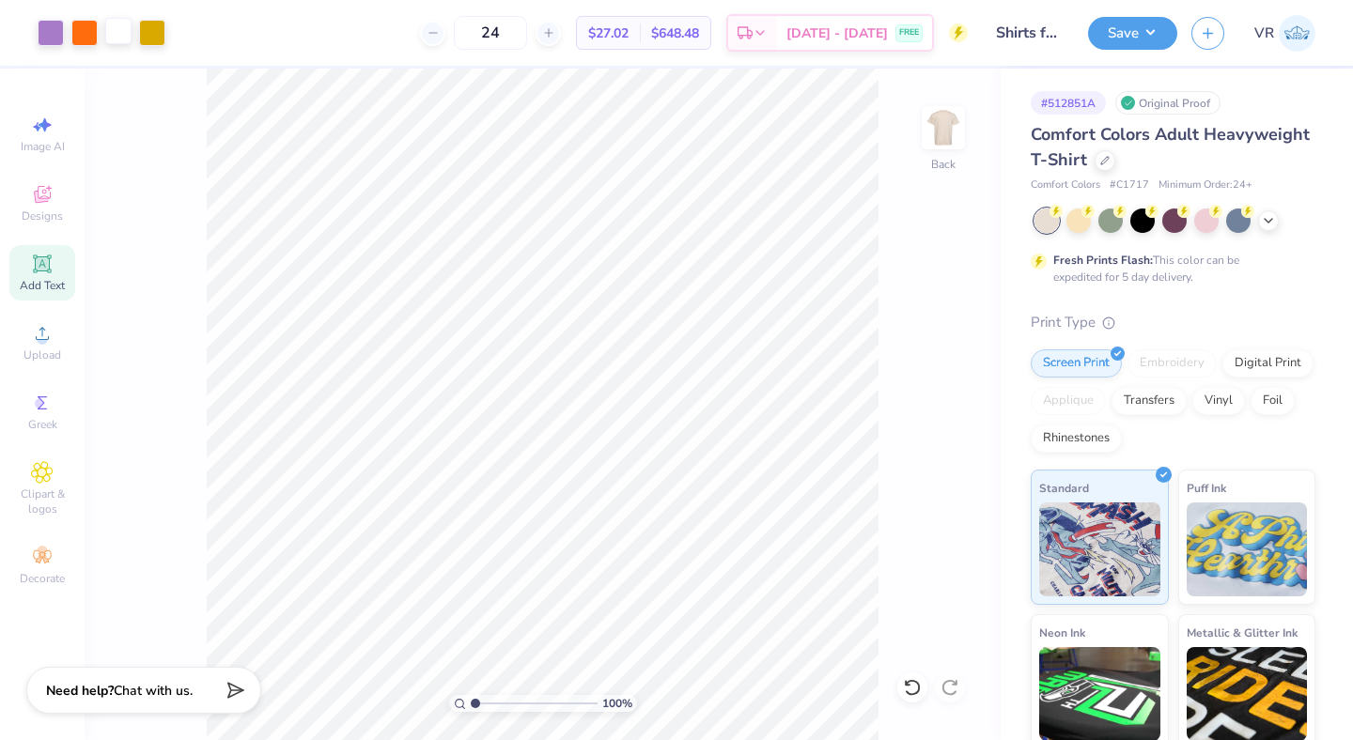
click at [121, 37] on div at bounding box center [118, 31] width 26 height 26
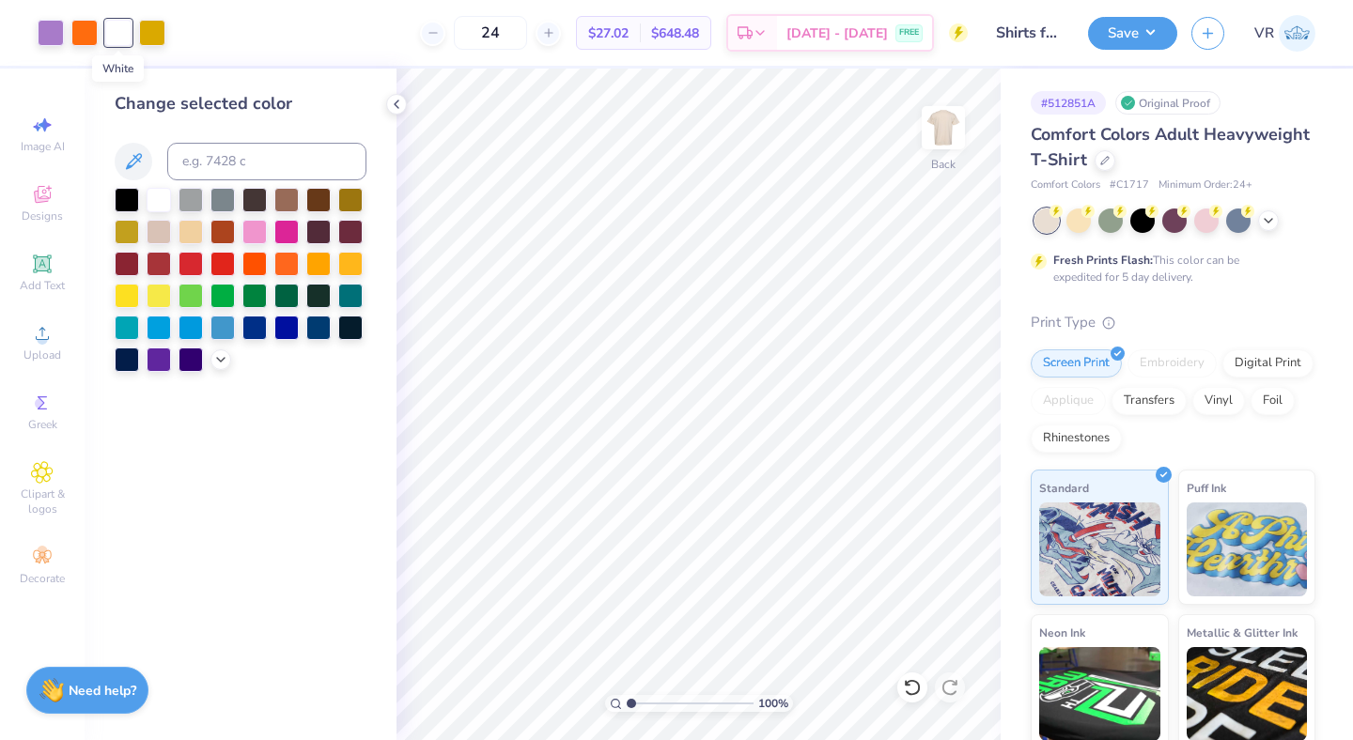
click at [119, 39] on div at bounding box center [118, 33] width 26 height 26
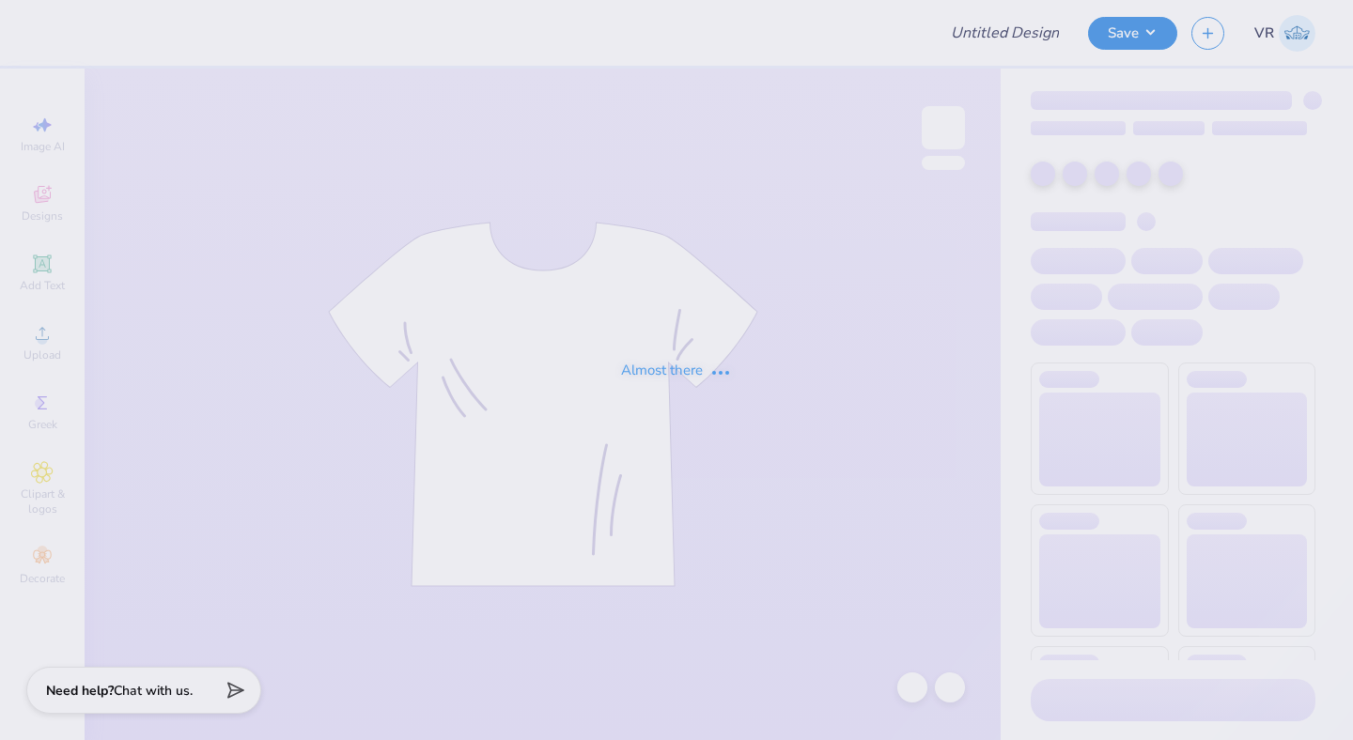
type input "Shirts for Fresh"
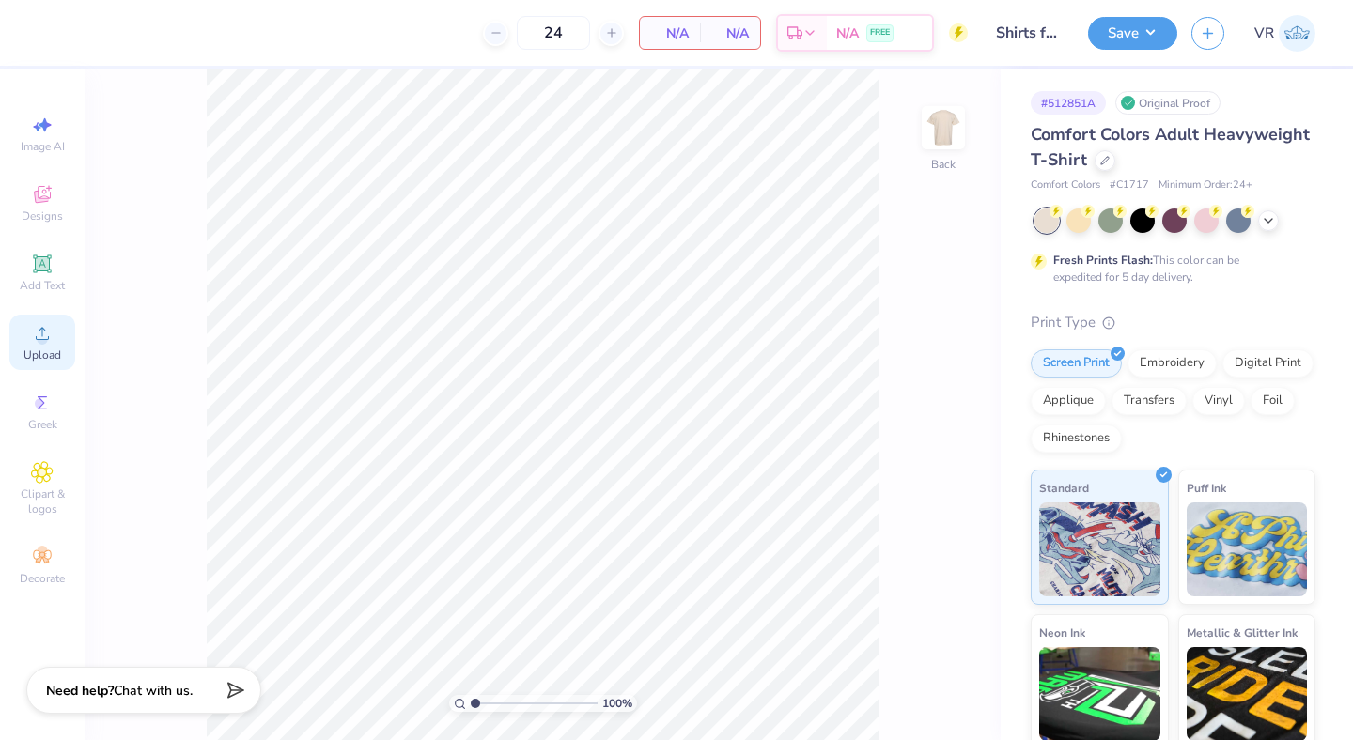
click at [44, 334] on icon at bounding box center [42, 333] width 23 height 23
click at [29, 337] on div "Upload" at bounding box center [42, 342] width 66 height 55
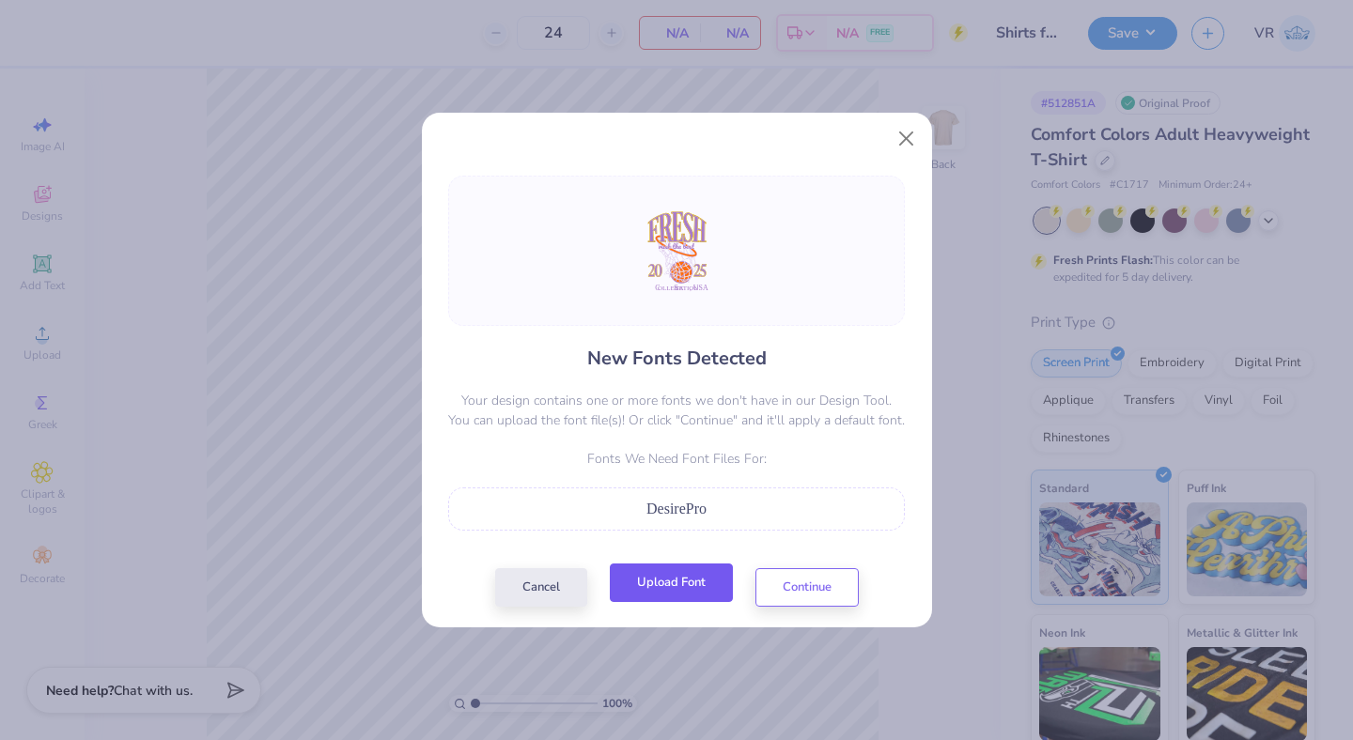
click at [680, 584] on button "Upload Font" at bounding box center [671, 583] width 123 height 39
click at [693, 584] on button "Upload Font" at bounding box center [671, 583] width 123 height 39
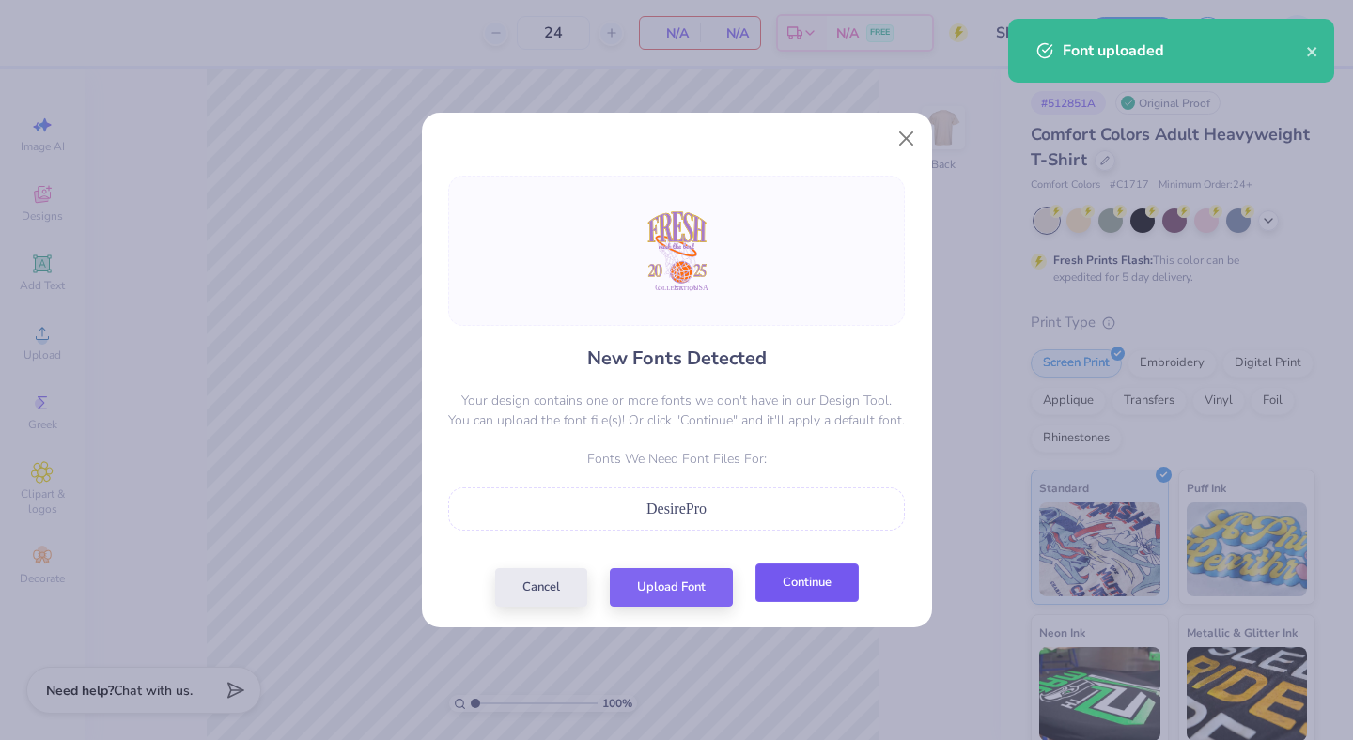
click at [788, 586] on button "Continue" at bounding box center [806, 583] width 103 height 39
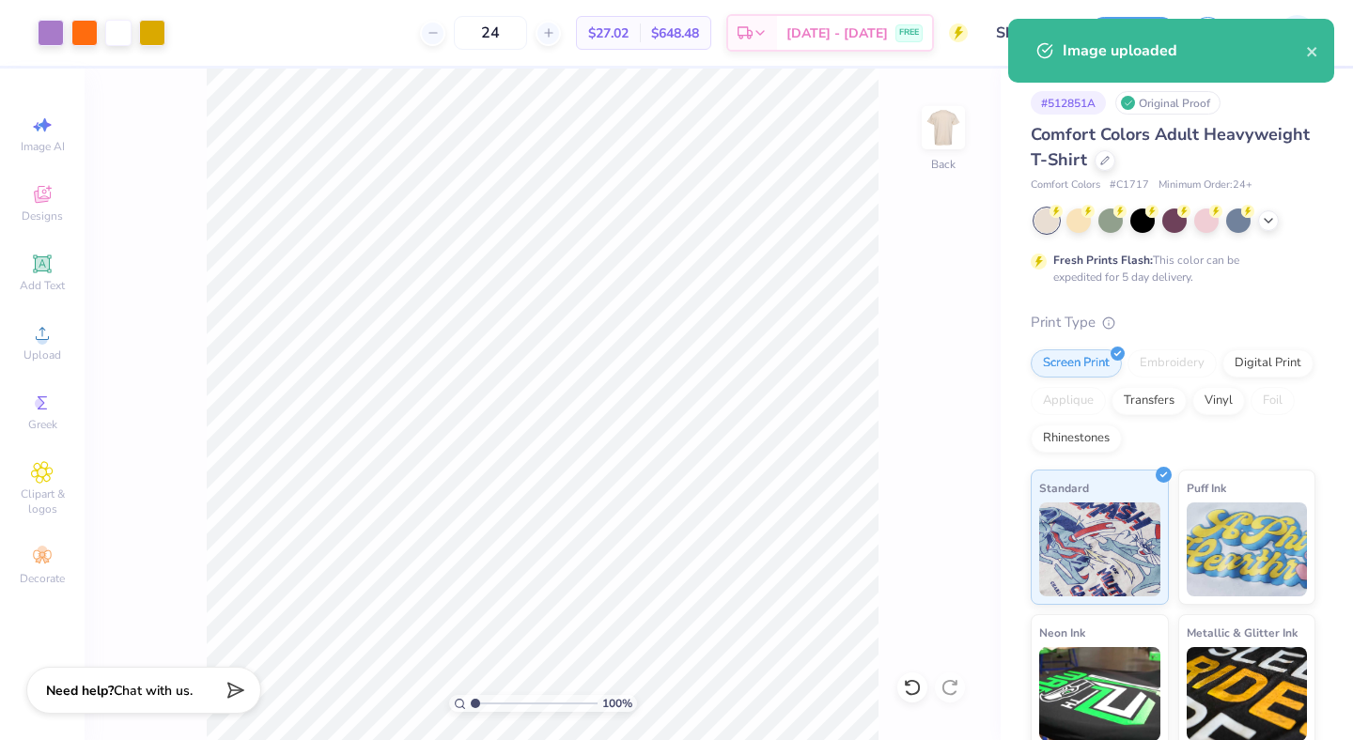
click at [46, 277] on div "Add Text" at bounding box center [42, 272] width 66 height 55
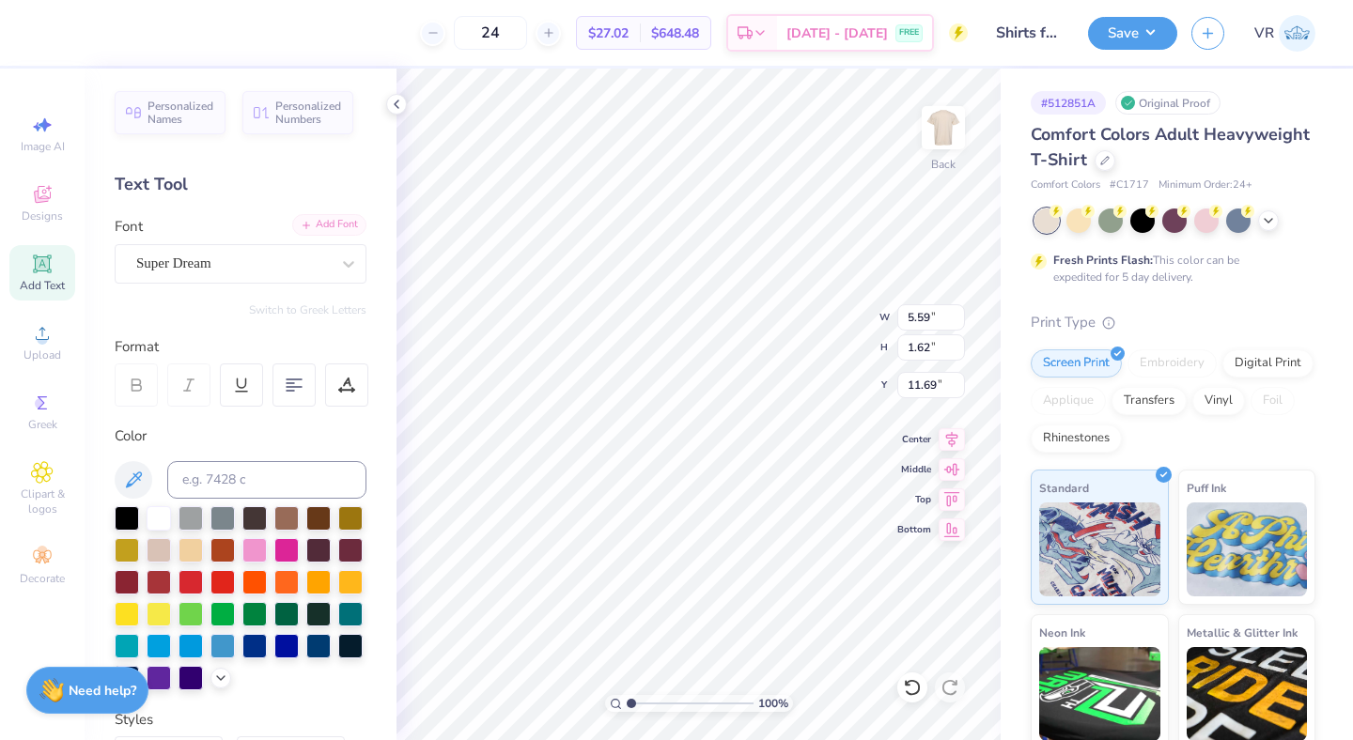
click at [324, 215] on div "Add Font" at bounding box center [329, 225] width 74 height 22
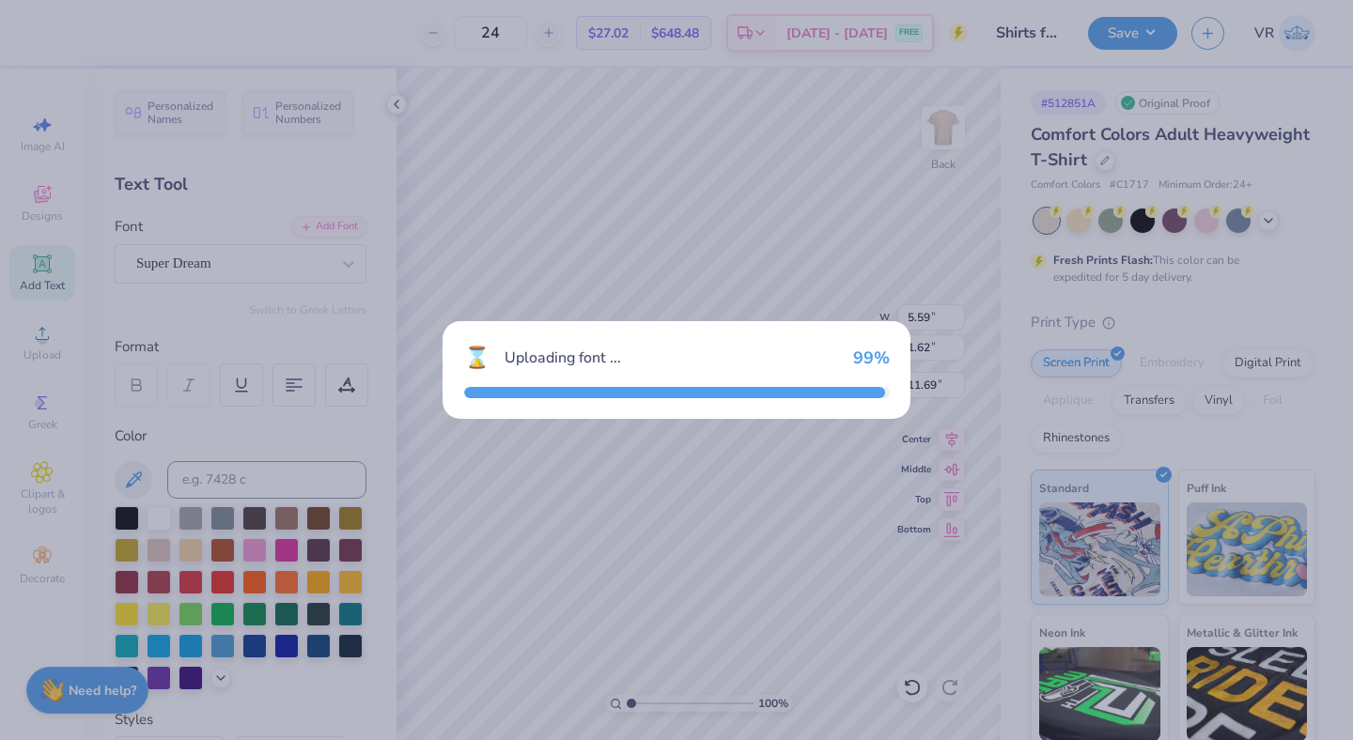
type input "3.51"
type input "1.57"
type input "11.72"
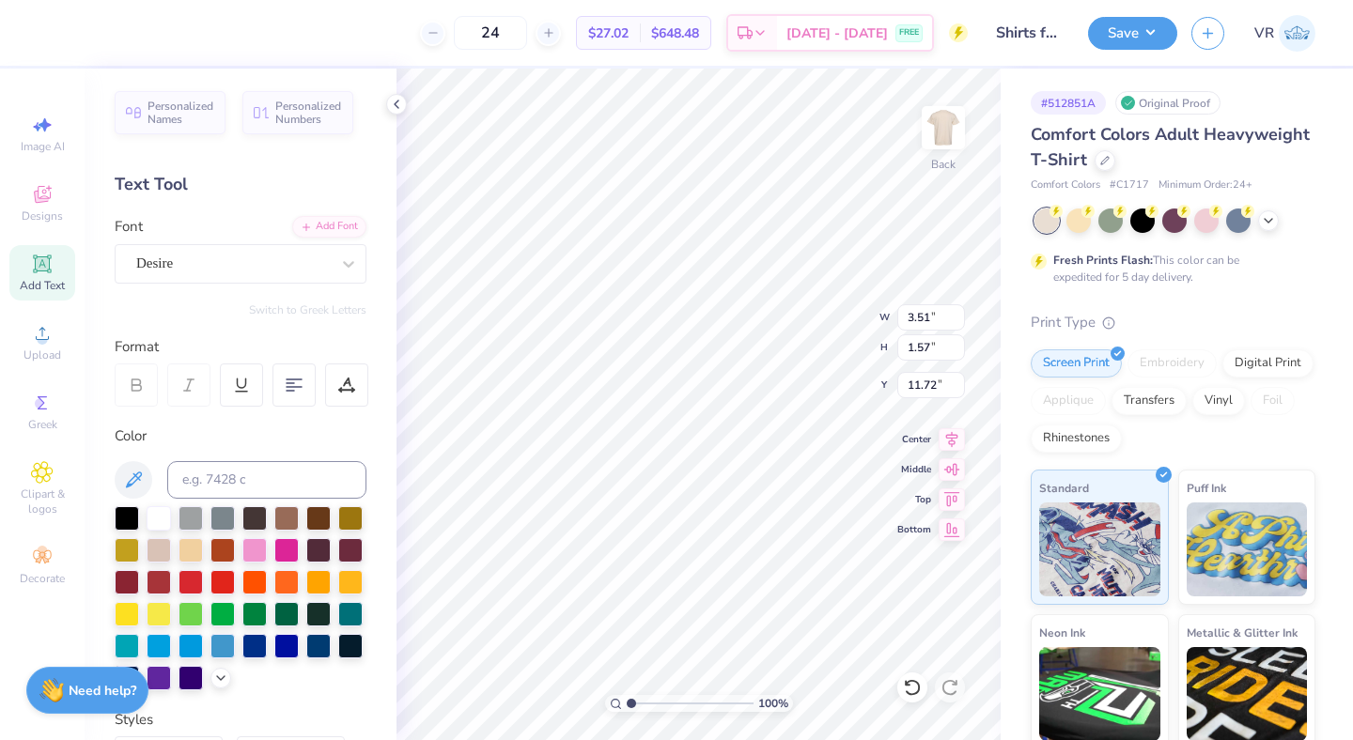
scroll to position [15, 2]
type textarea "TXT"
click at [201, 273] on div at bounding box center [233, 263] width 194 height 25
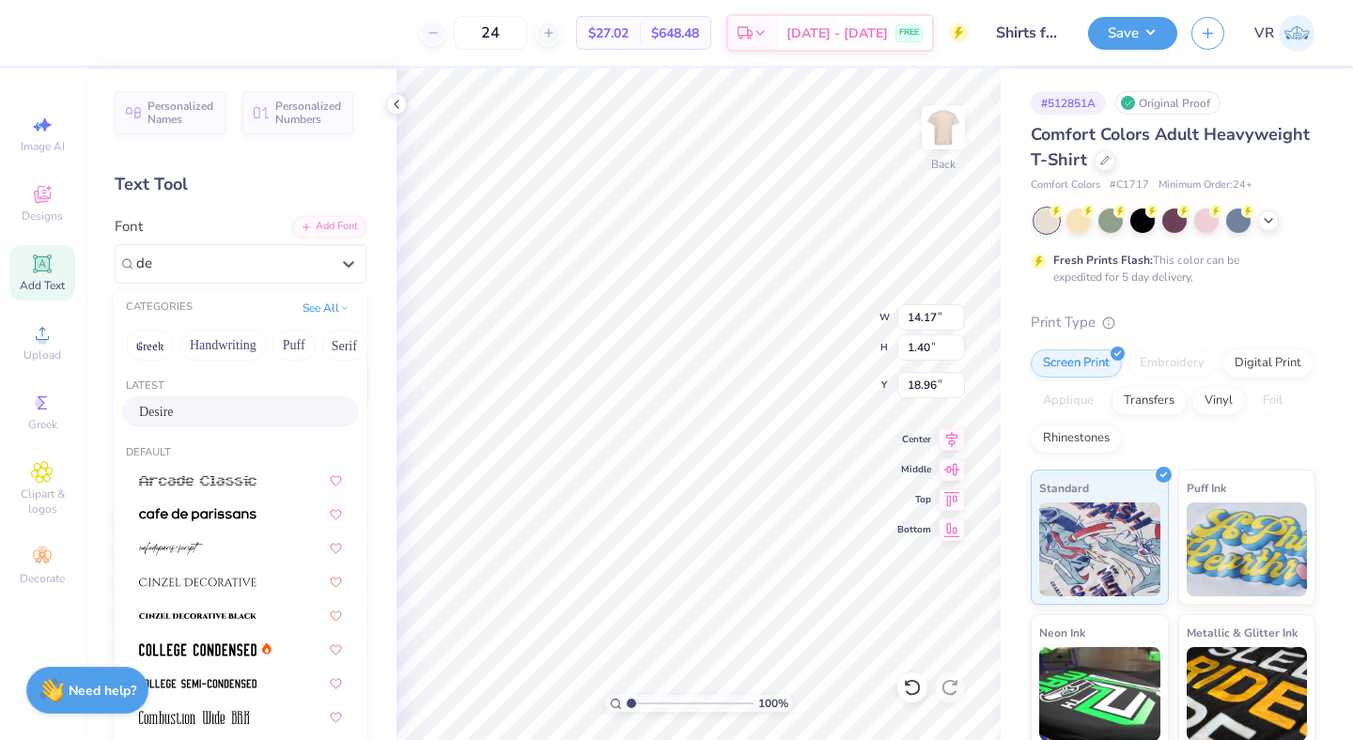
click at [193, 410] on div "Desire" at bounding box center [240, 412] width 203 height 20
type input "de"
type input "11.20"
type input "1.33"
type input "19.04"
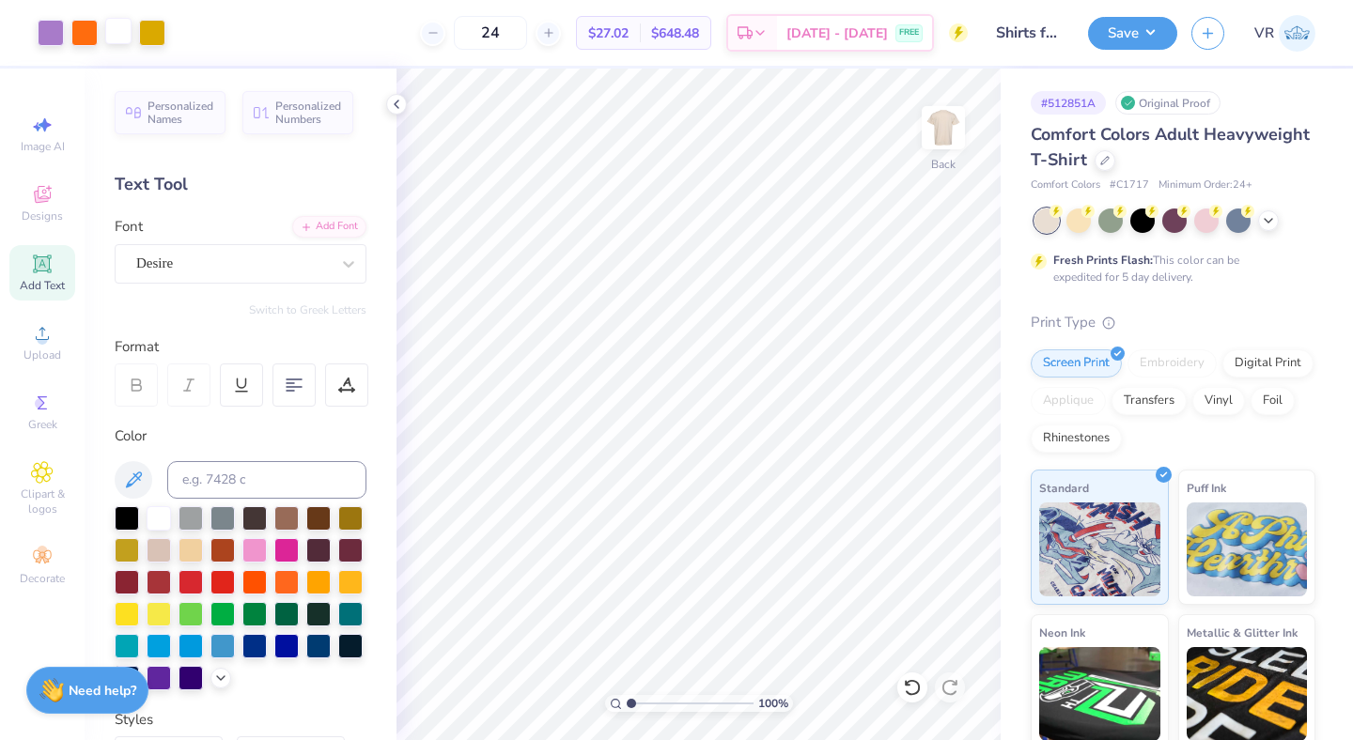
click at [119, 27] on div at bounding box center [118, 31] width 26 height 26
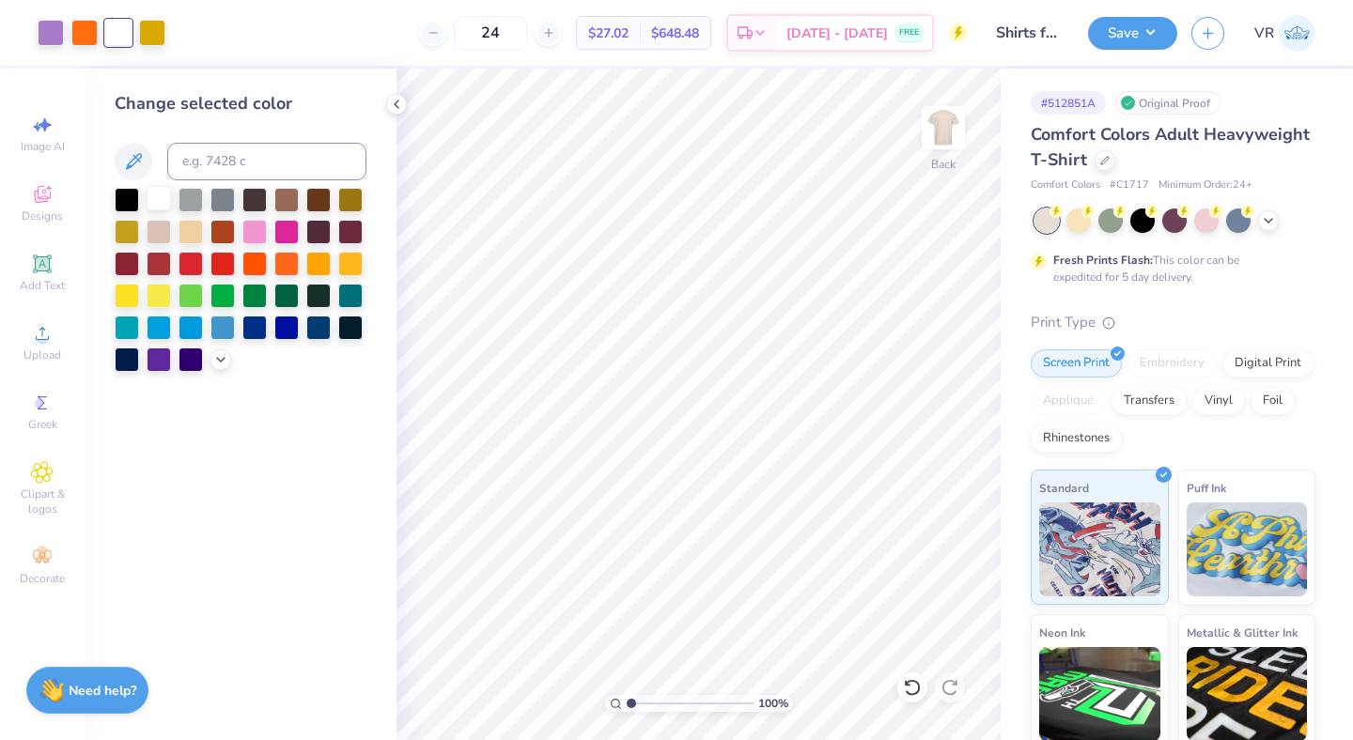
click at [159, 198] on div at bounding box center [159, 198] width 24 height 24
click at [128, 198] on div at bounding box center [127, 198] width 24 height 24
click at [151, 199] on div at bounding box center [159, 198] width 24 height 24
click at [117, 35] on div at bounding box center [118, 33] width 26 height 26
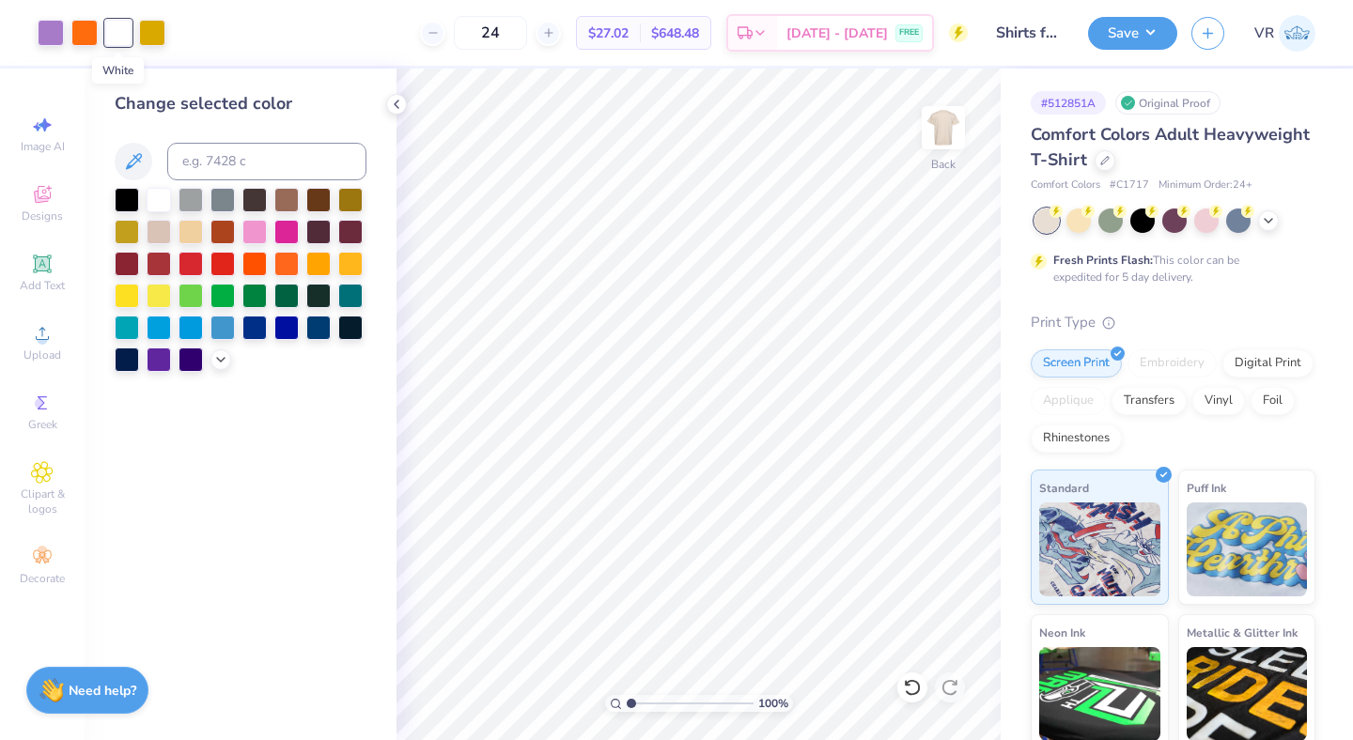
click at [117, 35] on div at bounding box center [118, 33] width 26 height 26
click at [248, 154] on input at bounding box center [266, 162] width 199 height 38
type input "2577"
click at [393, 107] on icon at bounding box center [396, 104] width 15 height 15
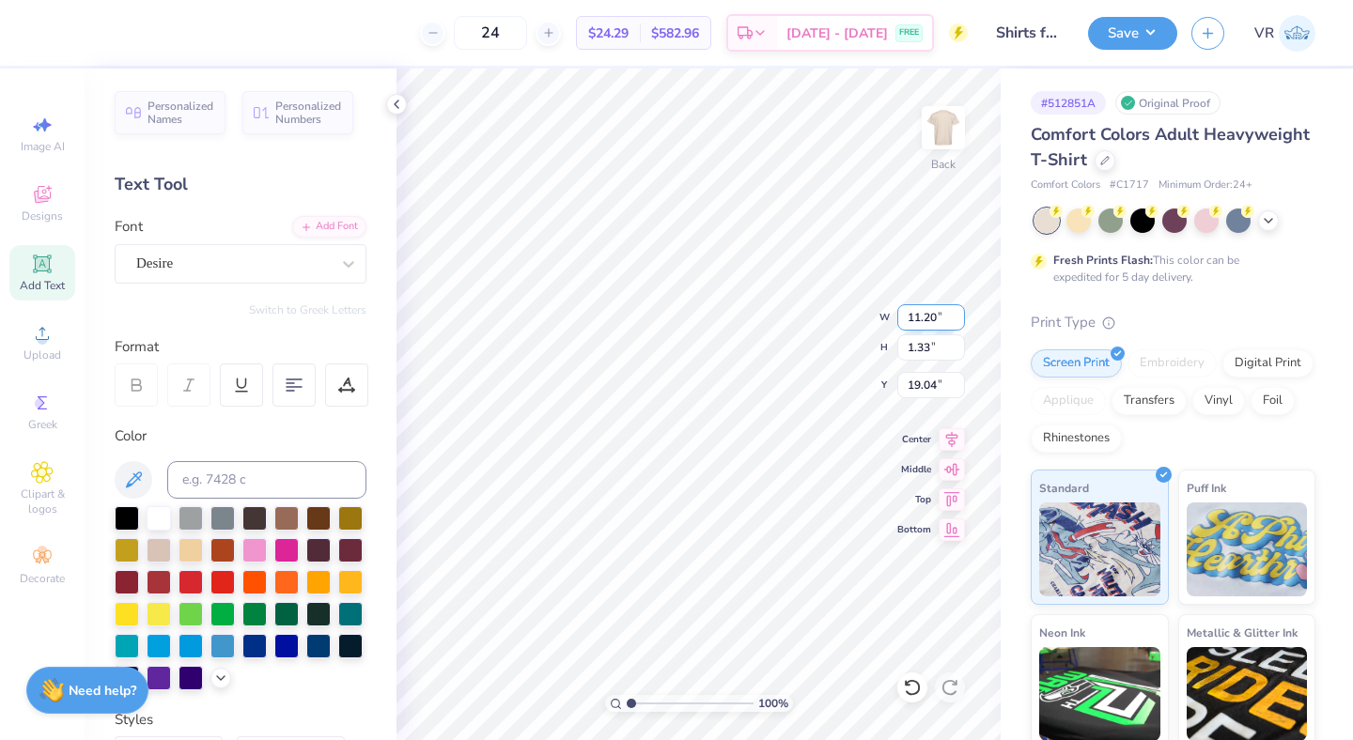
click at [913, 323] on input "11.20" at bounding box center [931, 317] width 68 height 26
type input "11.25"
type input "10.06"
type input "1.19"
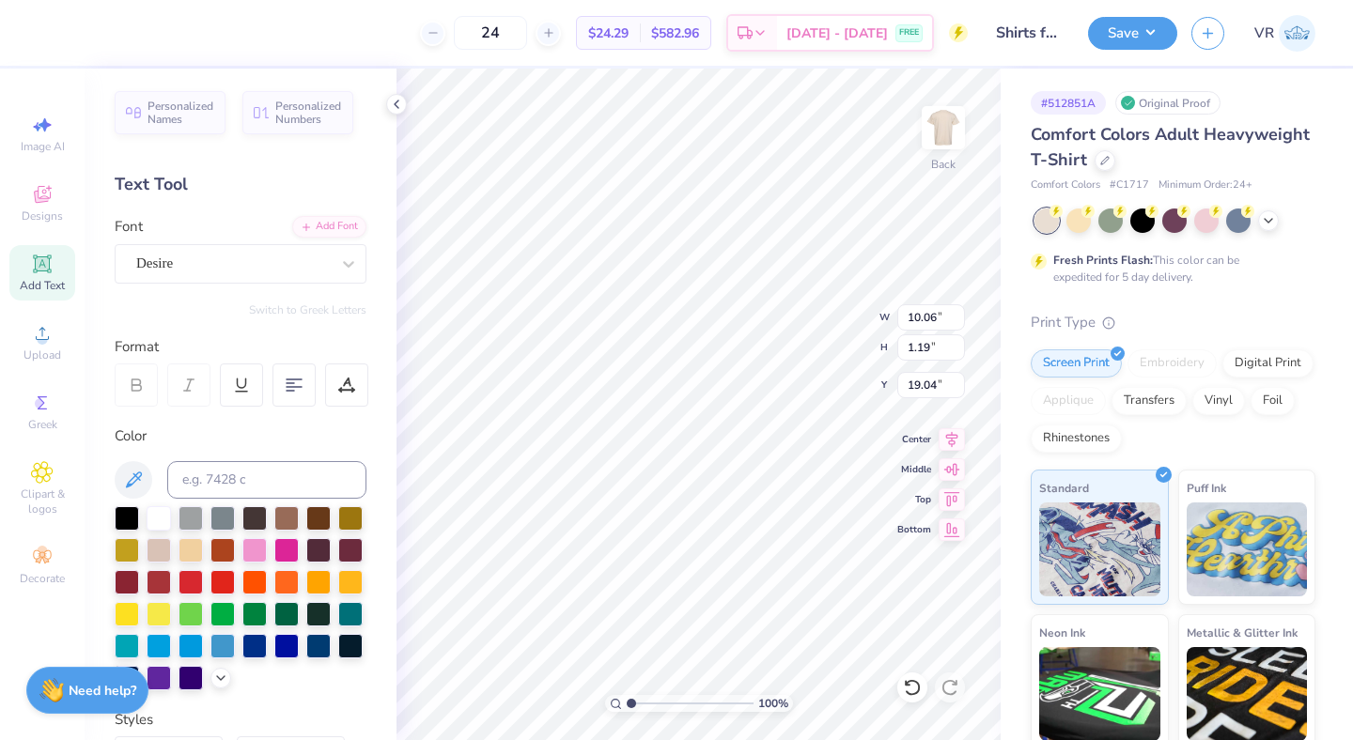
type input "8.84"
type input "1.05"
type input "19.19"
click at [952, 437] on icon at bounding box center [952, 437] width 12 height 16
type input "11.55"
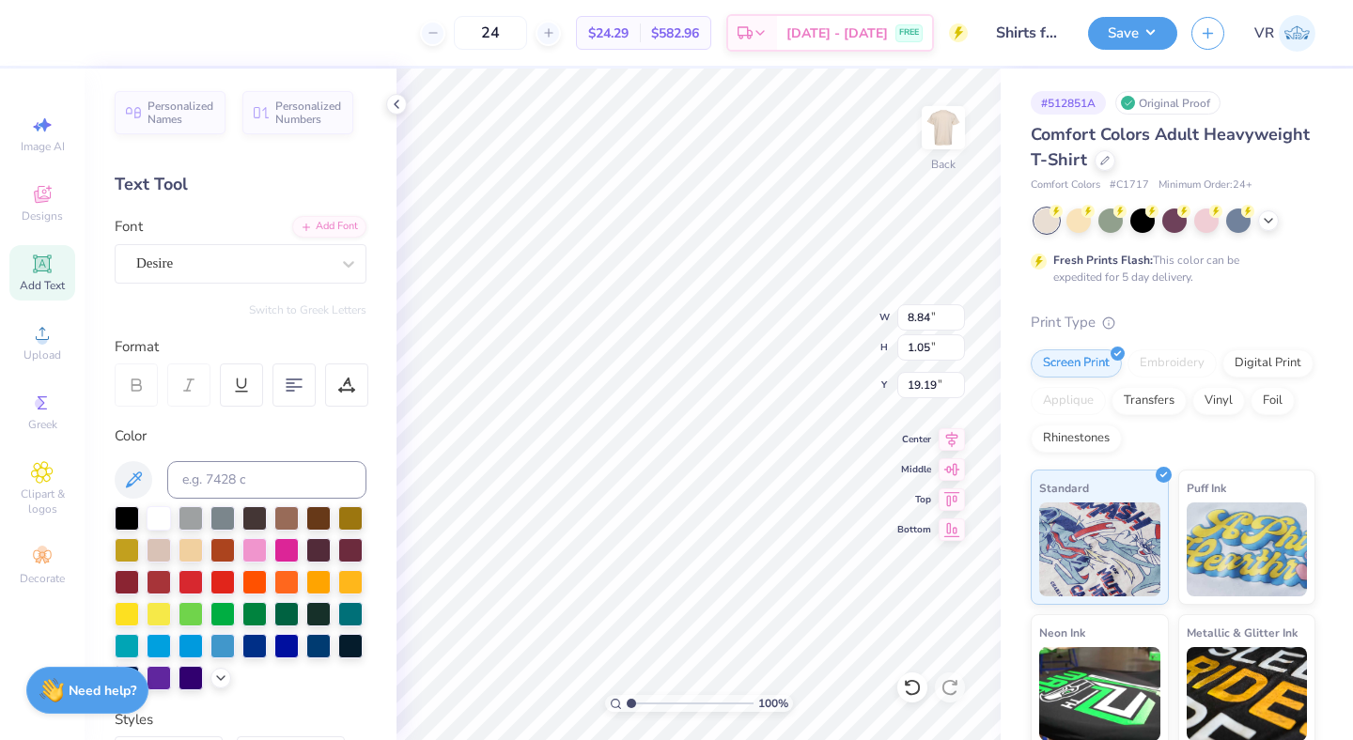
type input "14.17"
type input "4.63"
drag, startPoint x: 630, startPoint y: 705, endPoint x: 612, endPoint y: 703, distance: 18.0
click at [627, 704] on input "range" at bounding box center [690, 703] width 127 height 17
click at [386, 101] on div at bounding box center [396, 104] width 21 height 21
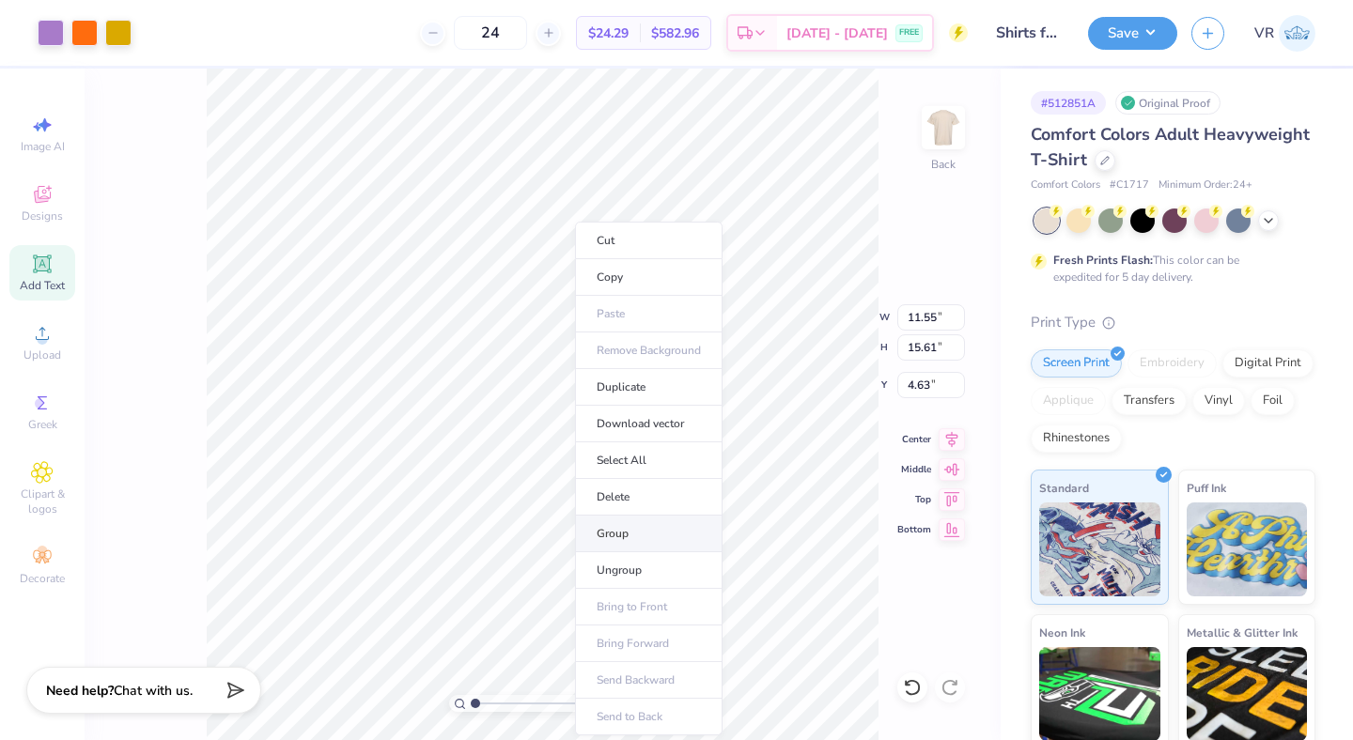
click at [631, 524] on li "Group" at bounding box center [649, 534] width 148 height 37
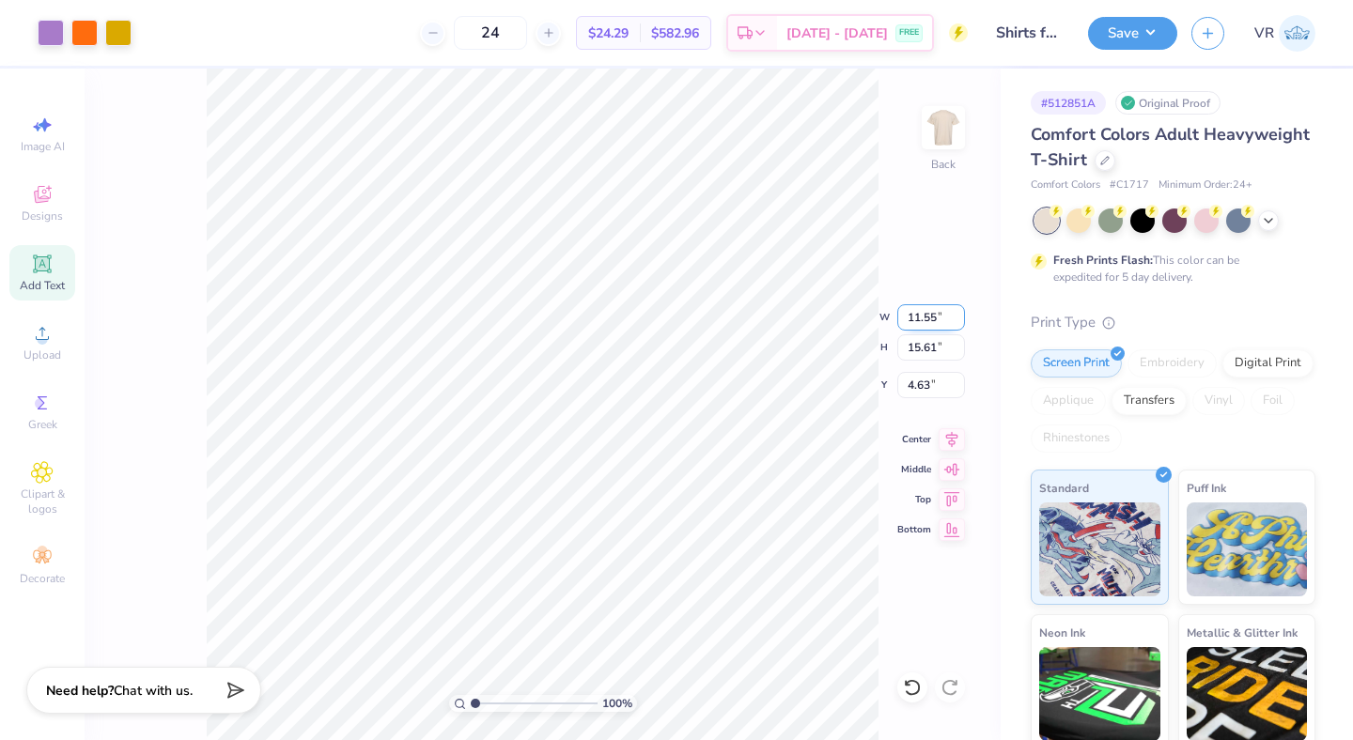
click at [917, 318] on input "11.55" at bounding box center [931, 317] width 68 height 26
type input "10.00"
type input "13.52"
click at [914, 382] on input "5.67" at bounding box center [931, 385] width 68 height 26
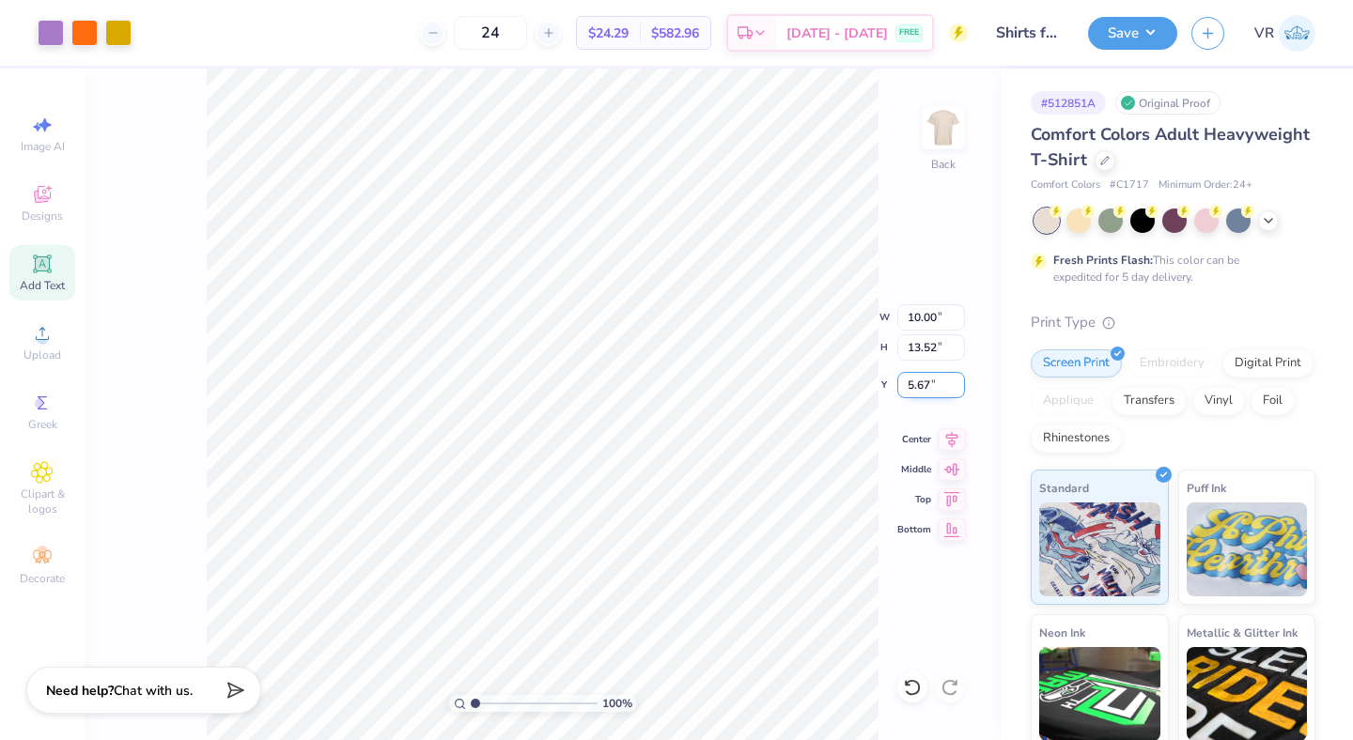
click at [914, 382] on input "5.67" at bounding box center [931, 385] width 68 height 26
type input "3.00"
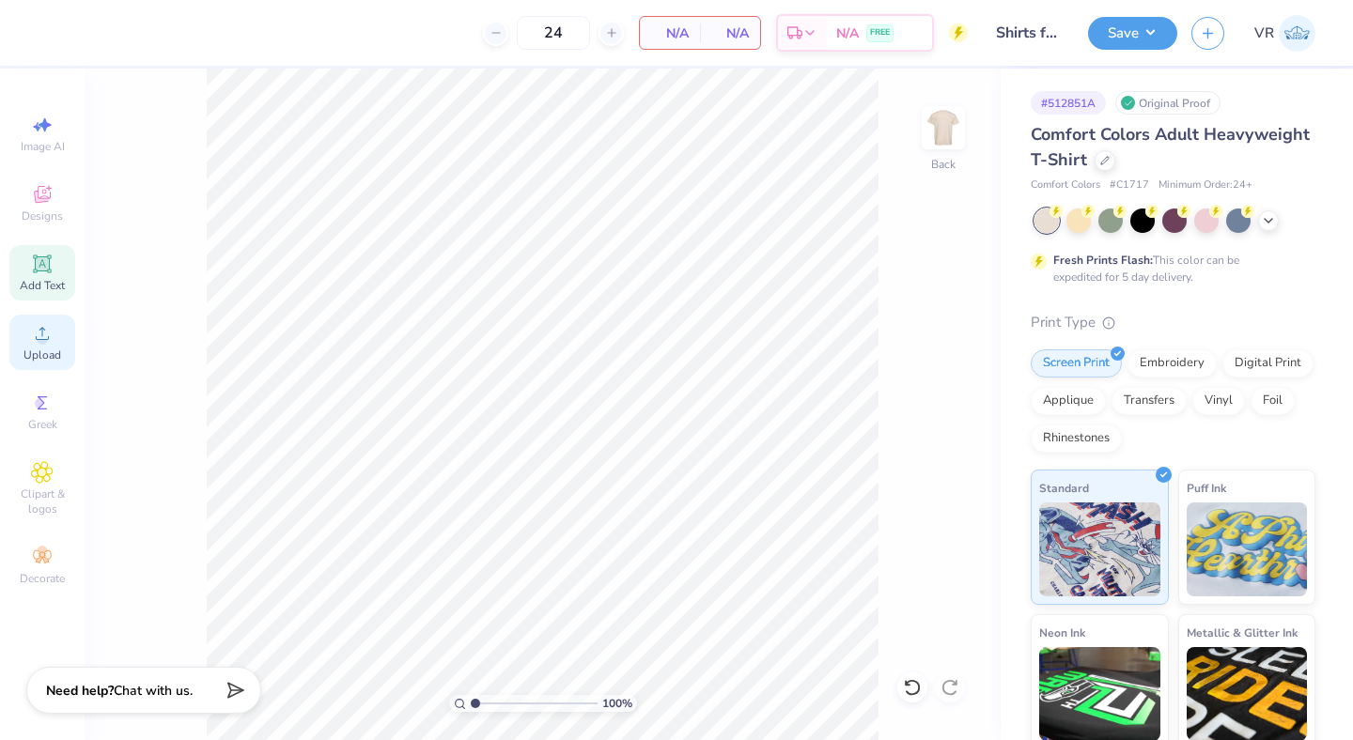
click at [51, 349] on span "Upload" at bounding box center [42, 355] width 38 height 15
click at [40, 349] on span "Upload" at bounding box center [42, 355] width 38 height 15
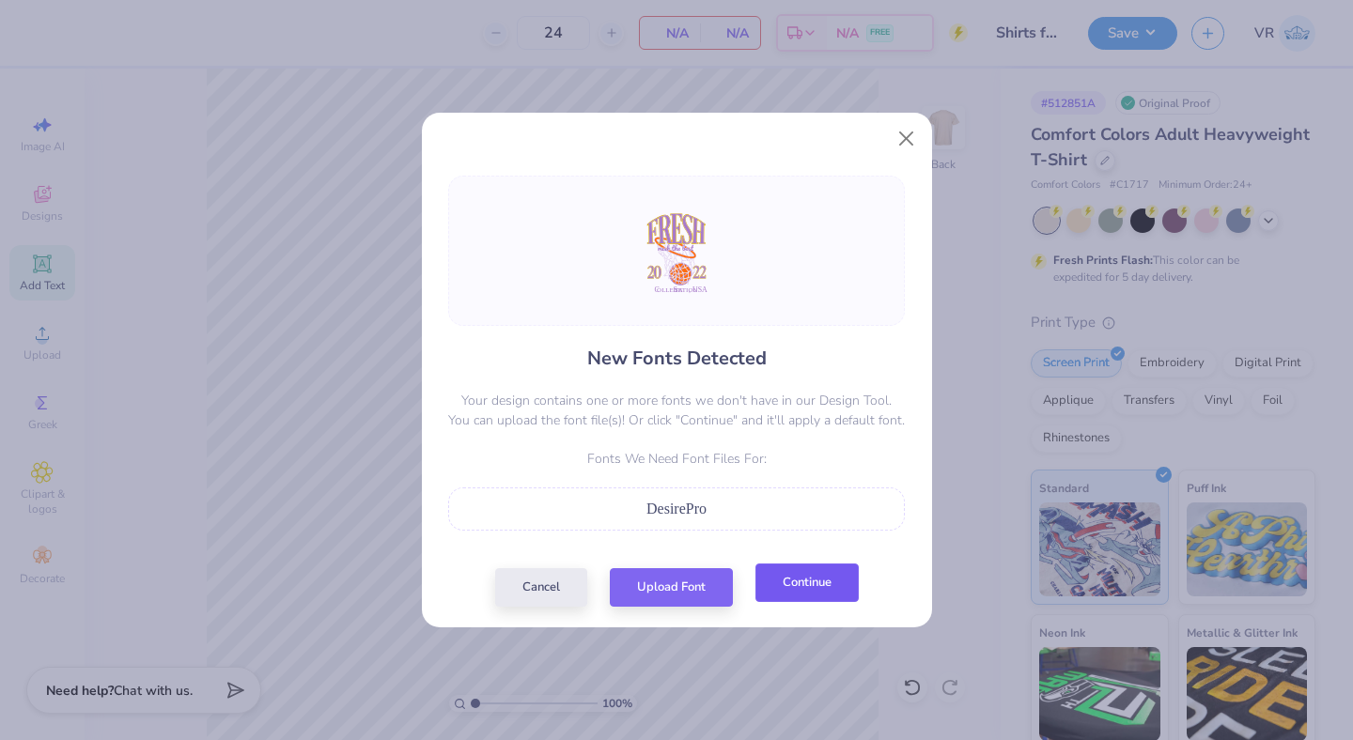
click at [776, 584] on button "Continue" at bounding box center [806, 583] width 103 height 39
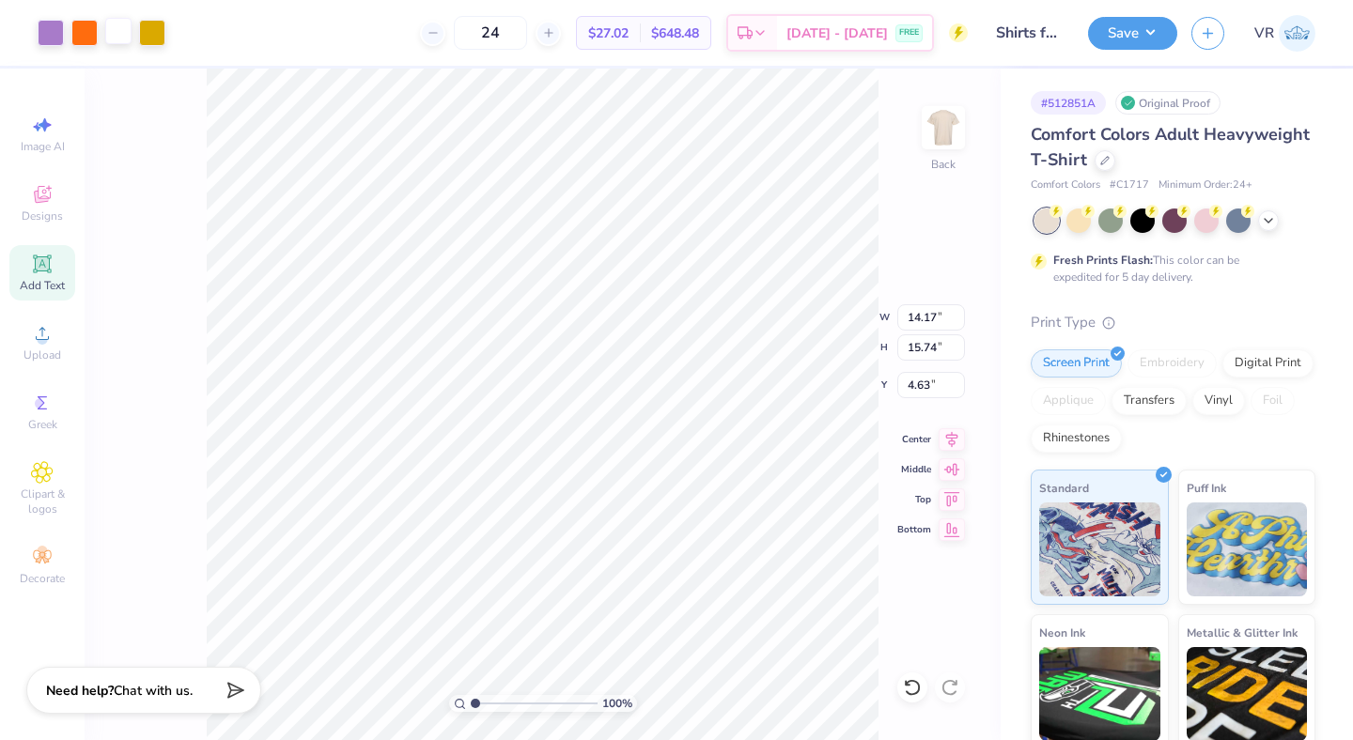
click at [120, 36] on div at bounding box center [118, 31] width 26 height 26
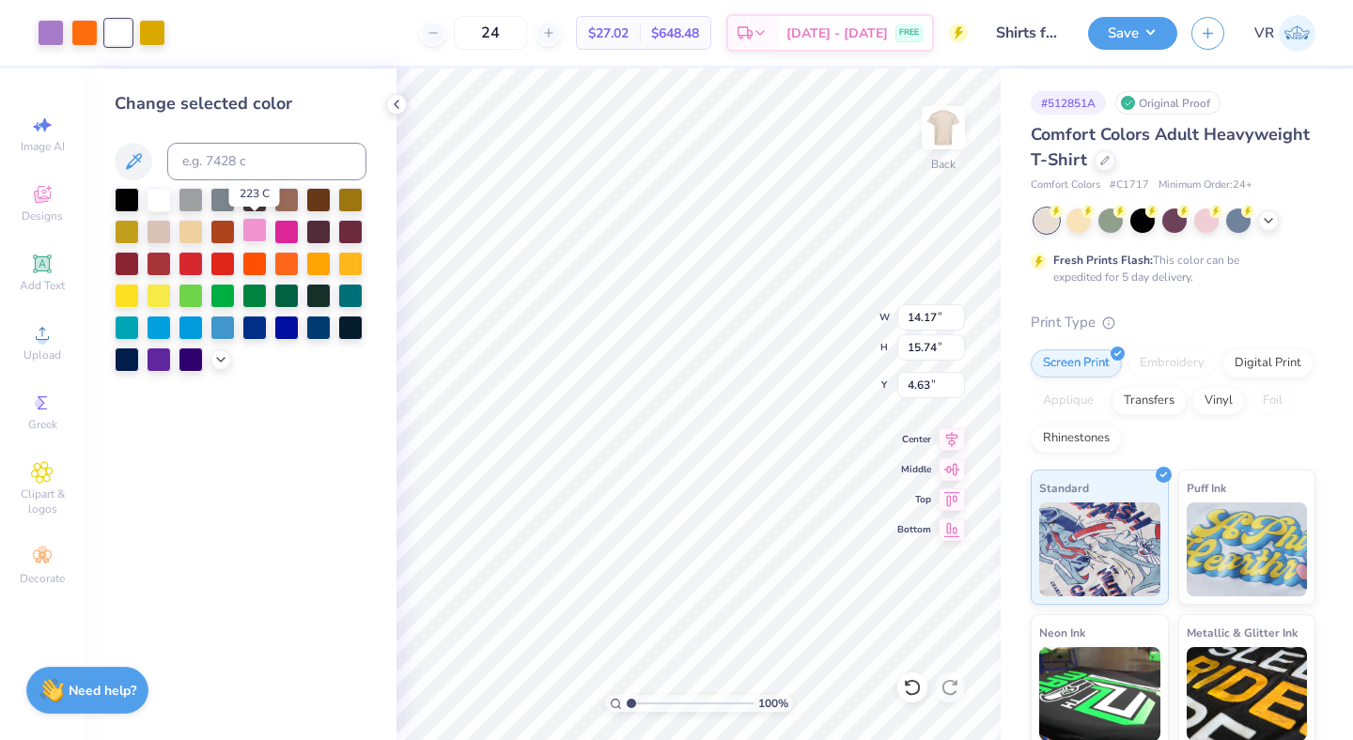
click at [248, 235] on div at bounding box center [254, 230] width 24 height 24
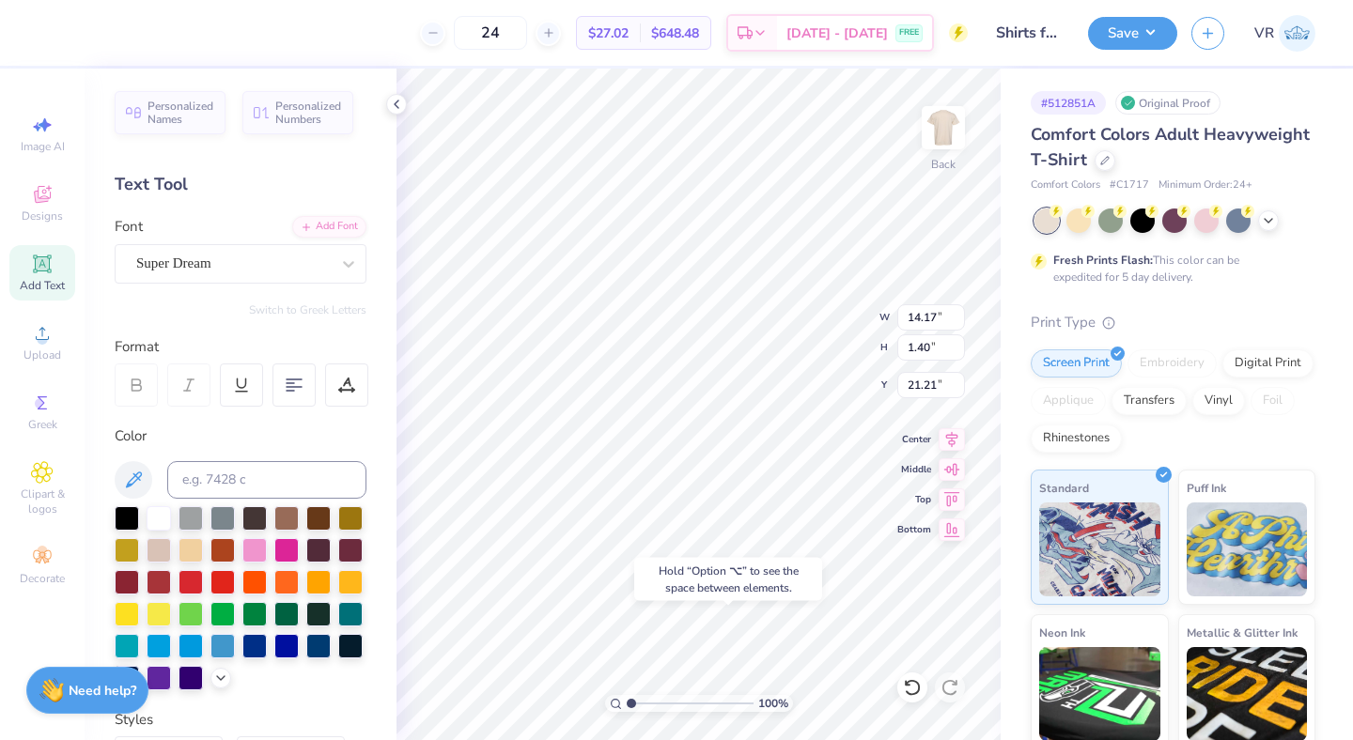
type input "21.21"
type input "4.61"
click at [117, 35] on div at bounding box center [118, 31] width 26 height 26
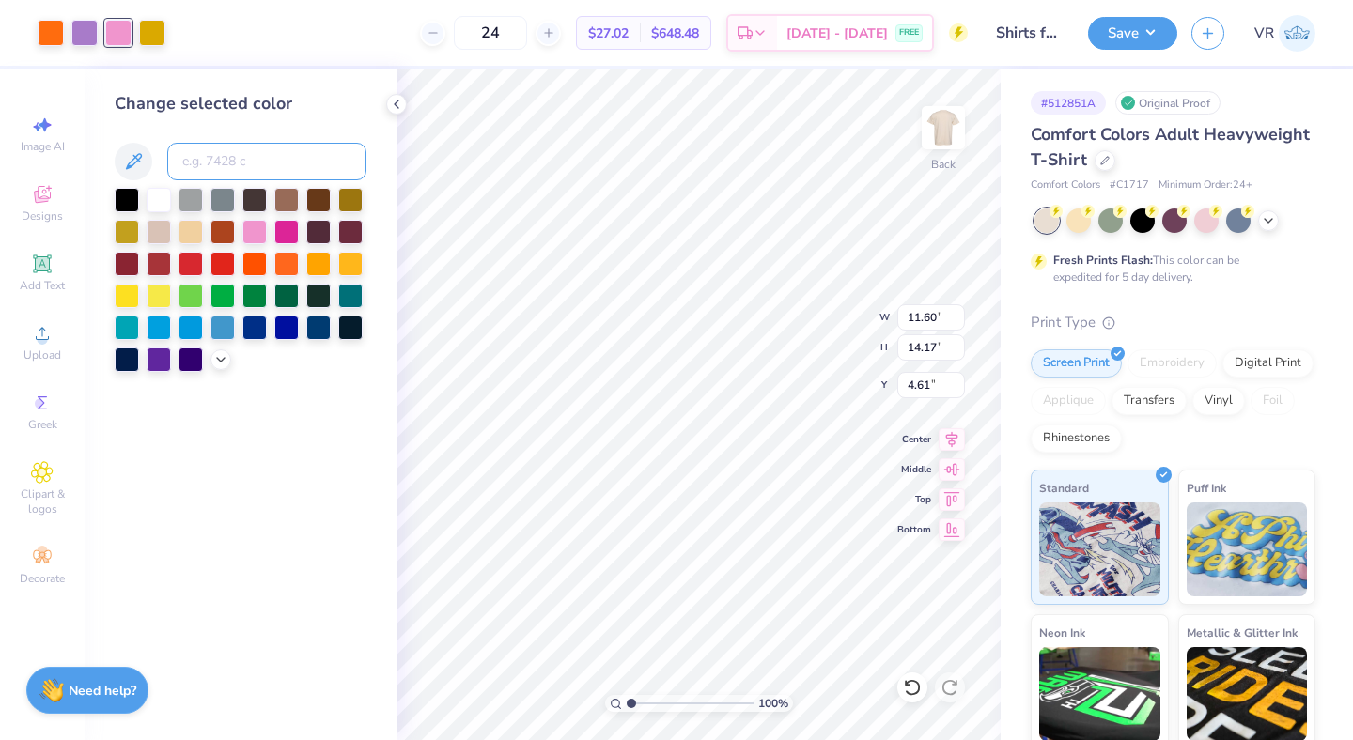
click at [242, 167] on input at bounding box center [266, 162] width 199 height 38
type input "2577"
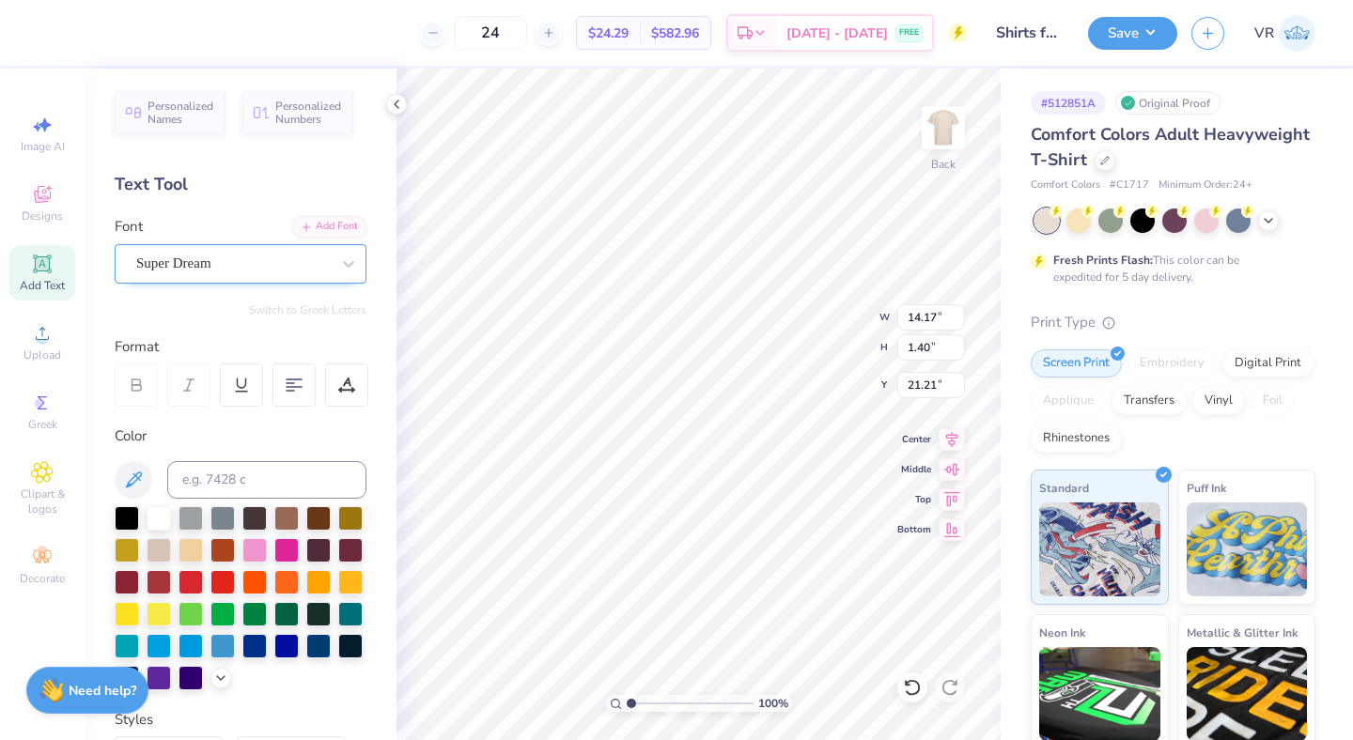
click at [276, 263] on div "Super Dream" at bounding box center [232, 263] width 197 height 29
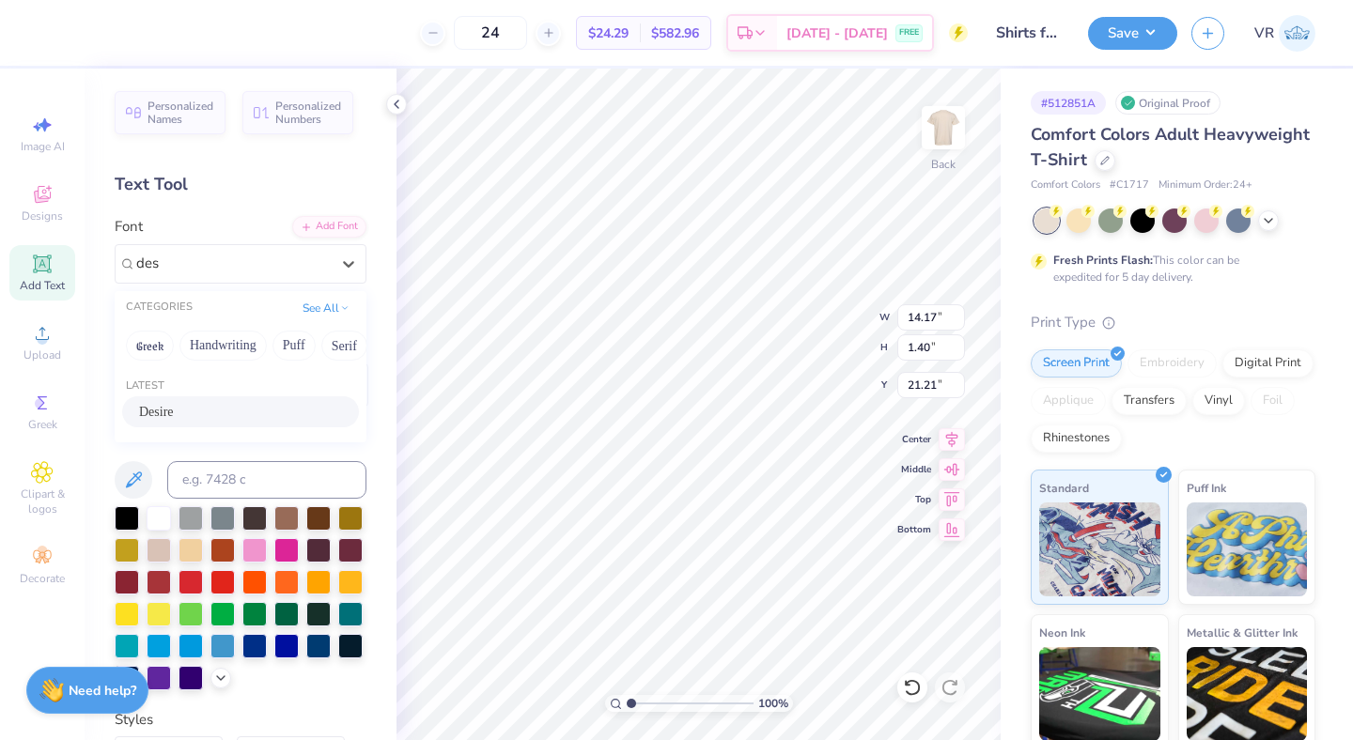
click at [226, 404] on div "Desire" at bounding box center [240, 412] width 203 height 20
type input "des"
type input "11.20"
type input "1.33"
type input "19.45"
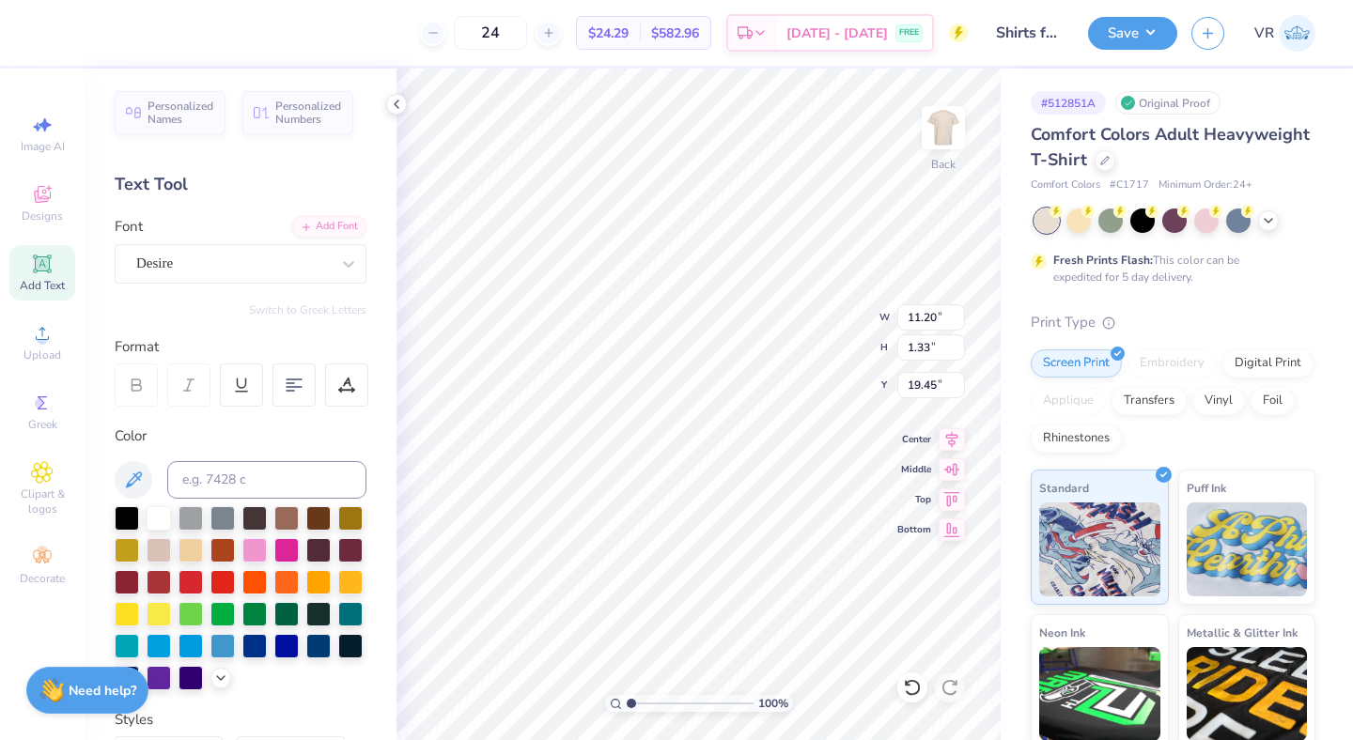
type input "9.74"
type input "1.16"
type input "19.62"
type input "8.73"
type input "1.04"
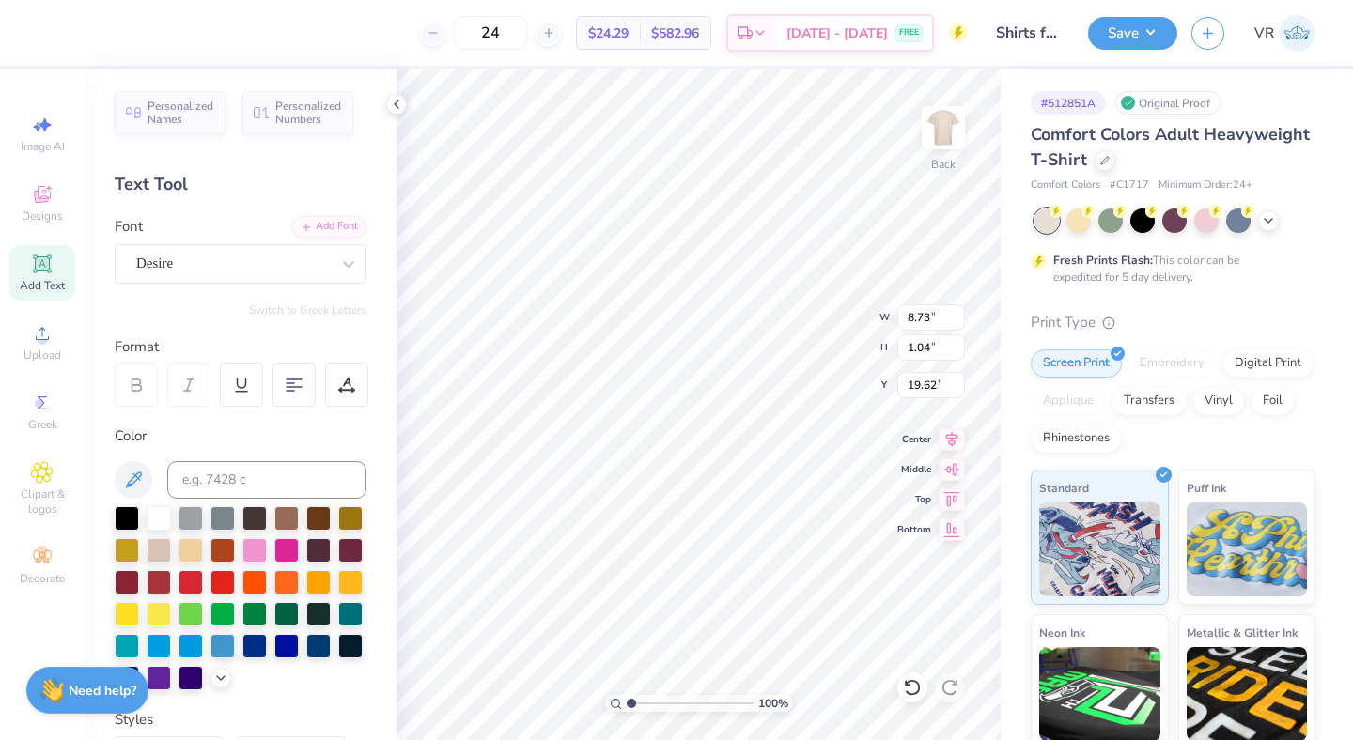
type input "19.39"
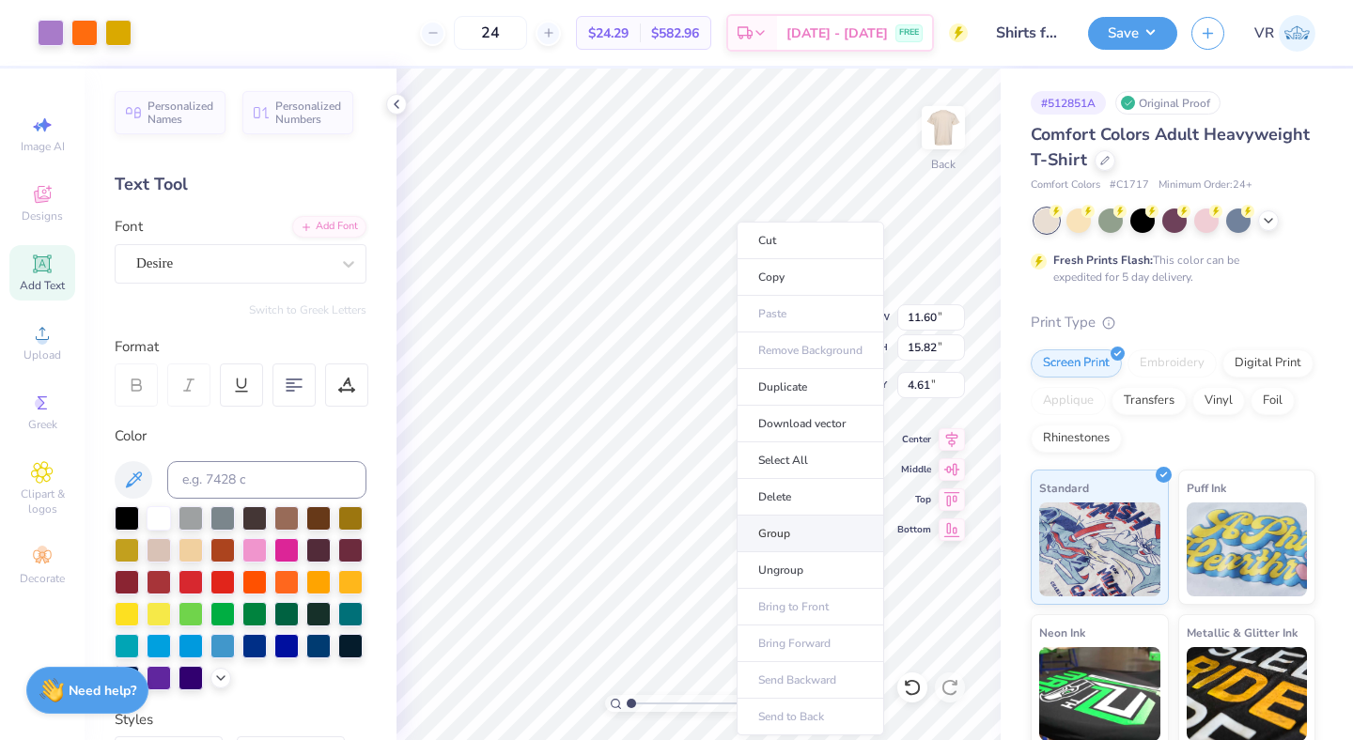
click at [818, 525] on li "Group" at bounding box center [811, 534] width 148 height 37
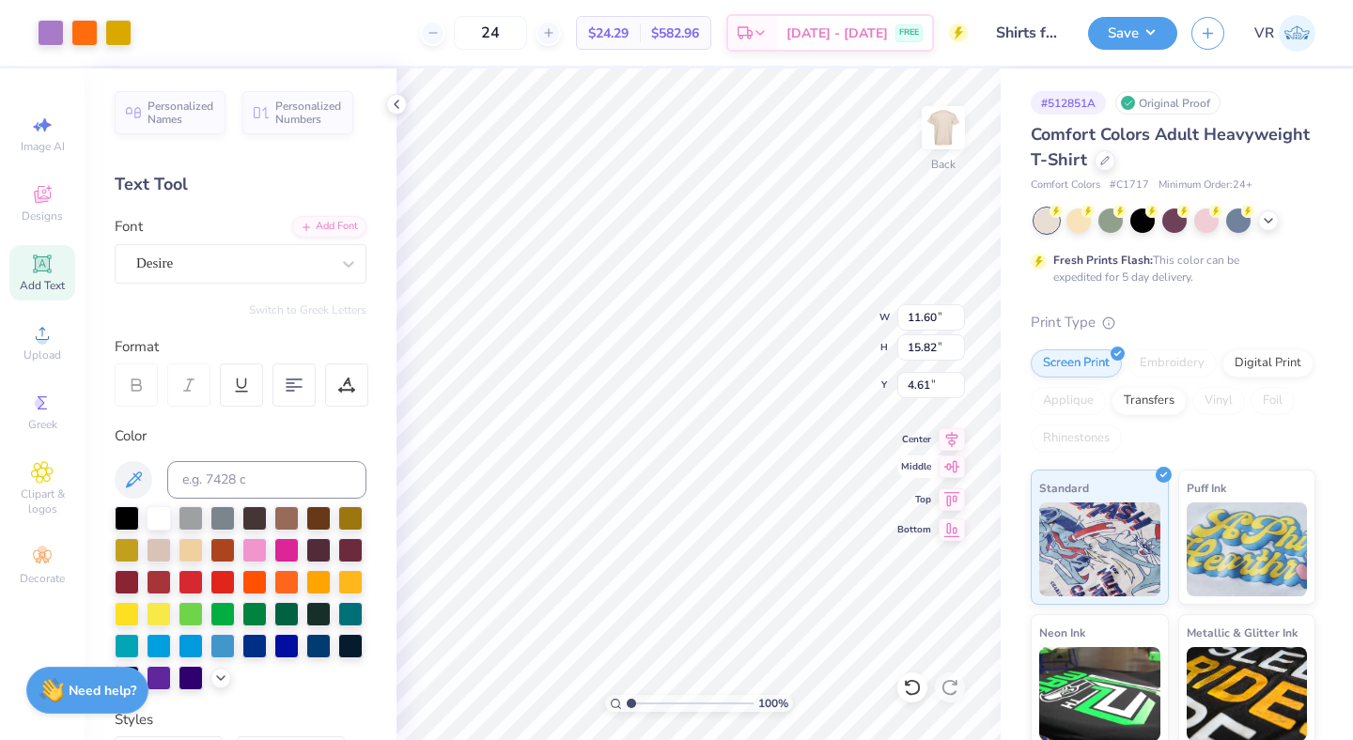
click at [949, 465] on icon at bounding box center [952, 467] width 26 height 23
type input "16.93"
type input "14.23"
type input "-10.14"
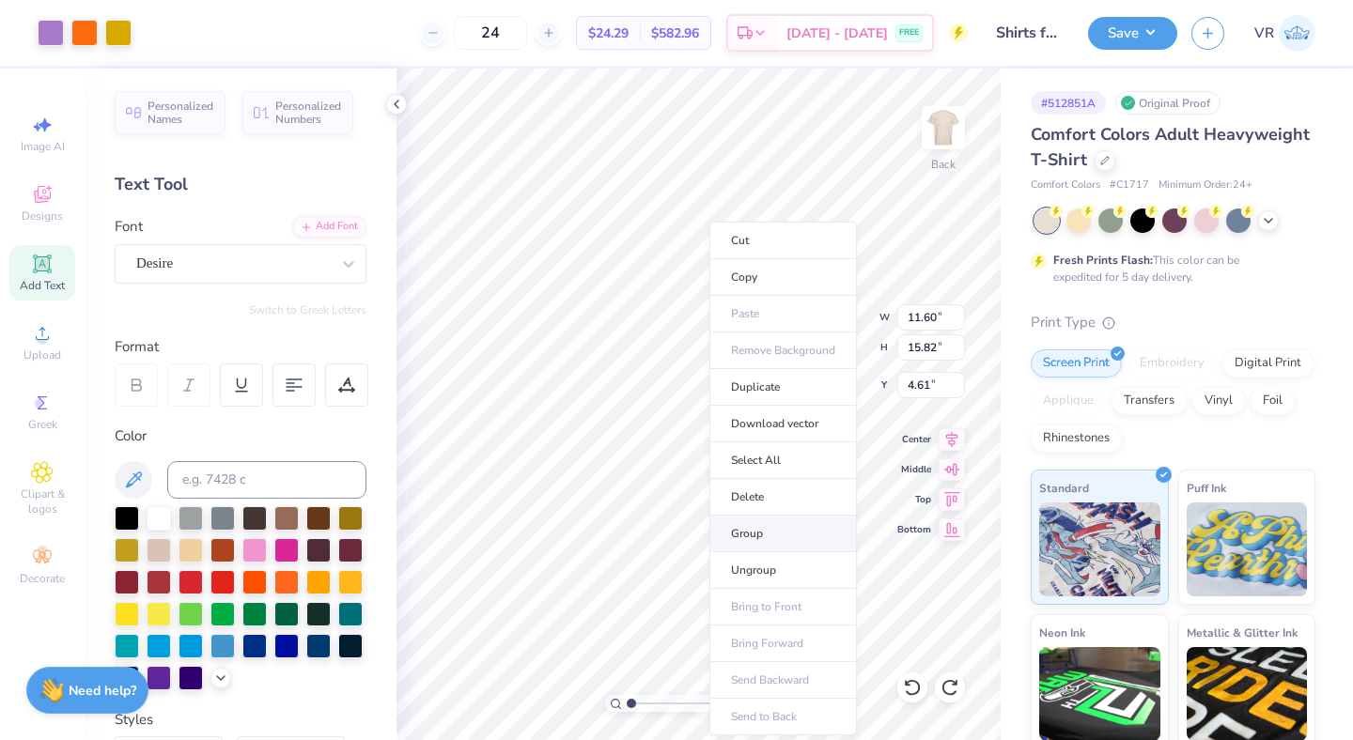
click at [771, 531] on li "Group" at bounding box center [783, 534] width 148 height 37
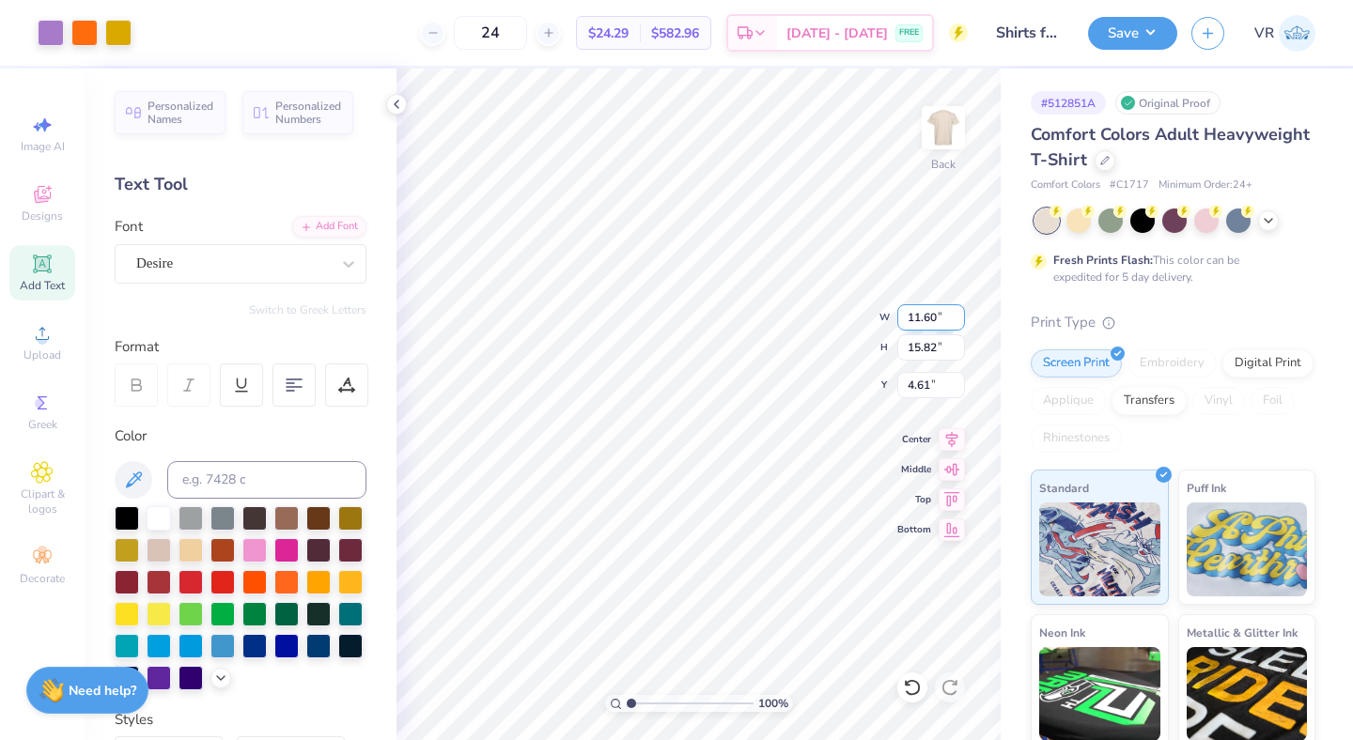
click at [919, 317] on input "11.60" at bounding box center [931, 317] width 68 height 26
type input "10"
click at [703, 710] on input "range" at bounding box center [690, 703] width 127 height 17
drag, startPoint x: 699, startPoint y: 699, endPoint x: 567, endPoint y: 686, distance: 133.1
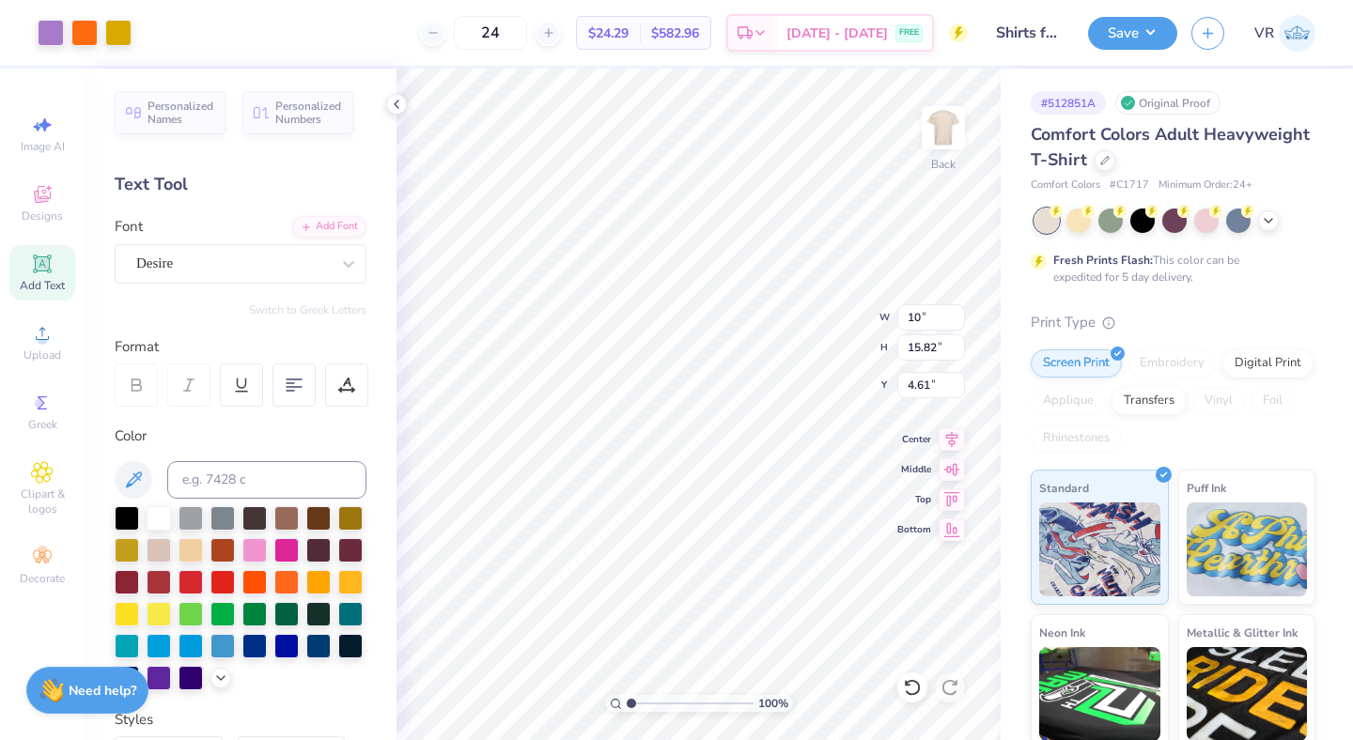
type input "1"
click at [627, 695] on input "range" at bounding box center [690, 703] width 127 height 17
click at [913, 318] on input "10" at bounding box center [931, 317] width 68 height 26
click at [919, 376] on input "4.61" at bounding box center [931, 385] width 68 height 26
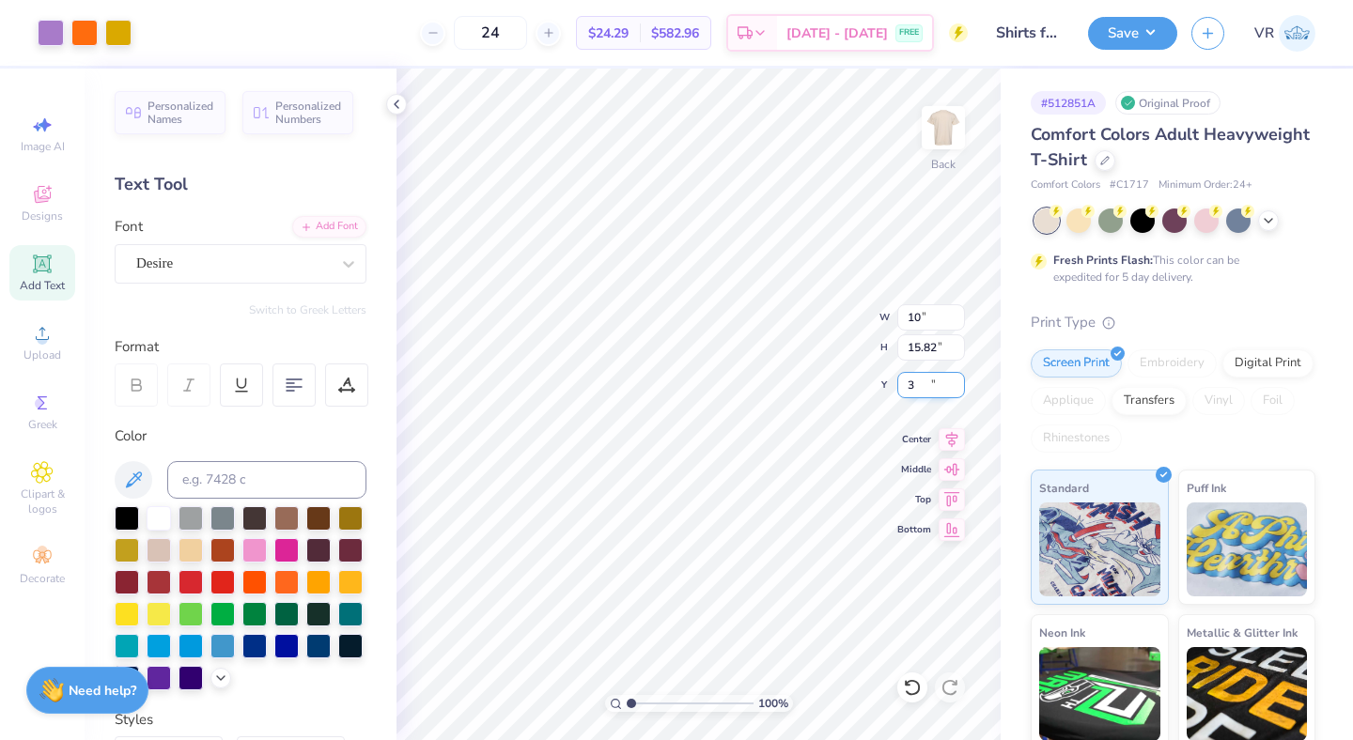
type input "3.00"
click at [912, 323] on input "10" at bounding box center [931, 317] width 68 height 26
type input "7.00"
type input "9.55"
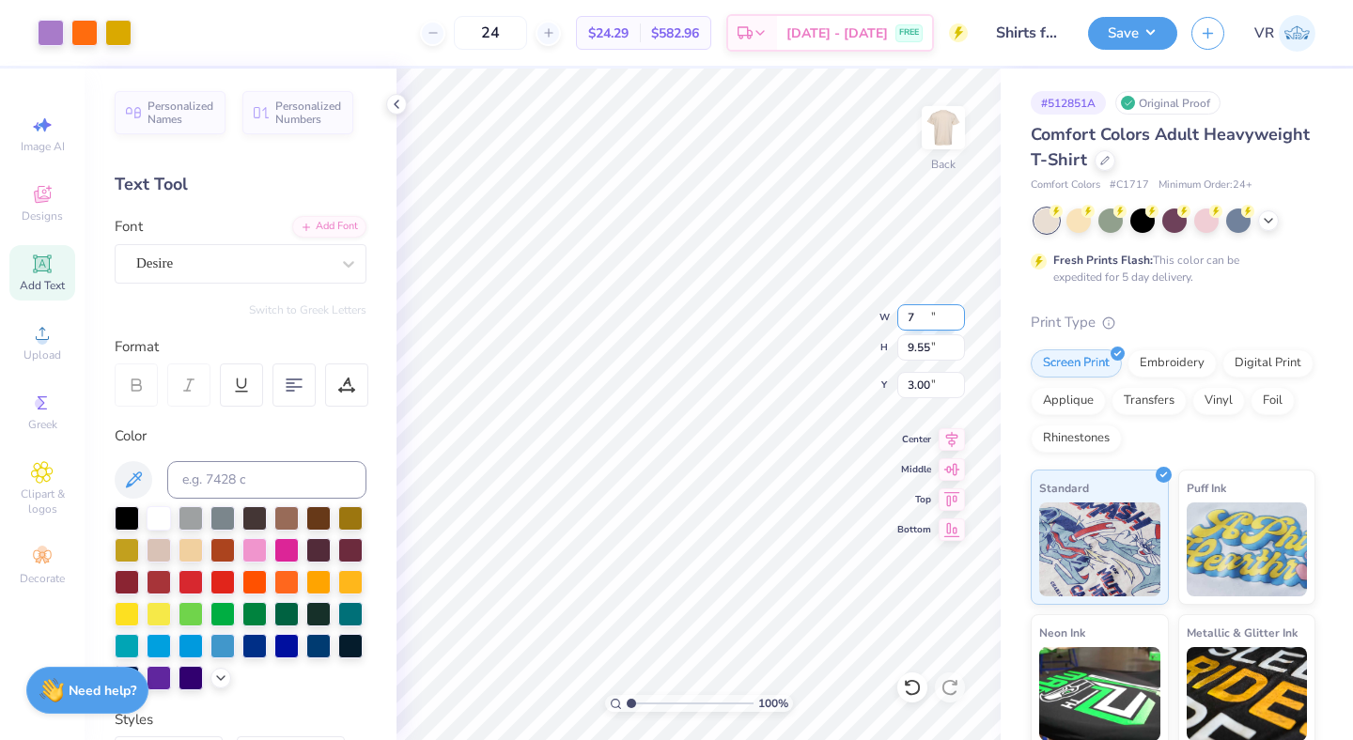
type input "6.14"
click at [908, 323] on input "7.00" at bounding box center [931, 317] width 68 height 26
type input "10.00"
type input "13.64"
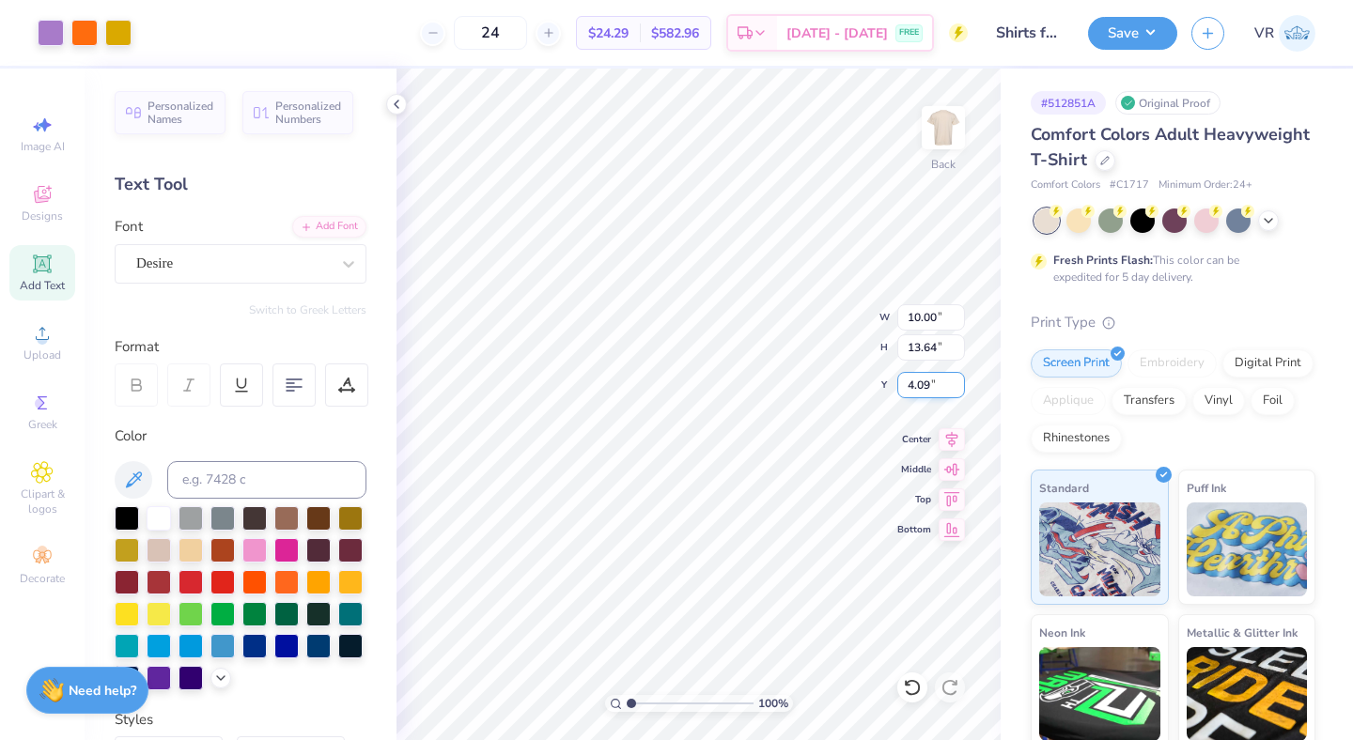
click at [917, 388] on input "4.09" at bounding box center [931, 385] width 68 height 26
type input "3.00"
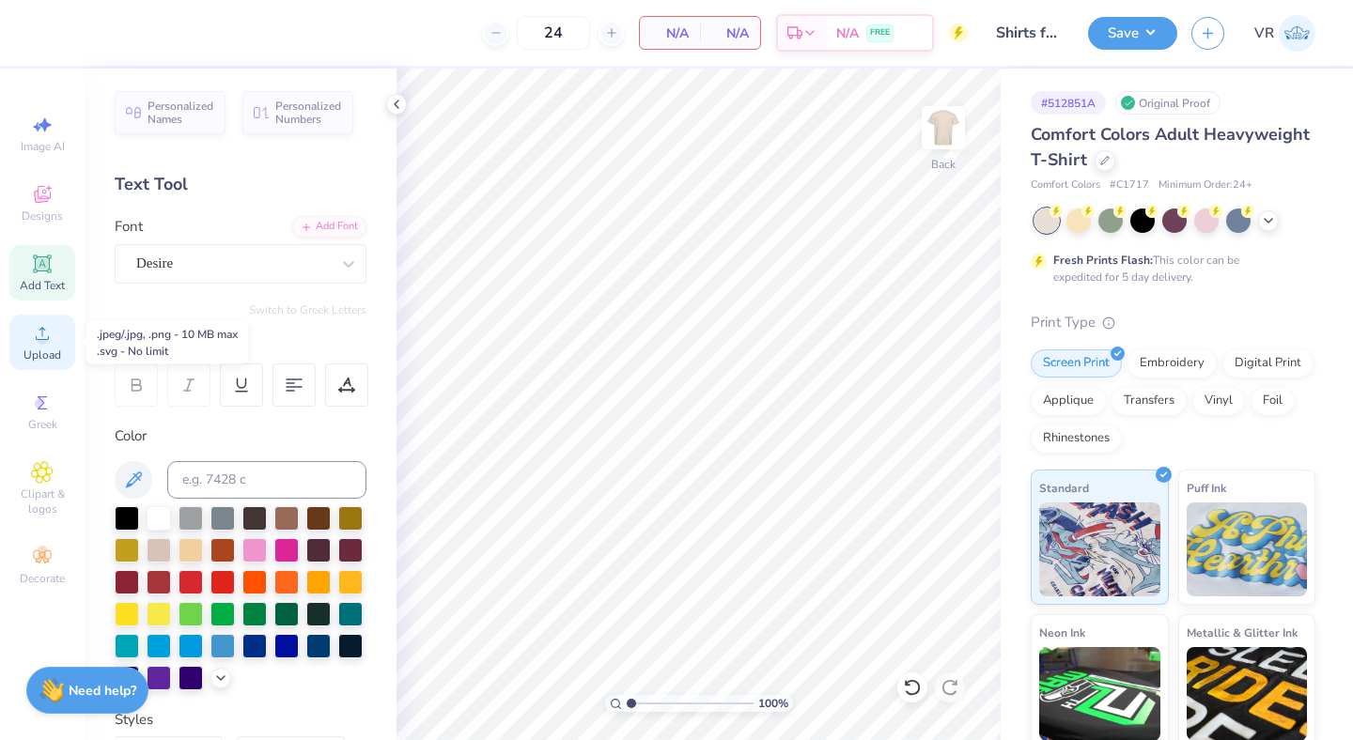
click at [47, 348] on span "Upload" at bounding box center [42, 355] width 38 height 15
click at [55, 324] on div "Upload" at bounding box center [42, 342] width 66 height 55
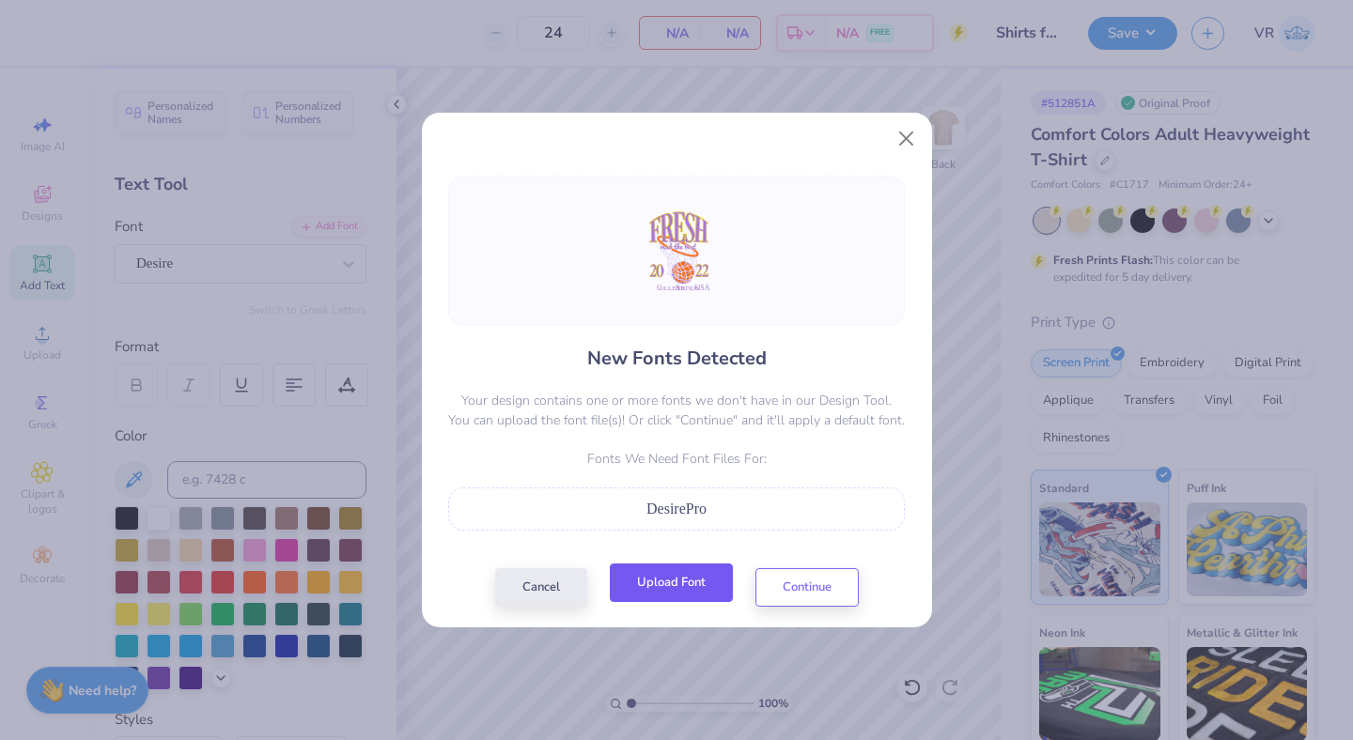
click at [686, 581] on button "Upload Font" at bounding box center [671, 583] width 123 height 39
click at [800, 581] on button "Continue" at bounding box center [806, 583] width 103 height 39
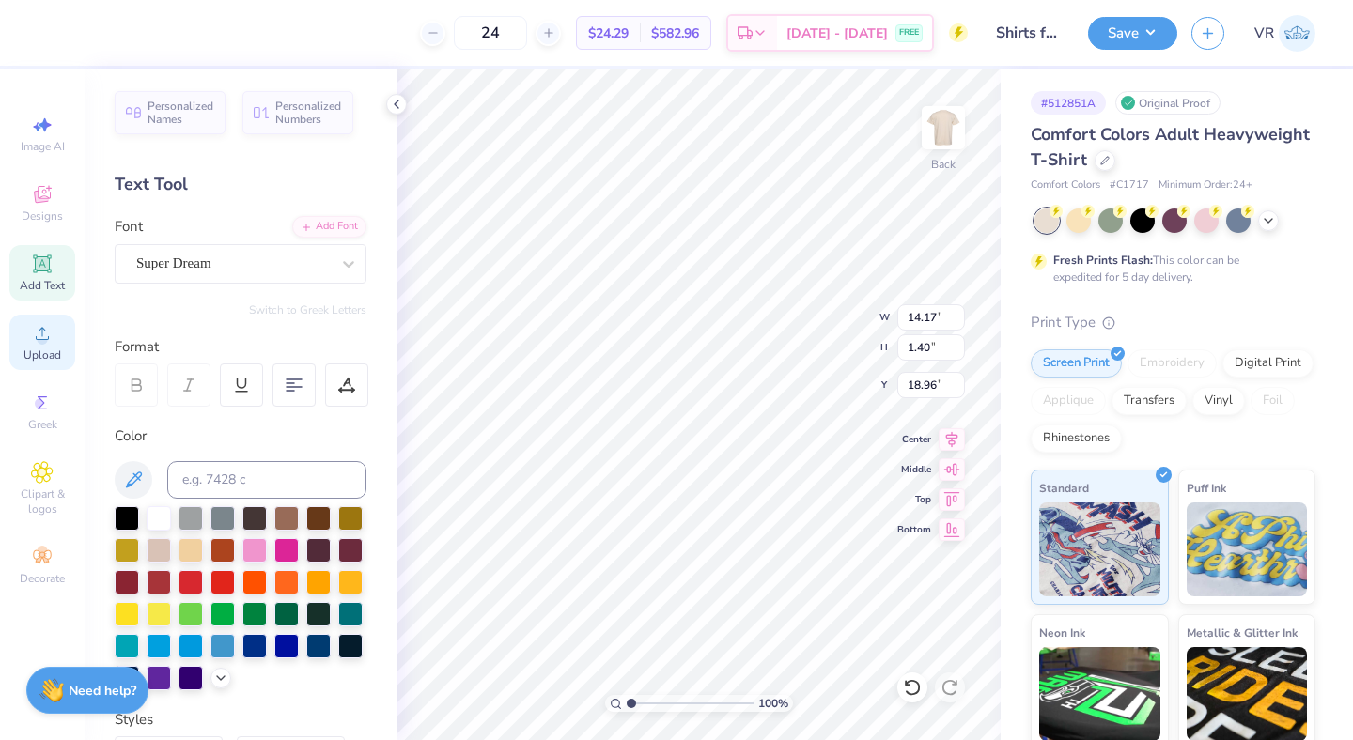
click at [53, 356] on span "Upload" at bounding box center [42, 355] width 38 height 15
click at [267, 257] on div "Super Dream" at bounding box center [232, 263] width 197 height 29
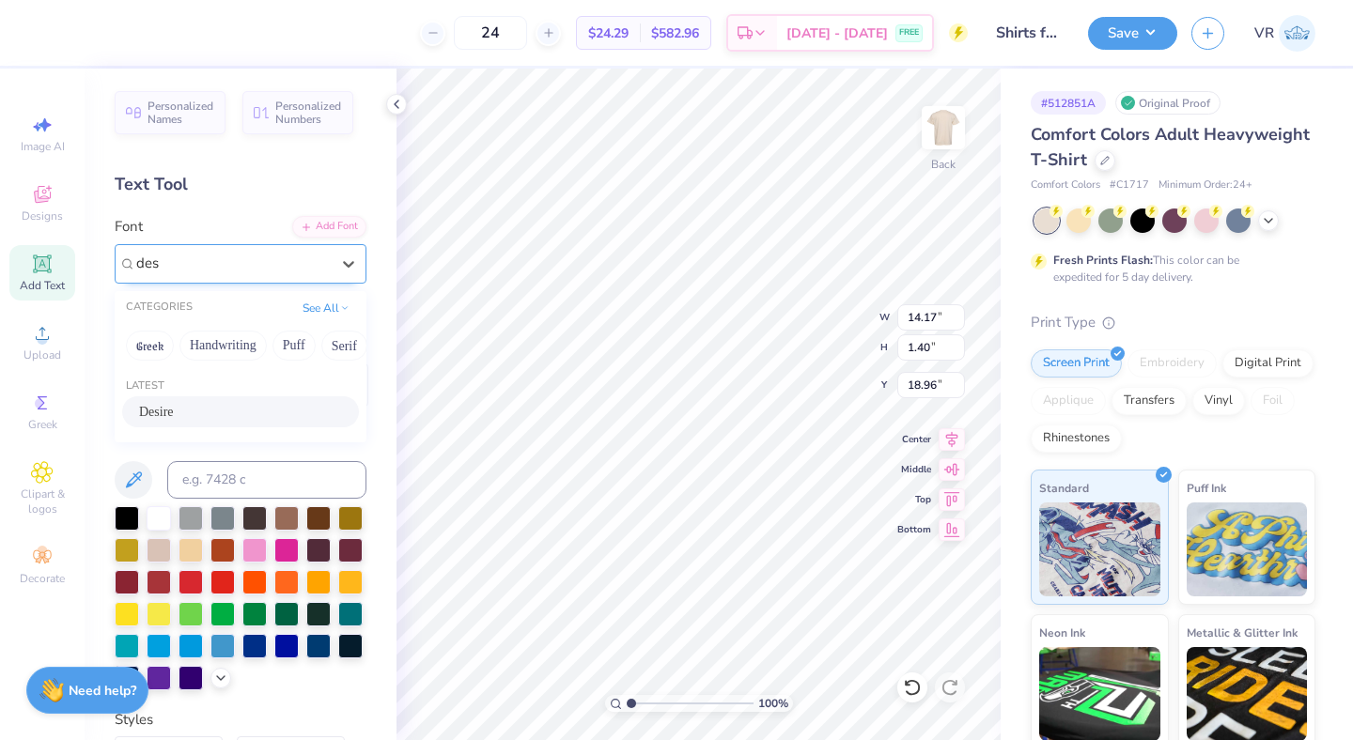
click at [151, 405] on span "Desire" at bounding box center [156, 412] width 35 height 20
type input "des"
type input "11.20"
type input "1.33"
type input "19.04"
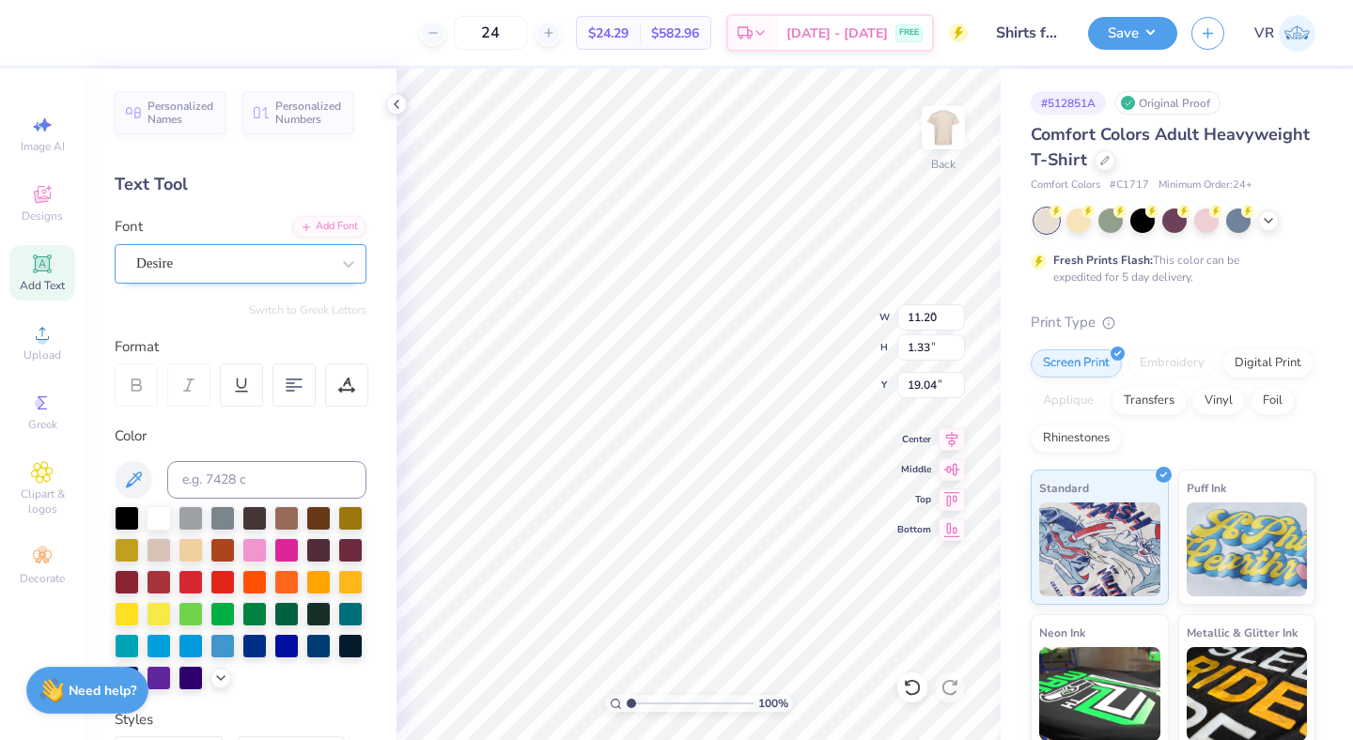
type input "9.82"
type input "1.17"
type input "8.54"
type input "1.01"
type input "19.20"
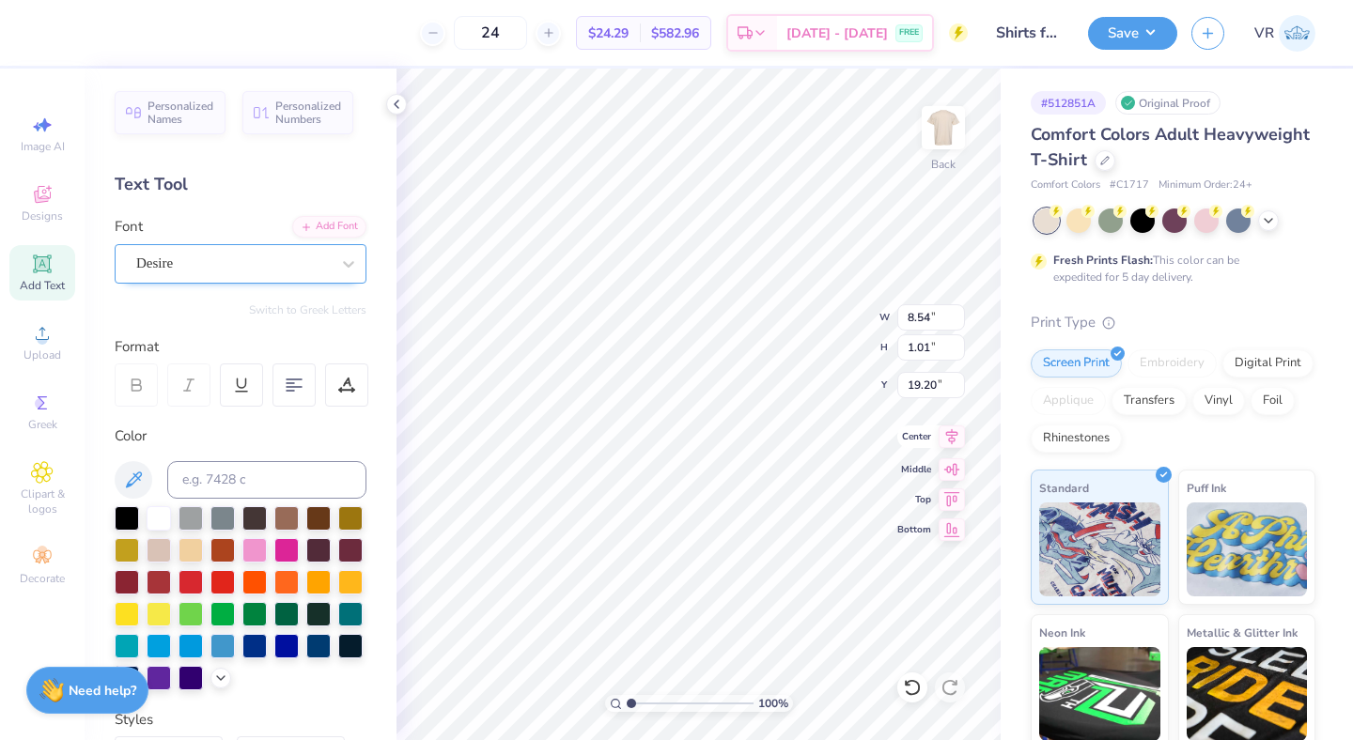
click at [953, 445] on icon at bounding box center [952, 437] width 26 height 23
click at [955, 441] on icon at bounding box center [952, 437] width 12 height 16
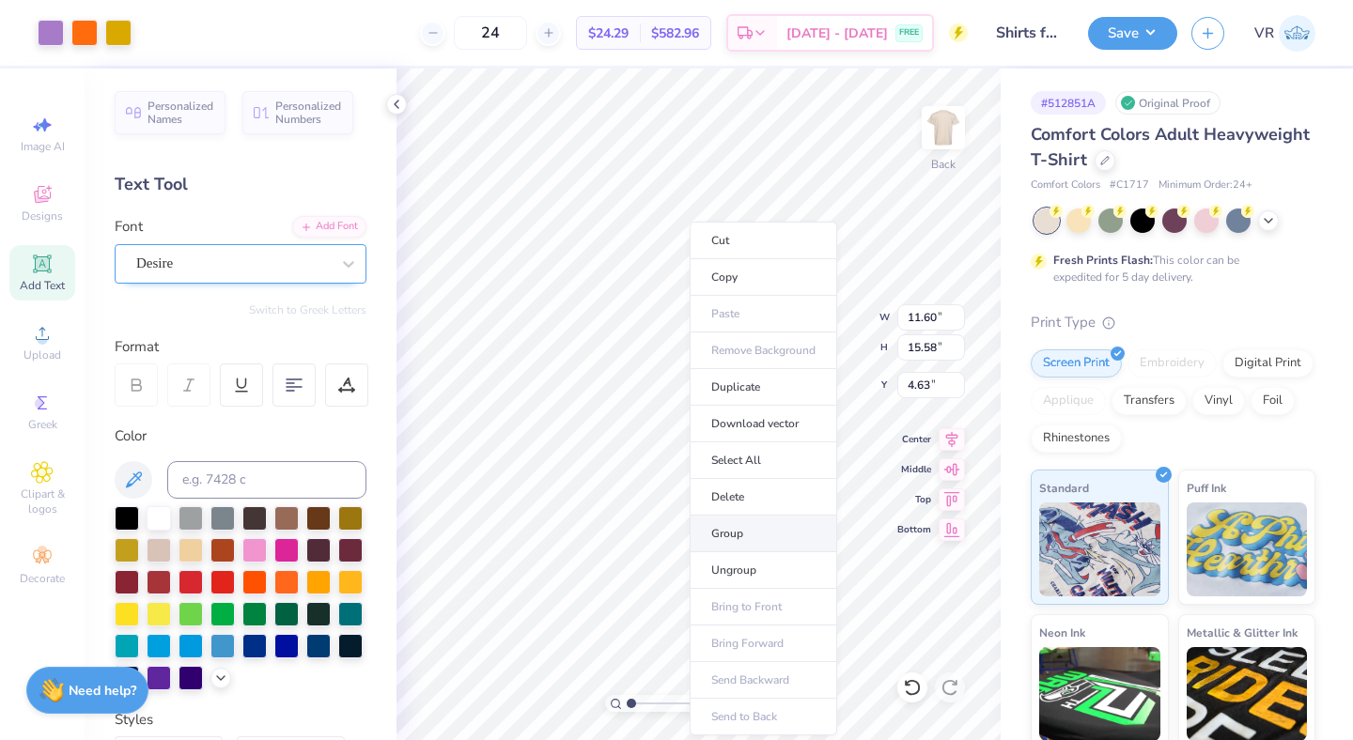
click at [737, 529] on li "Group" at bounding box center [764, 534] width 148 height 37
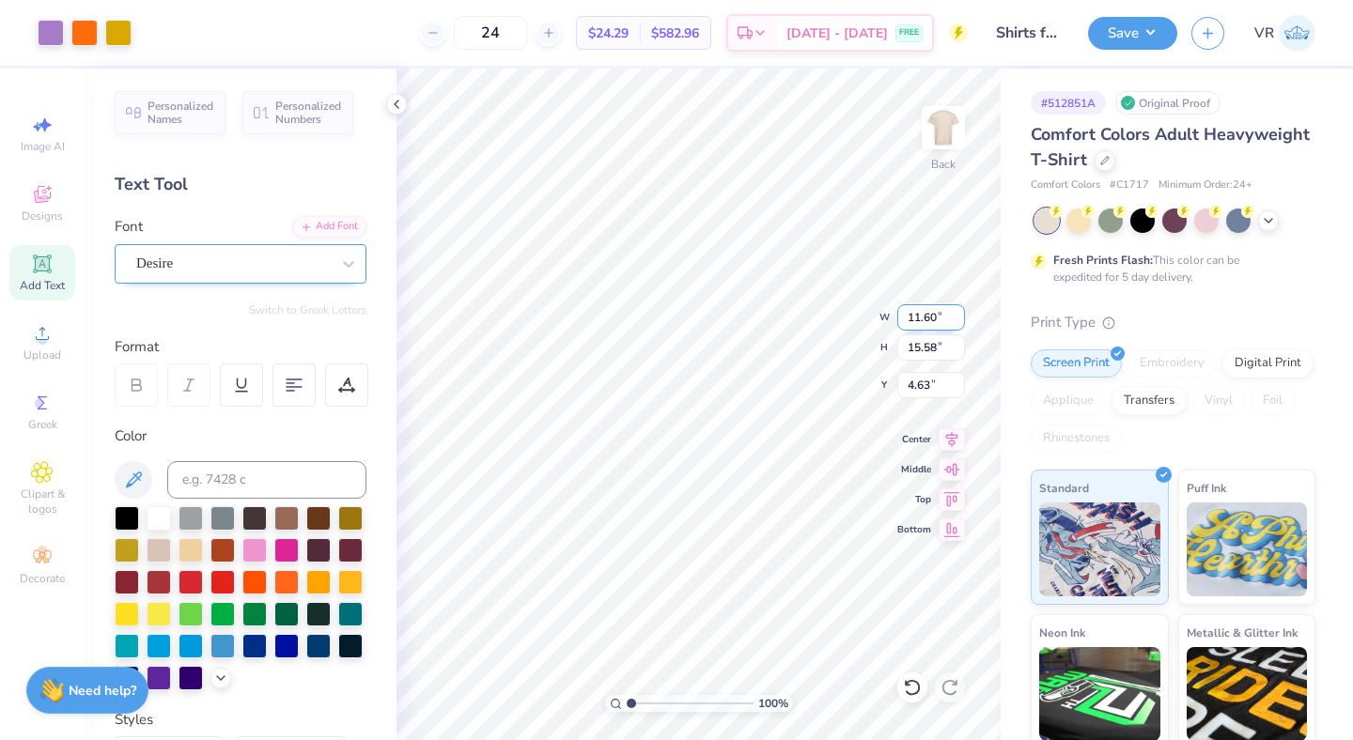
click at [927, 315] on input "11.60" at bounding box center [931, 317] width 68 height 26
type input "12.00"
type input "16.12"
type input "4.36"
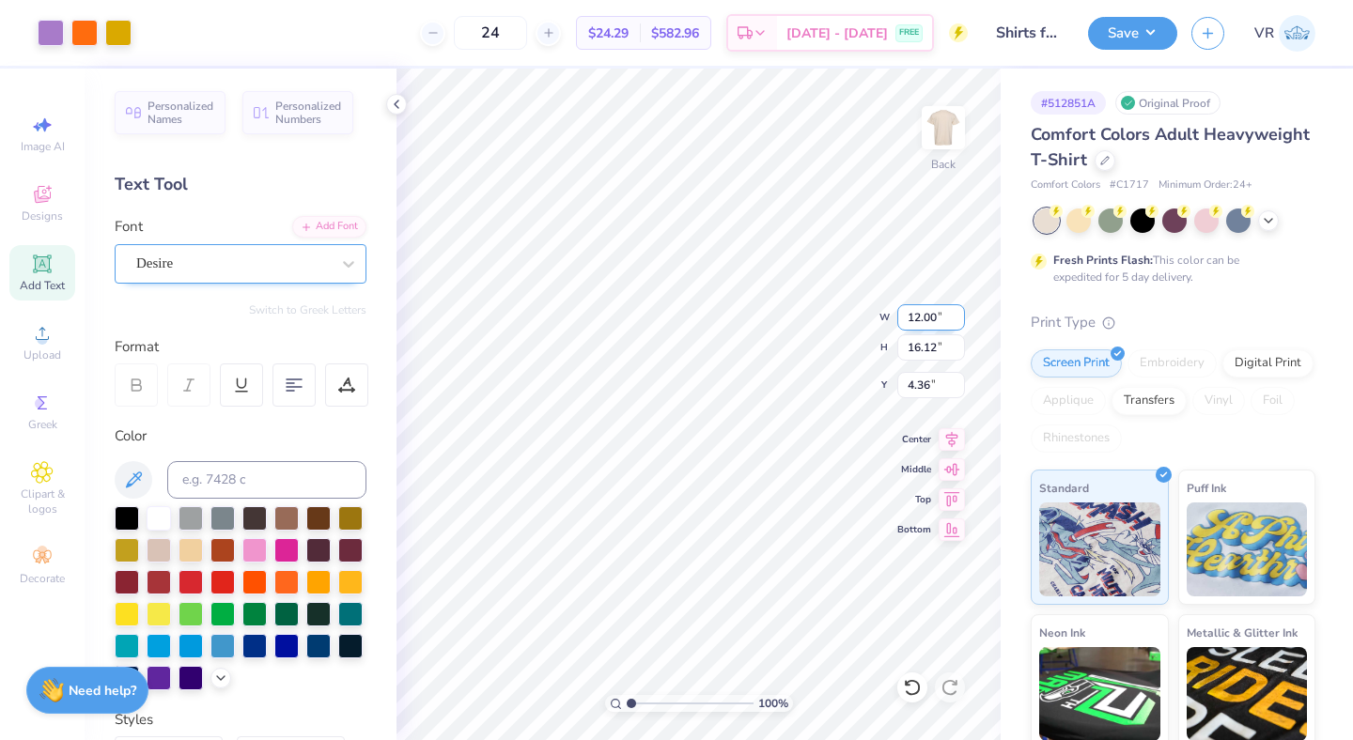
click at [912, 319] on input "12.00" at bounding box center [931, 317] width 68 height 26
type input "10.00"
type input "13.44"
click at [916, 389] on input "5.70" at bounding box center [931, 385] width 68 height 26
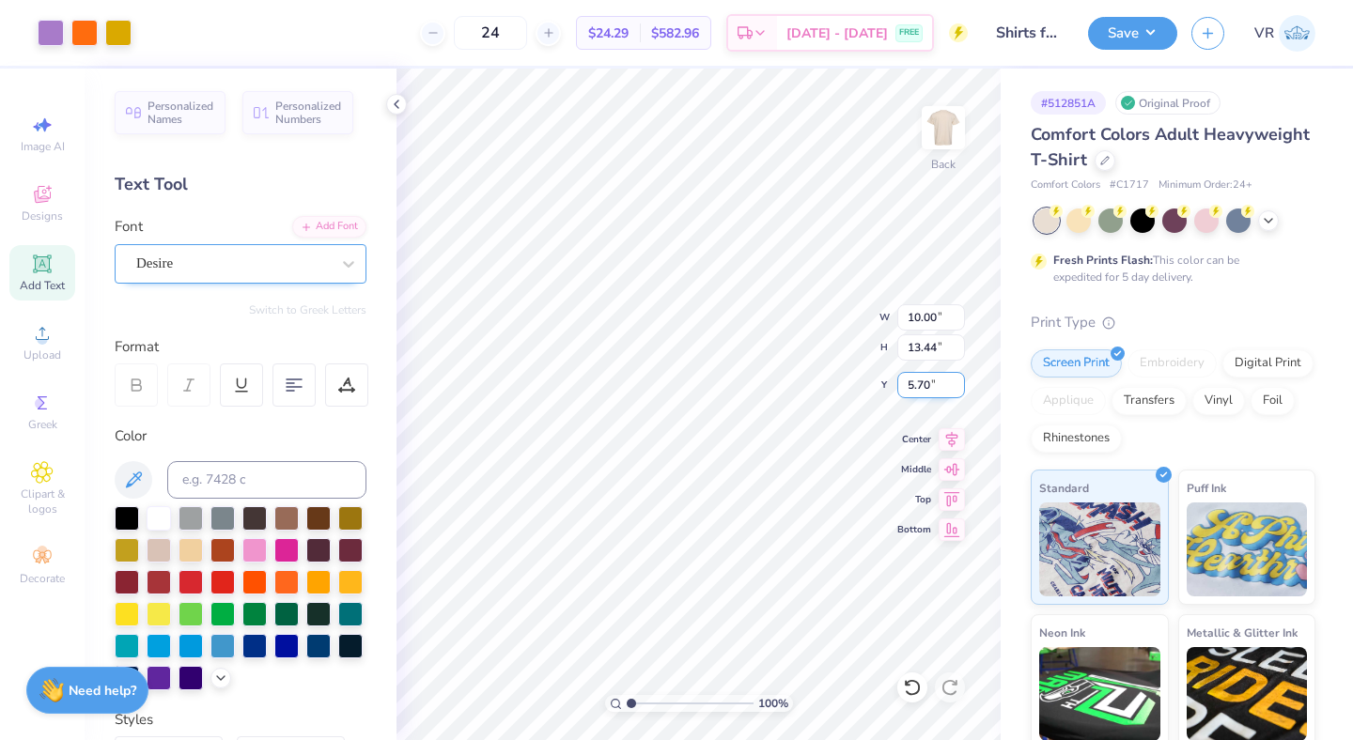
click at [916, 389] on input "5.70" at bounding box center [931, 385] width 68 height 26
type input "3.00"
